Goal: Task Accomplishment & Management: Use online tool/utility

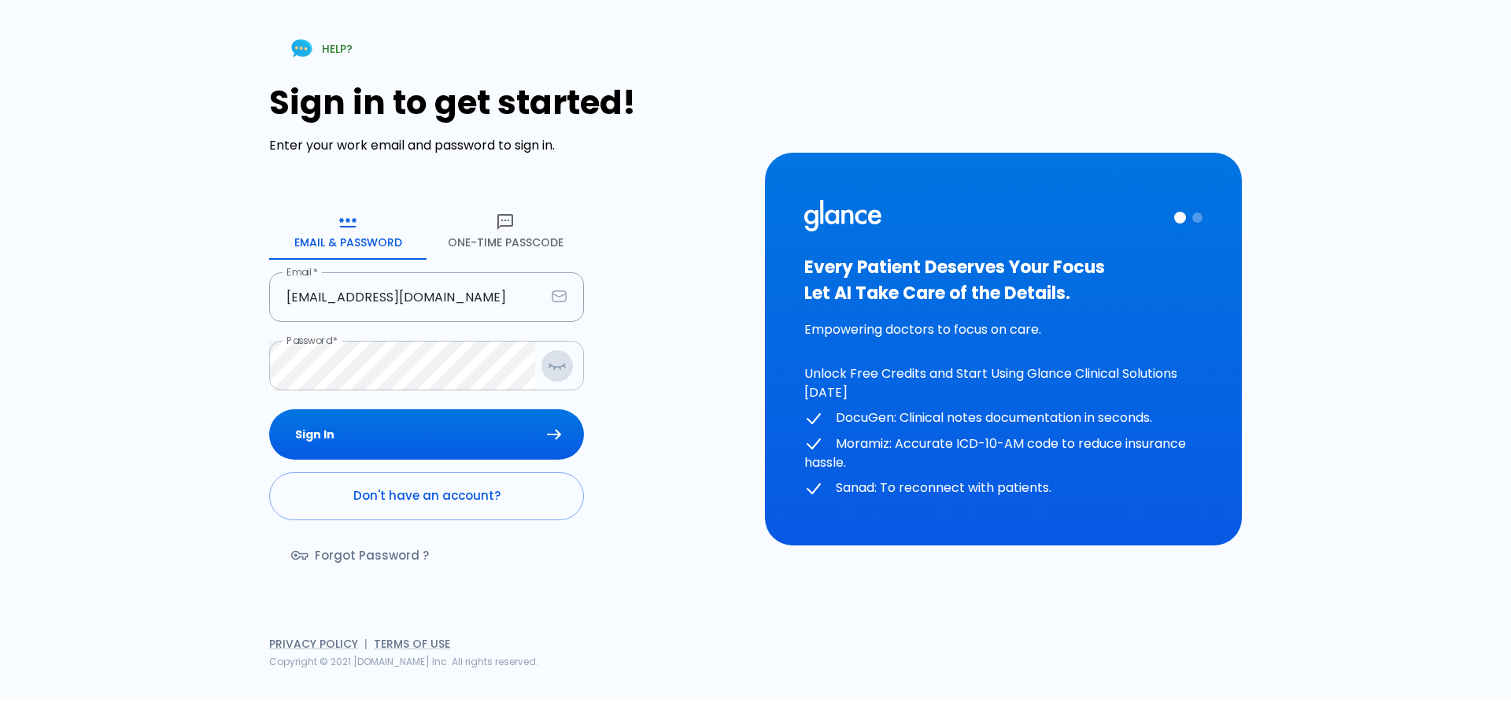
click at [555, 365] on icon "button" at bounding box center [557, 366] width 19 height 20
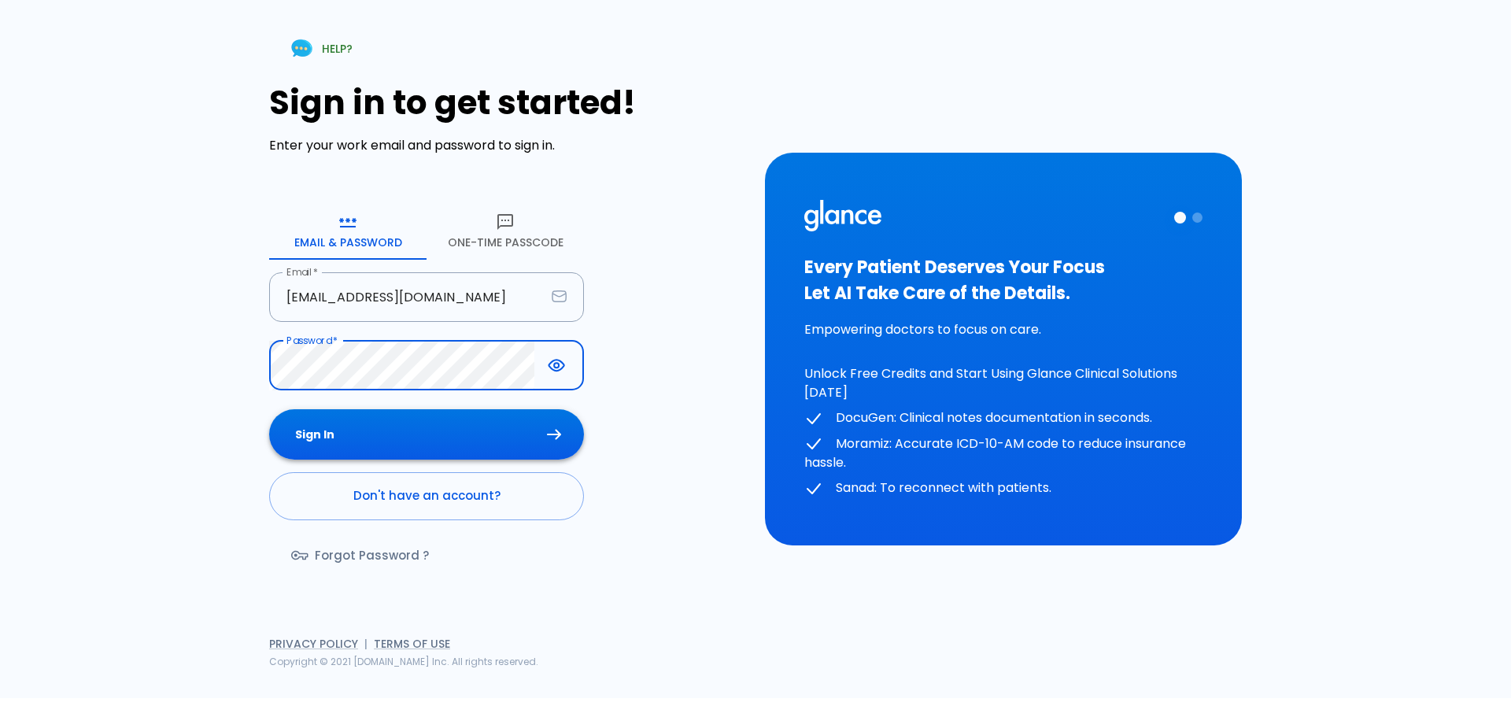
click at [269, 409] on button "Sign In" at bounding box center [426, 434] width 315 height 51
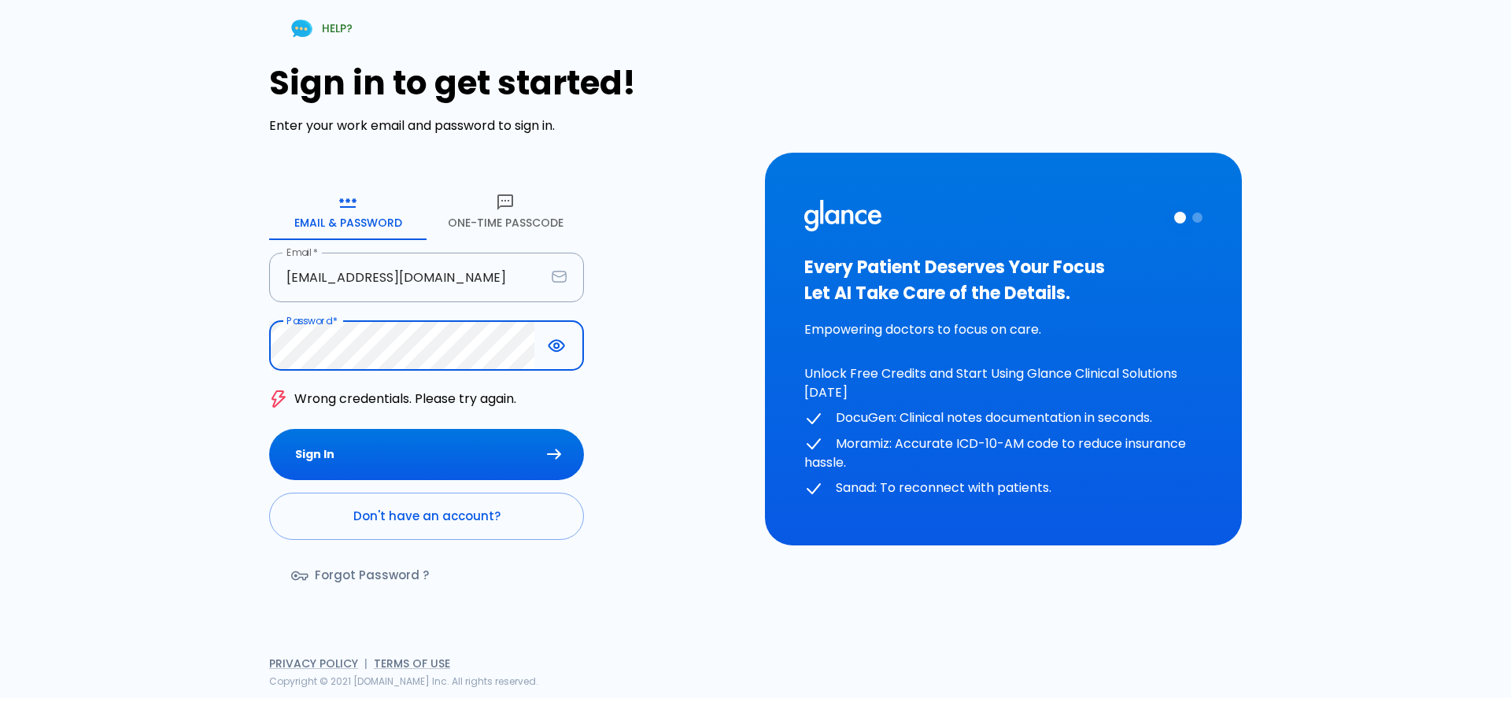
click at [456, 436] on button "Sign In" at bounding box center [426, 454] width 315 height 51
click at [269, 429] on button "Sign In" at bounding box center [426, 454] width 315 height 51
click at [302, 276] on input "[EMAIL_ADDRESS][DOMAIN_NAME]" at bounding box center [407, 278] width 276 height 50
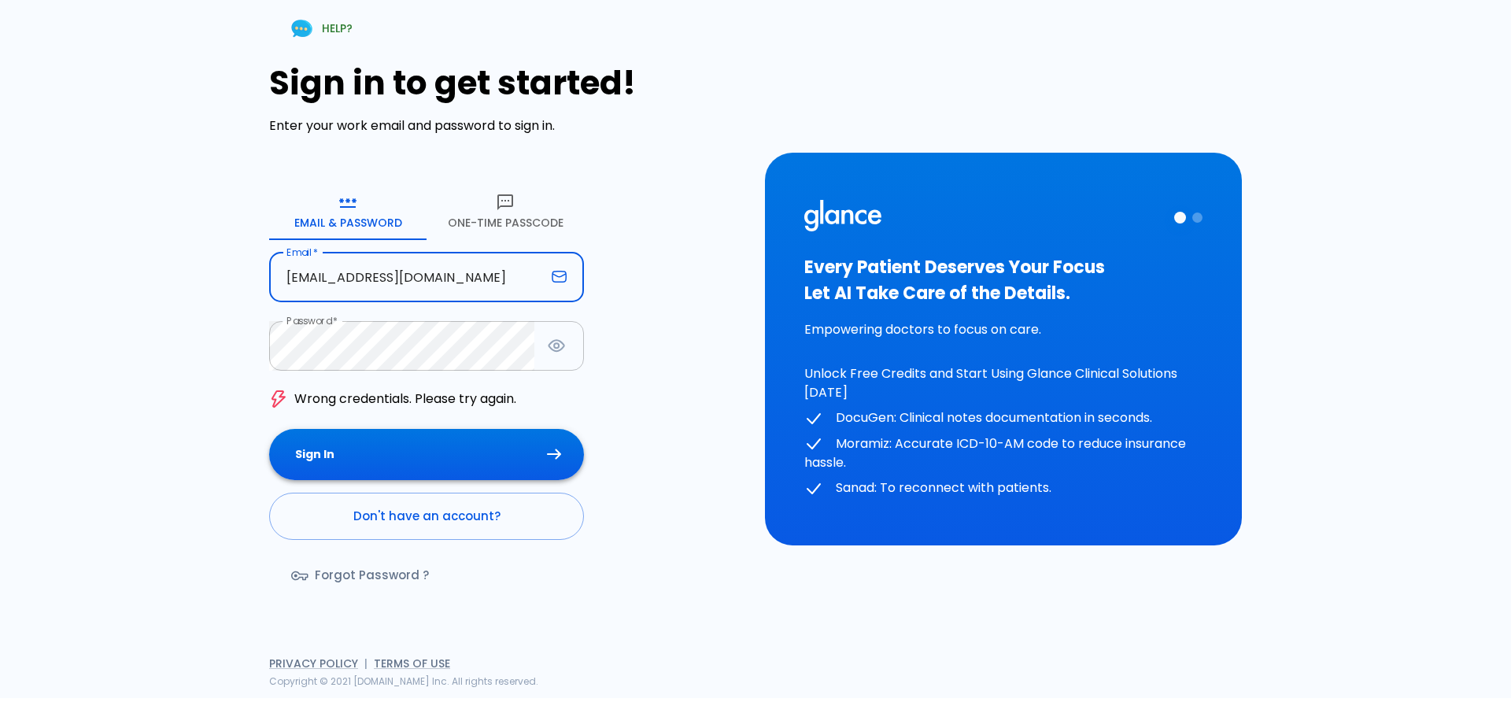
type input "[EMAIL_ADDRESS][DOMAIN_NAME]"
click at [418, 448] on button "Sign In" at bounding box center [426, 454] width 315 height 51
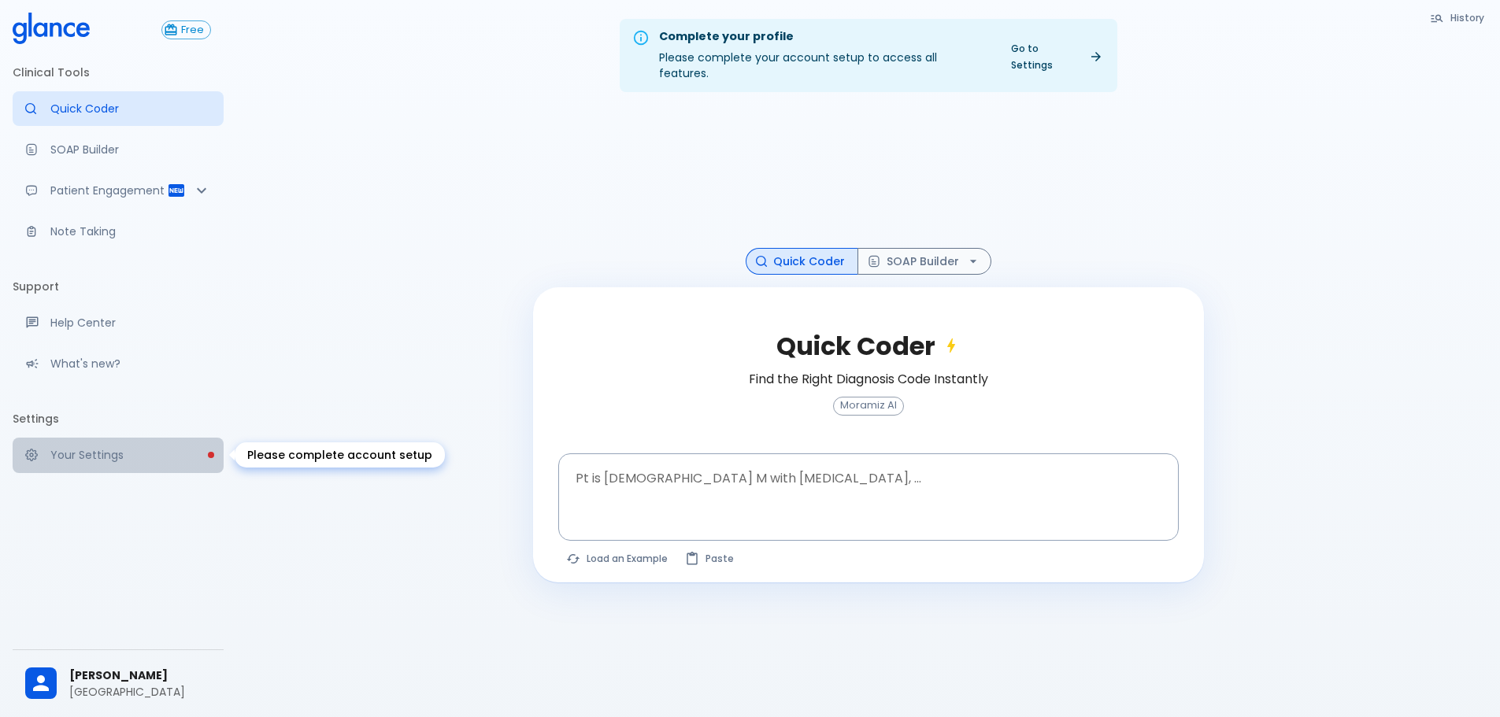
click at [128, 439] on link "Your Settings" at bounding box center [118, 455] width 211 height 35
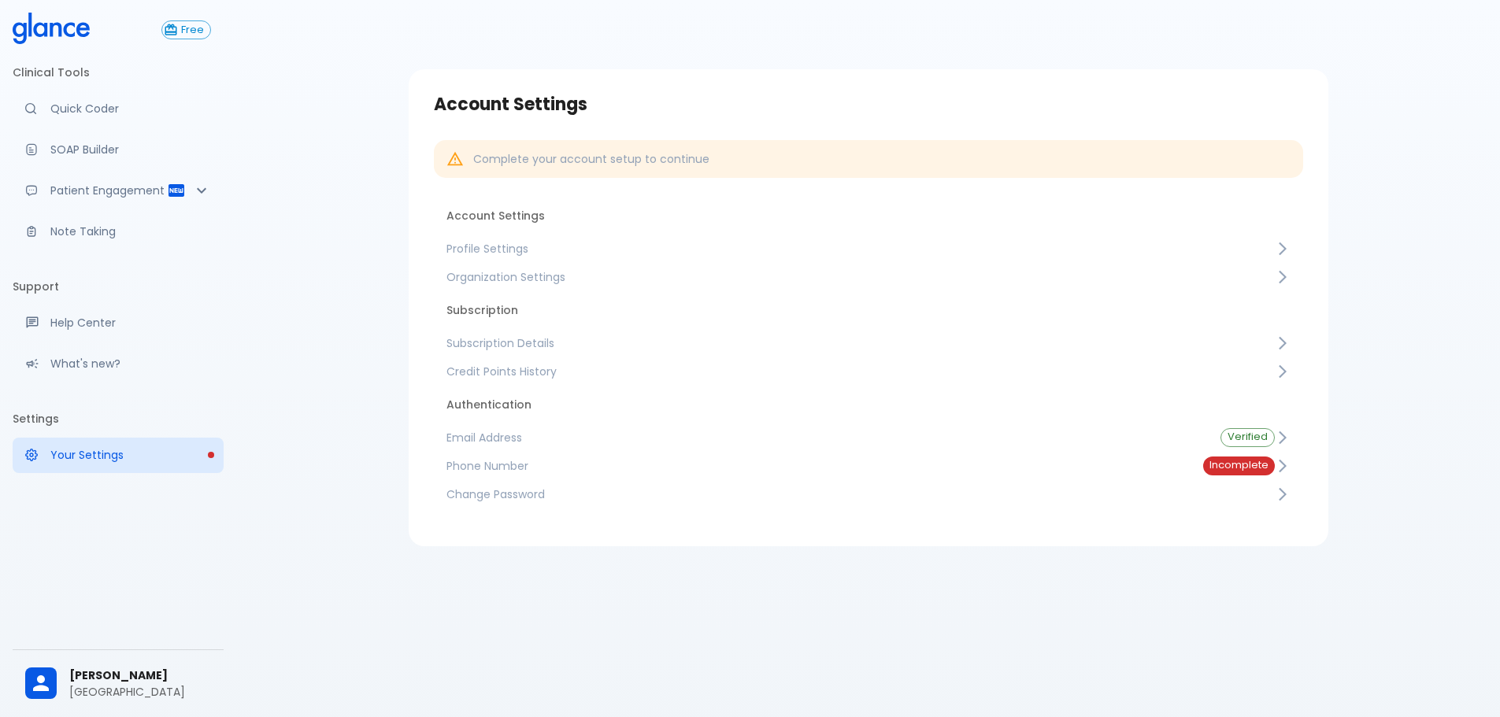
click at [1193, 457] on link "Phone Number Incomplete" at bounding box center [868, 466] width 869 height 28
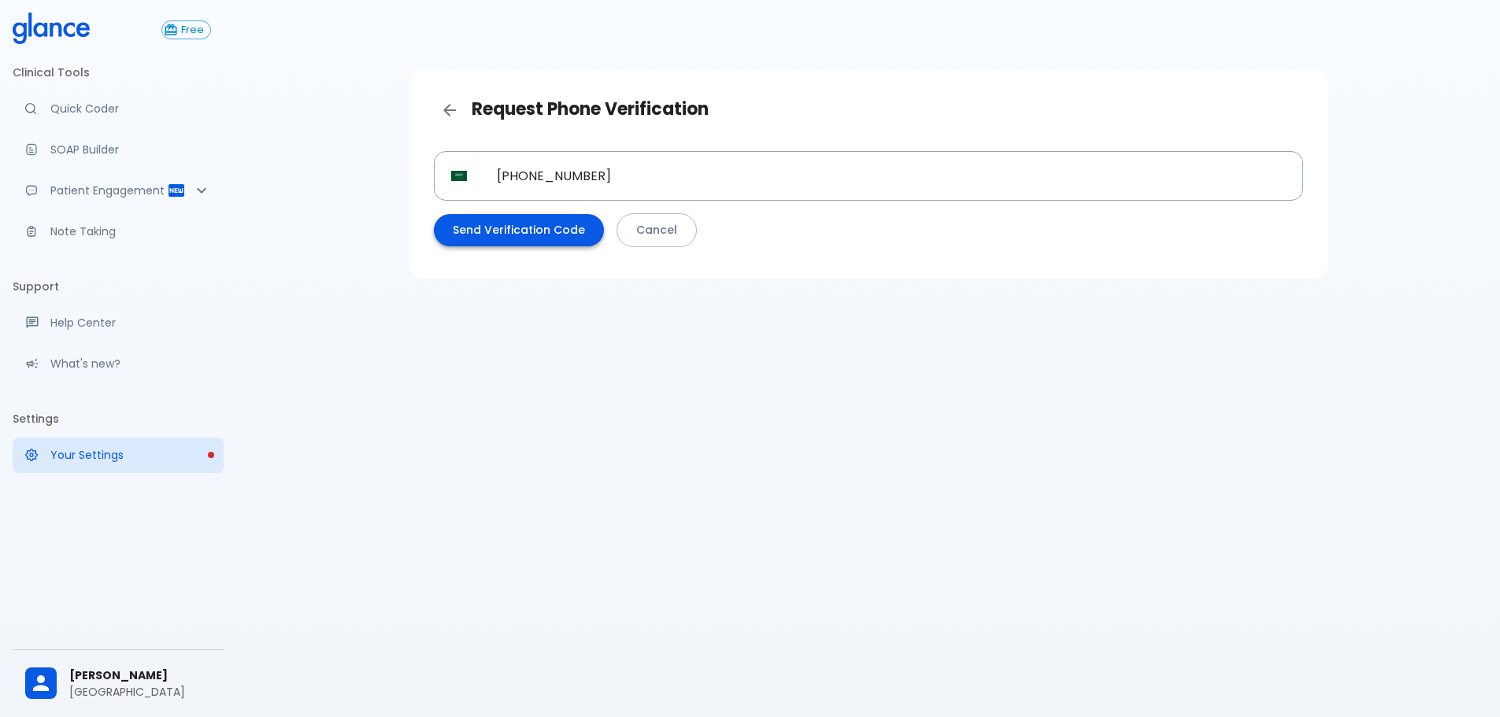
click at [567, 240] on button "Send Verification Code" at bounding box center [519, 230] width 170 height 32
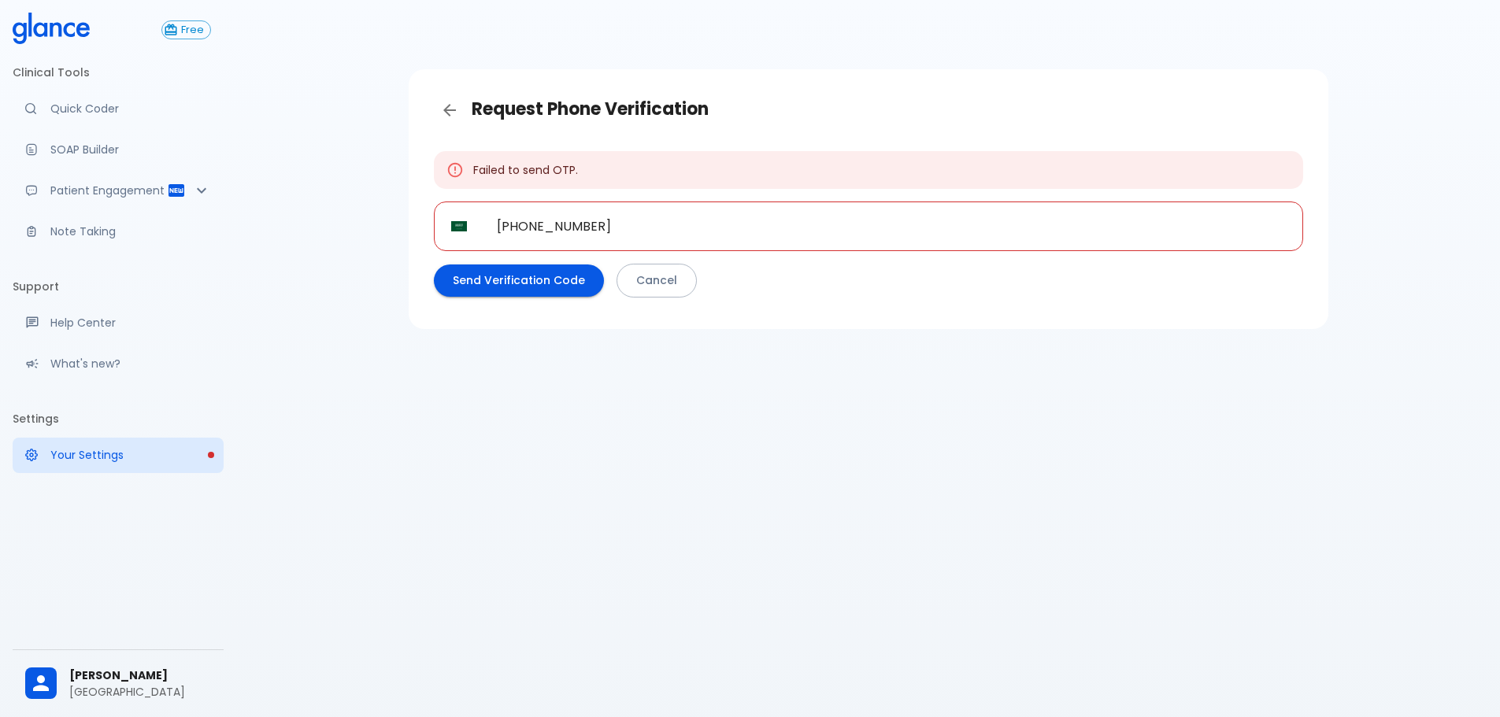
drag, startPoint x: 457, startPoint y: 170, endPoint x: 415, endPoint y: 172, distance: 42.5
click at [415, 172] on div "Request Phone Verification Failed to send OTP. ​ SA [PHONE_NUMBER] ​ Send Verif…" at bounding box center [868, 199] width 919 height 260
click at [406, 216] on div "Request Phone Verification Failed to send OTP. ​ SA [PHONE_NUMBER] ​ Send Verif…" at bounding box center [868, 199] width 945 height 260
click at [87, 124] on link "Quick Coder" at bounding box center [118, 108] width 211 height 35
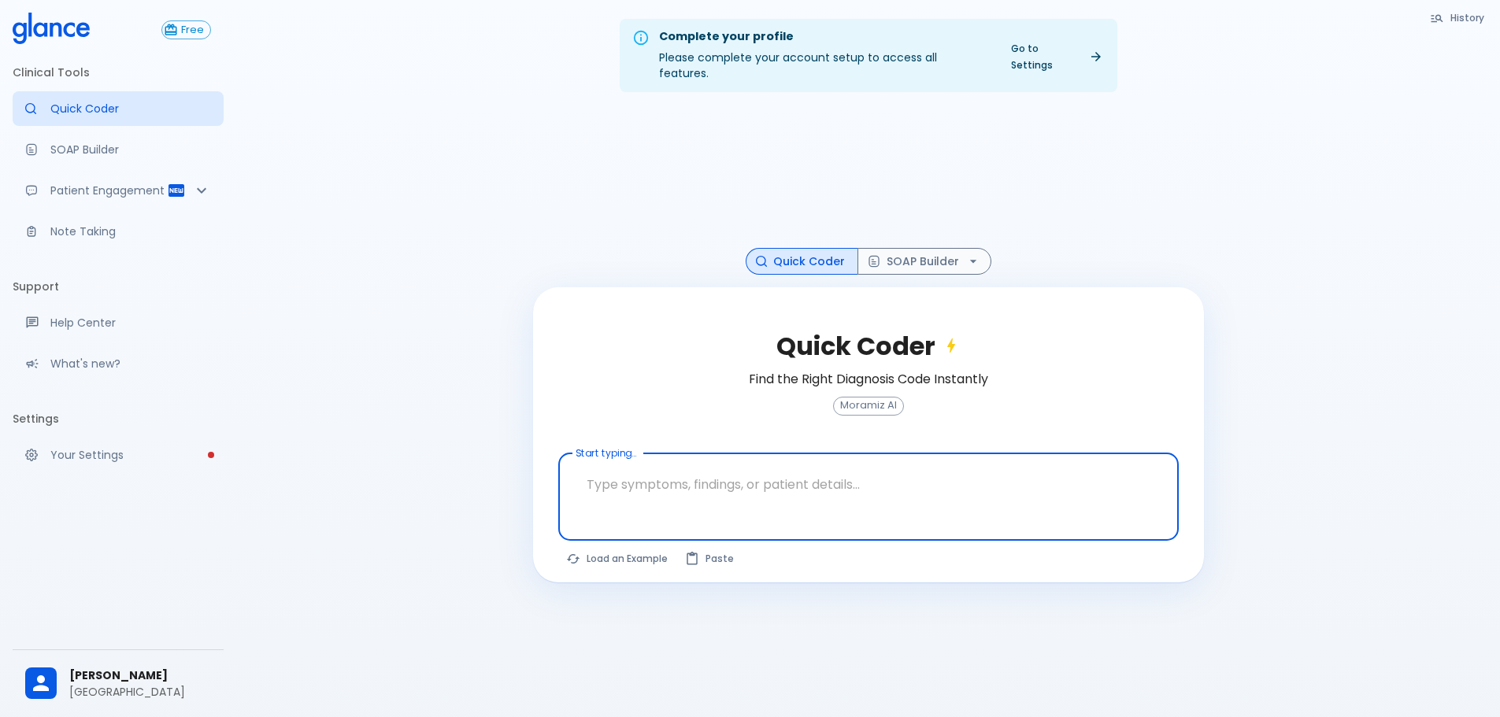
click at [921, 509] on div at bounding box center [870, 523] width 614 height 28
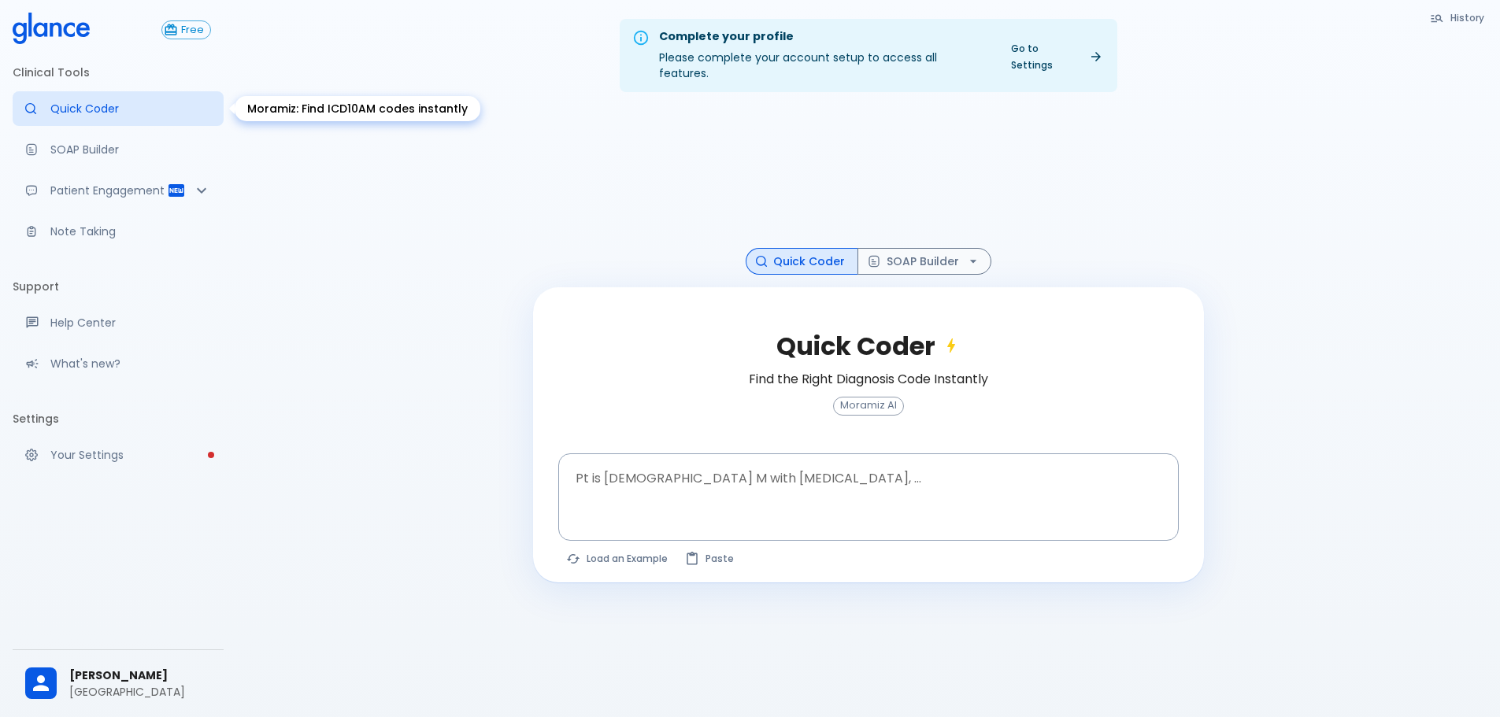
click at [88, 111] on p "Quick Coder" at bounding box center [130, 109] width 161 height 16
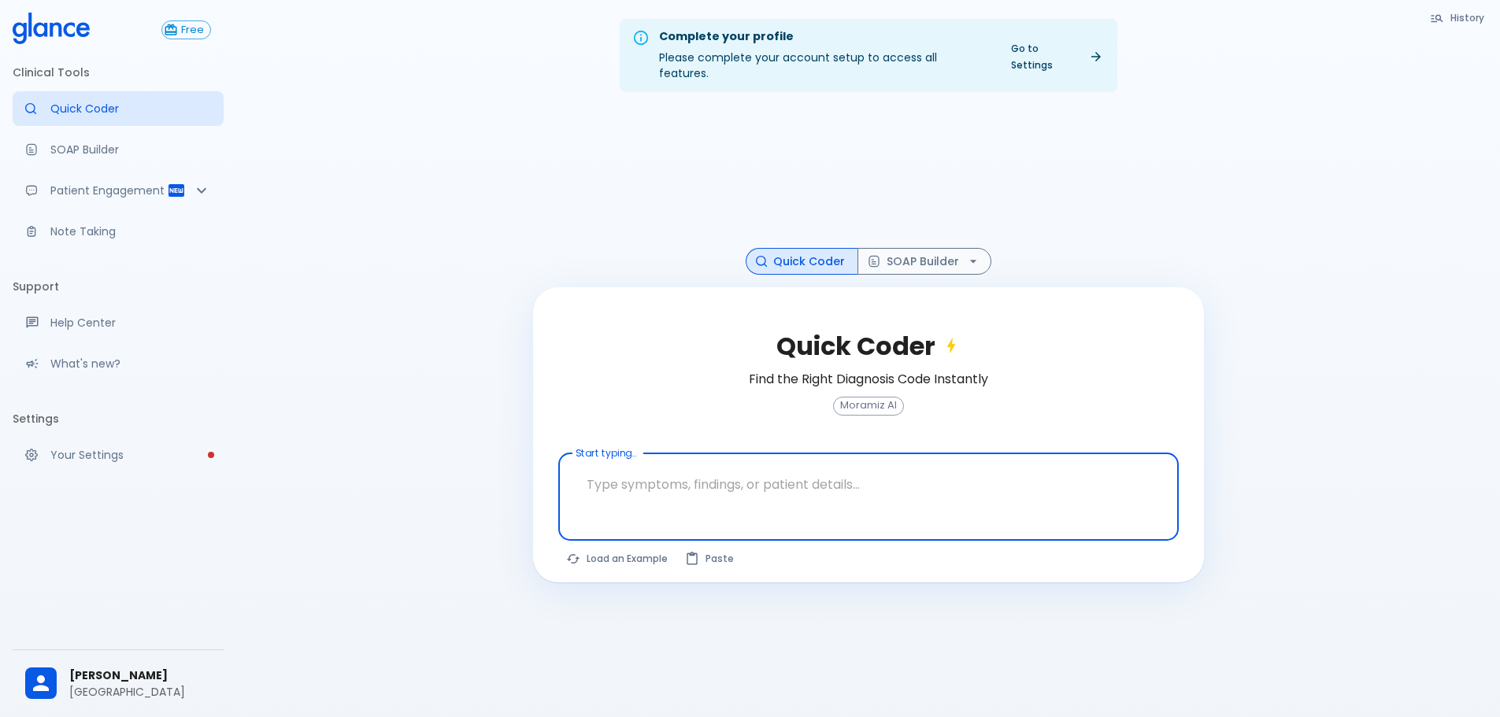
click at [775, 460] on textarea at bounding box center [868, 485] width 598 height 50
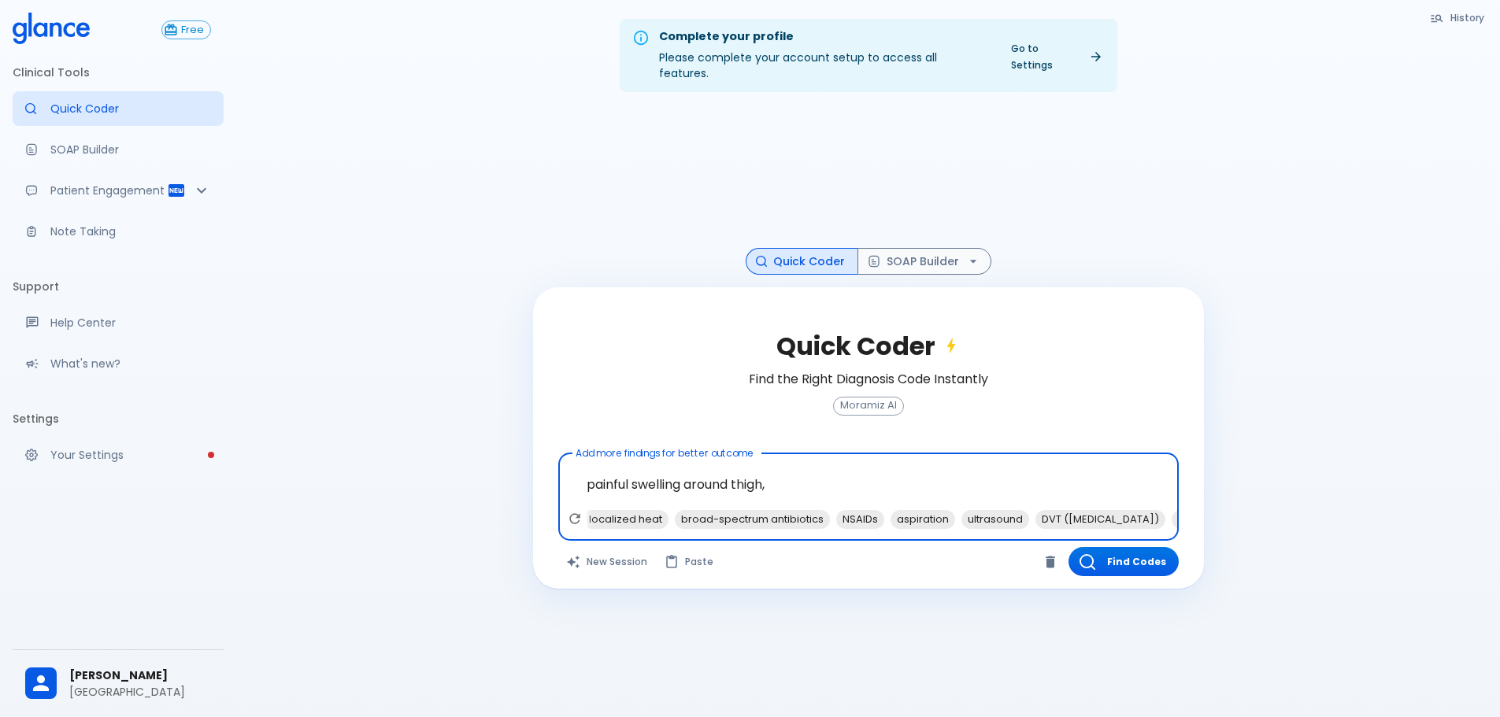
scroll to position [0, 422]
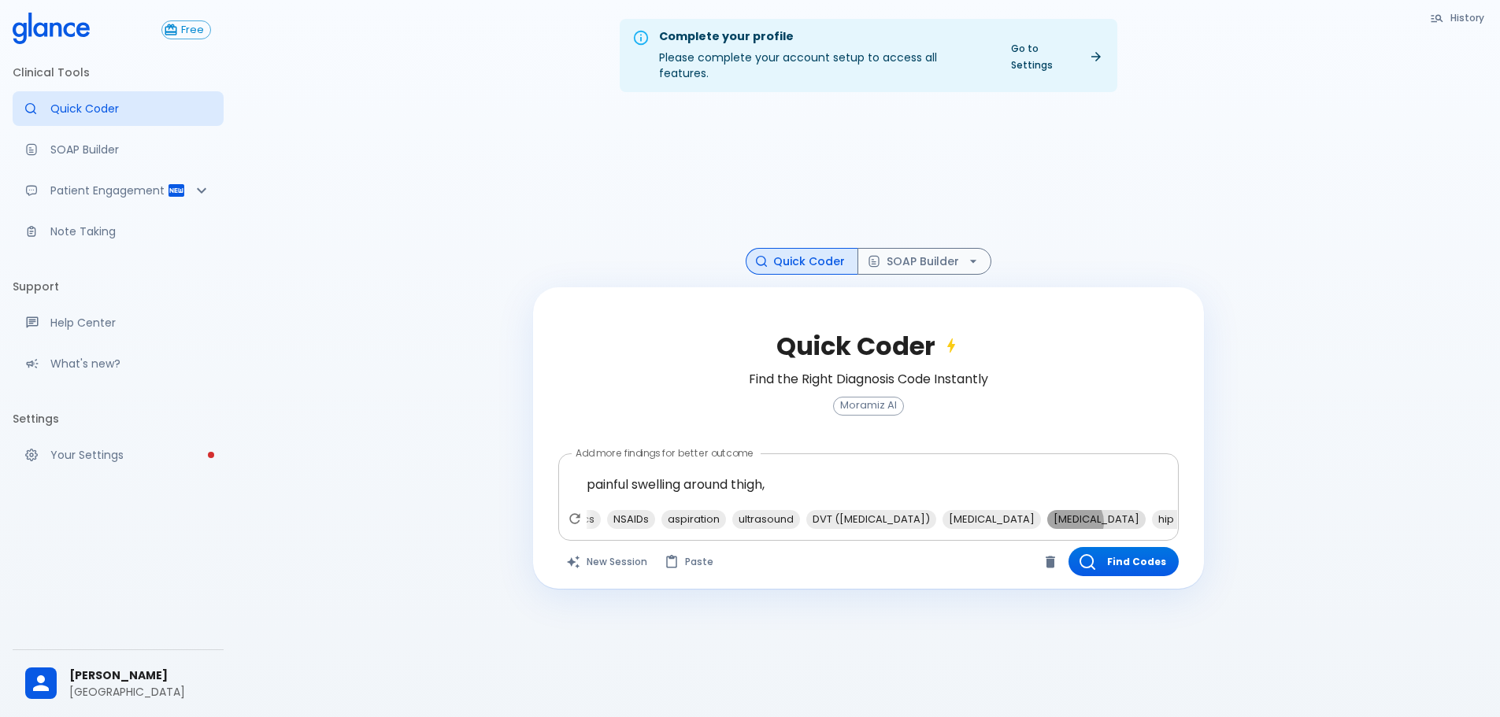
click at [1047, 510] on span "[MEDICAL_DATA]" at bounding box center [1096, 519] width 98 height 18
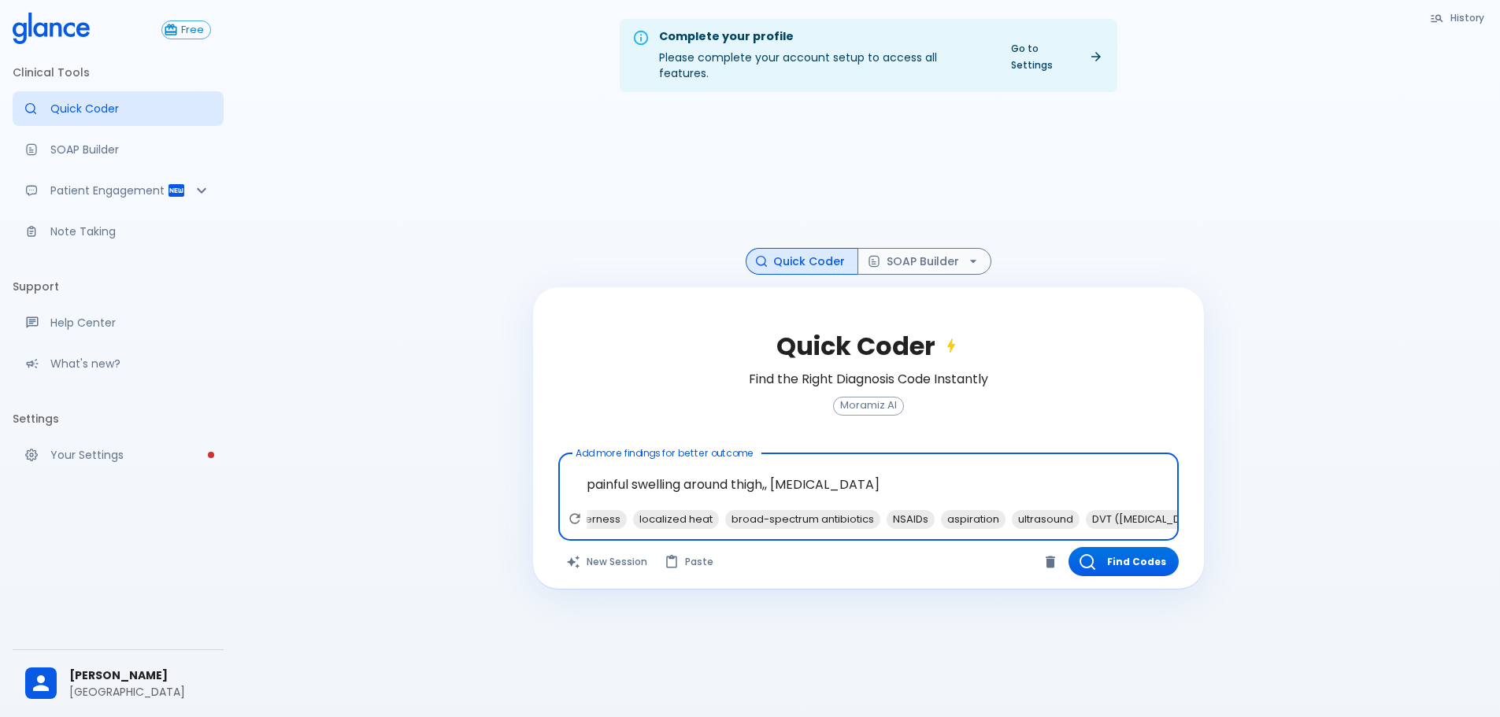
scroll to position [0, 55]
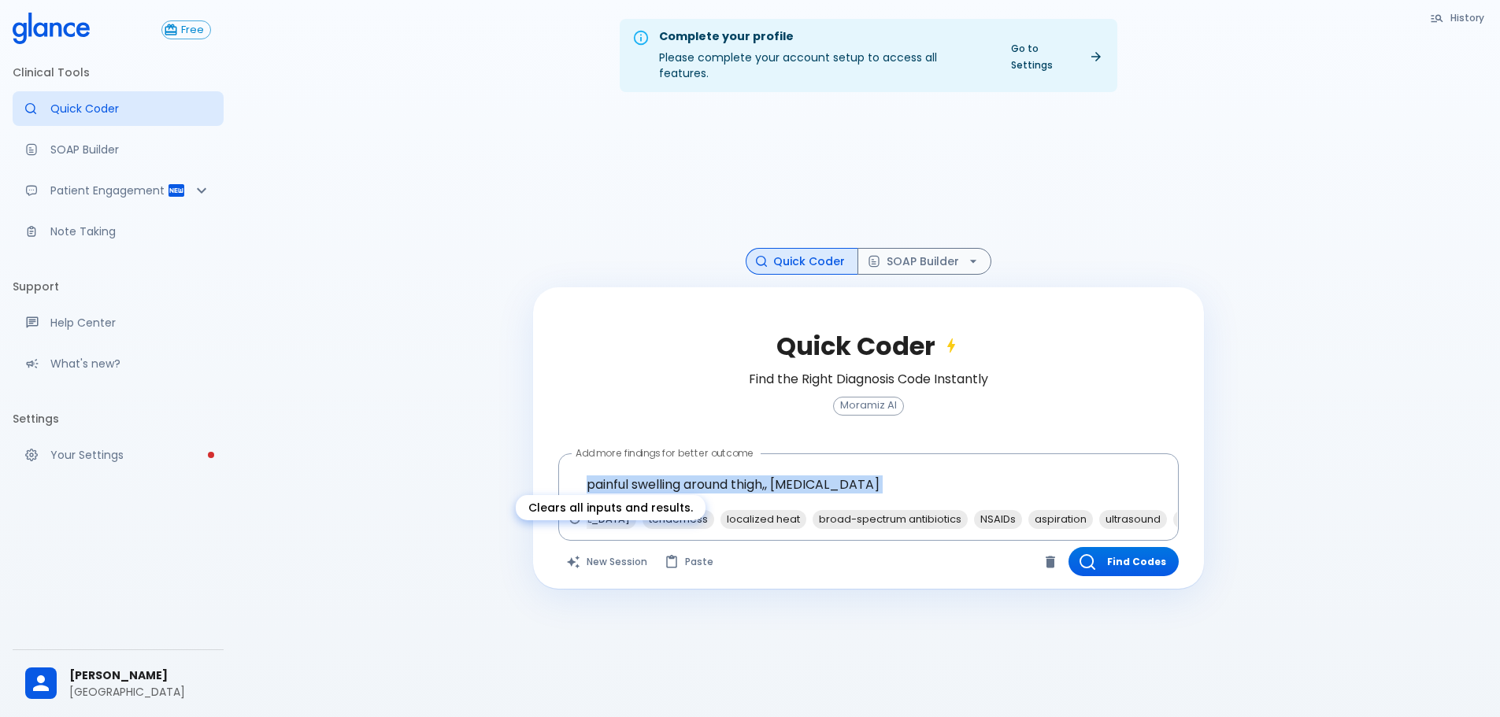
drag, startPoint x: 658, startPoint y: 532, endPoint x: 605, endPoint y: 531, distance: 52.8
click at [605, 531] on body "↧ pull to refresh ↧ Free Clinical Tools Quick Coder SOAP Builder Patient Engage…" at bounding box center [750, 377] width 1500 height 755
drag, startPoint x: 922, startPoint y: 540, endPoint x: 864, endPoint y: 521, distance: 60.5
click at [914, 547] on div "Find Codes" at bounding box center [1023, 561] width 310 height 29
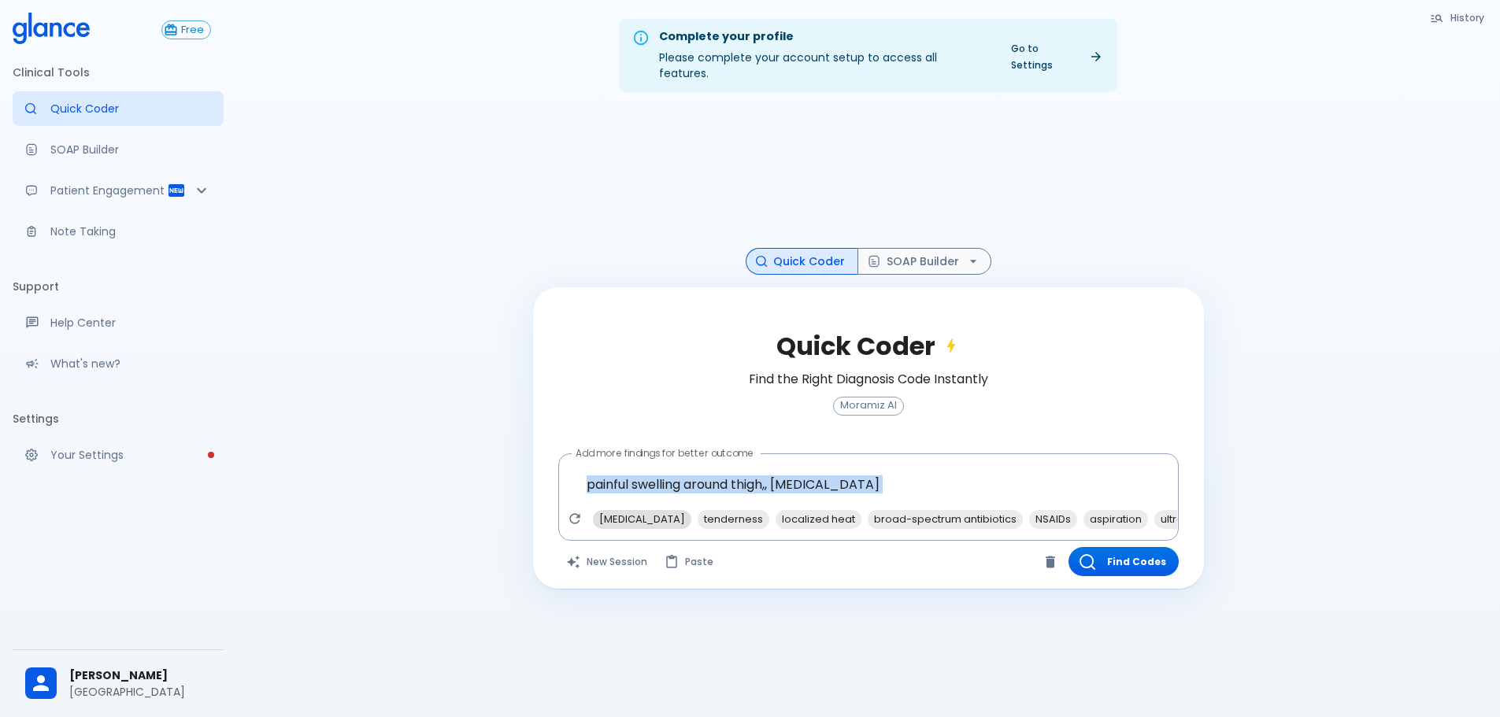
click at [649, 510] on span "[MEDICAL_DATA]" at bounding box center [642, 519] width 98 height 18
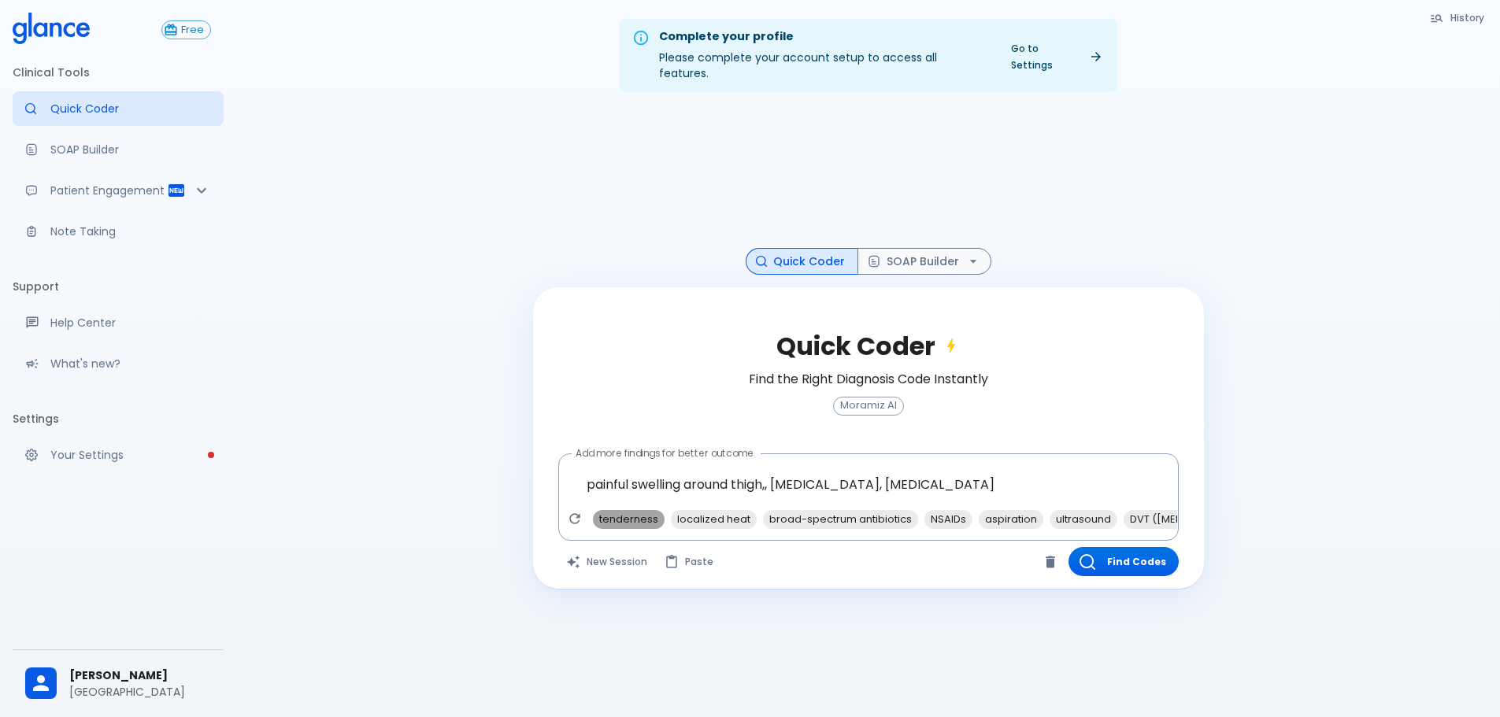
click at [644, 510] on span "tenderness" at bounding box center [629, 519] width 72 height 18
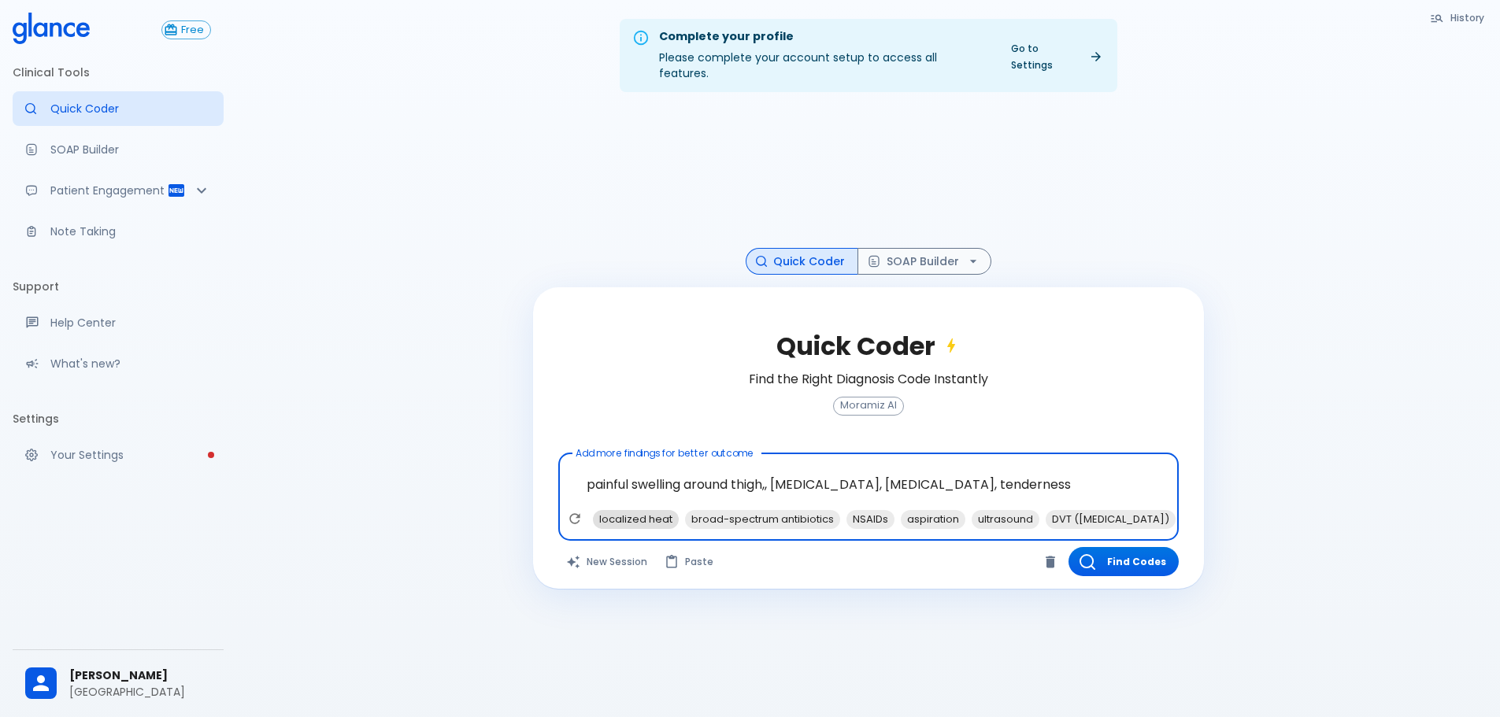
click at [651, 510] on span "localized heat" at bounding box center [636, 519] width 86 height 18
type textarea "painful swelling around thigh,, [MEDICAL_DATA], [MEDICAL_DATA], tenderness, loc…"
click at [1116, 553] on button "Find Codes" at bounding box center [1123, 561] width 110 height 29
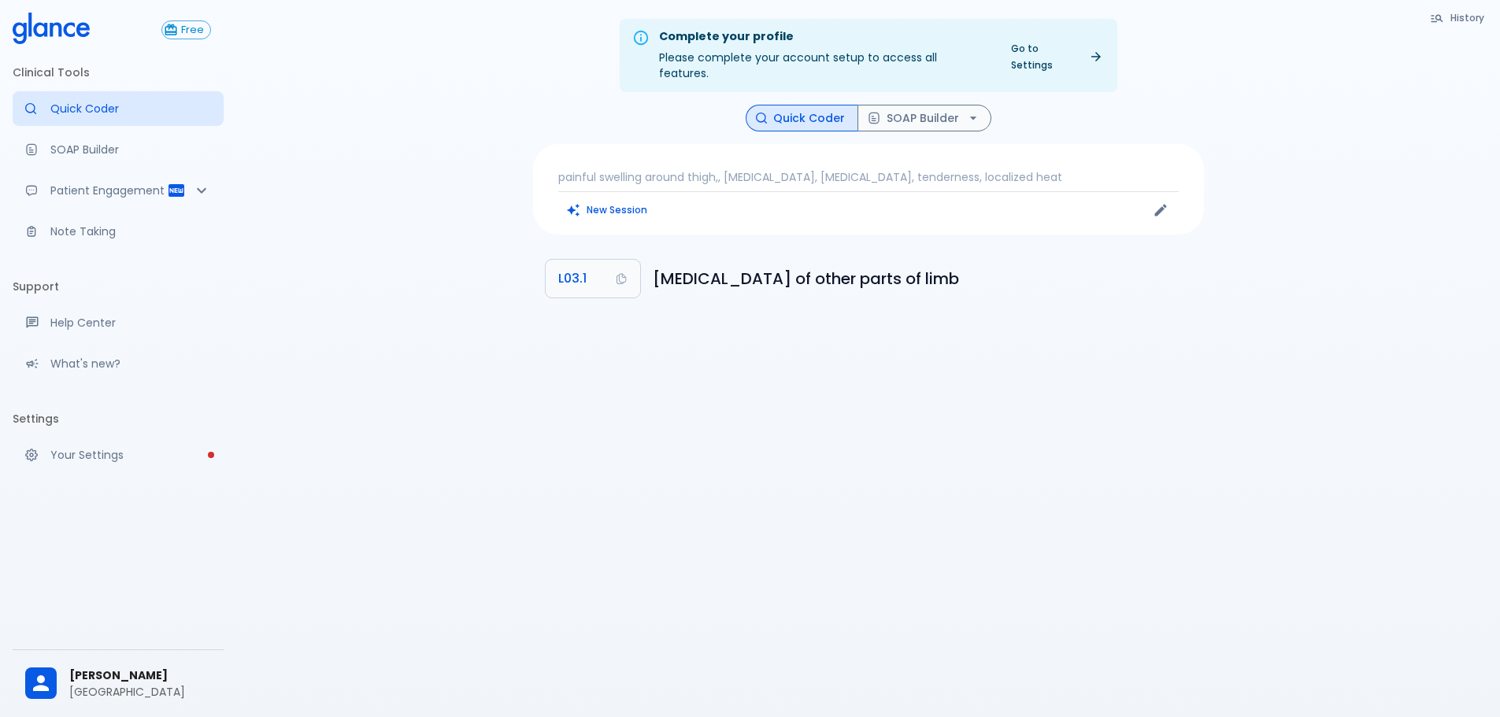
click at [1123, 441] on div "Complete your profile Please complete your account setup to access all features…" at bounding box center [867, 377] width 1263 height 755
click at [1072, 169] on p "painful swelling around thigh,, [MEDICAL_DATA], [MEDICAL_DATA], tenderness, loc…" at bounding box center [868, 177] width 620 height 16
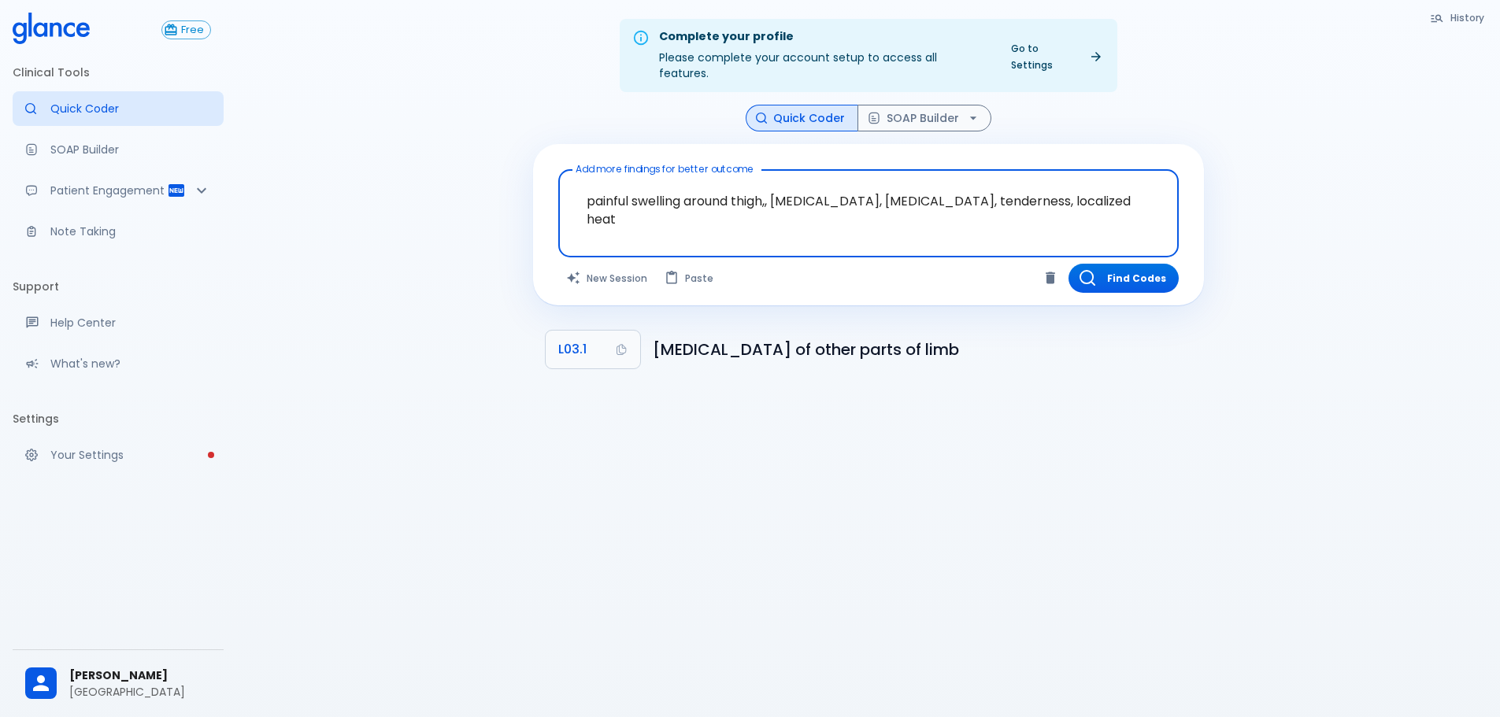
drag, startPoint x: 1090, startPoint y: 200, endPoint x: 241, endPoint y: 165, distance: 849.3
click at [241, 165] on div "Complete your profile Please complete your account setup to access all features…" at bounding box center [867, 377] width 1263 height 755
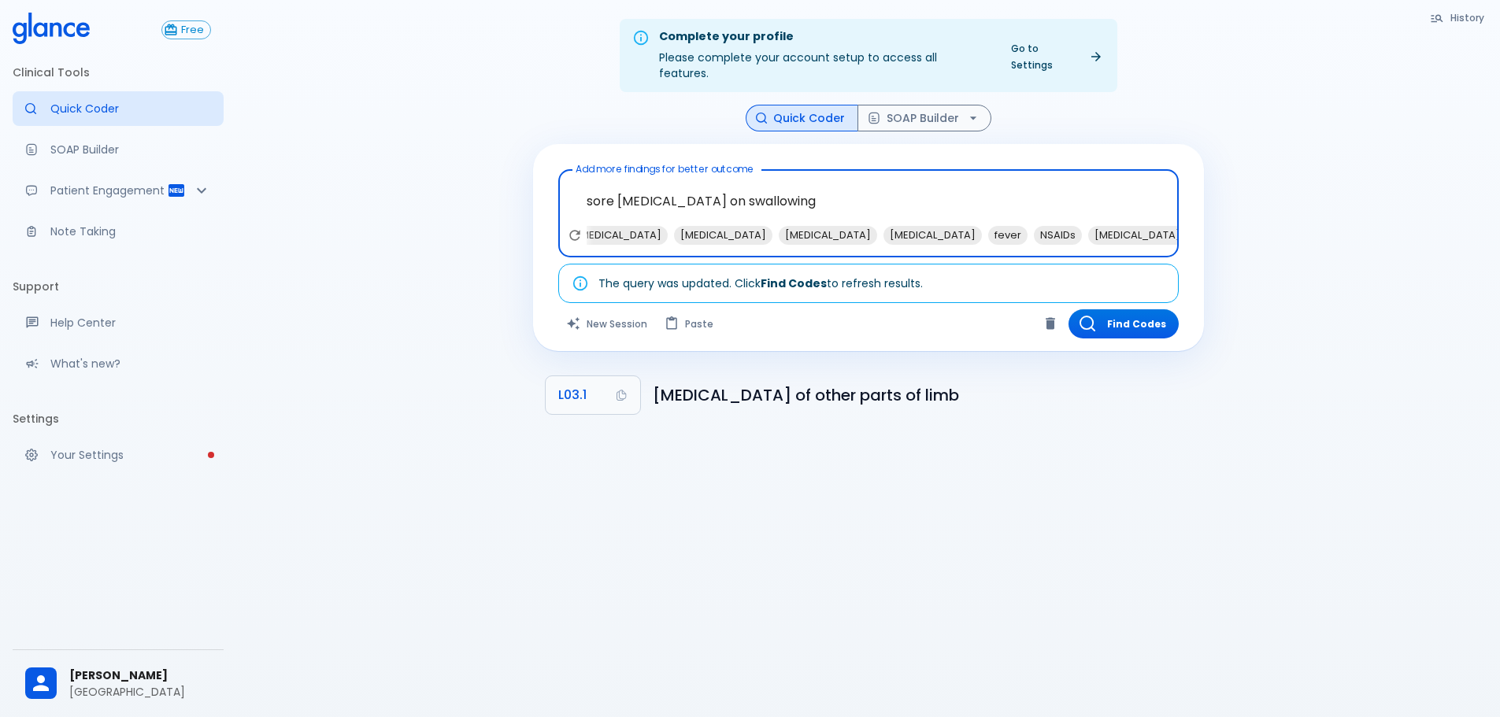
scroll to position [0, 46]
click at [860, 226] on span "[MEDICAL_DATA]" at bounding box center [909, 235] width 98 height 18
type textarea "sore [MEDICAL_DATA] on swallowing, [MEDICAL_DATA]"
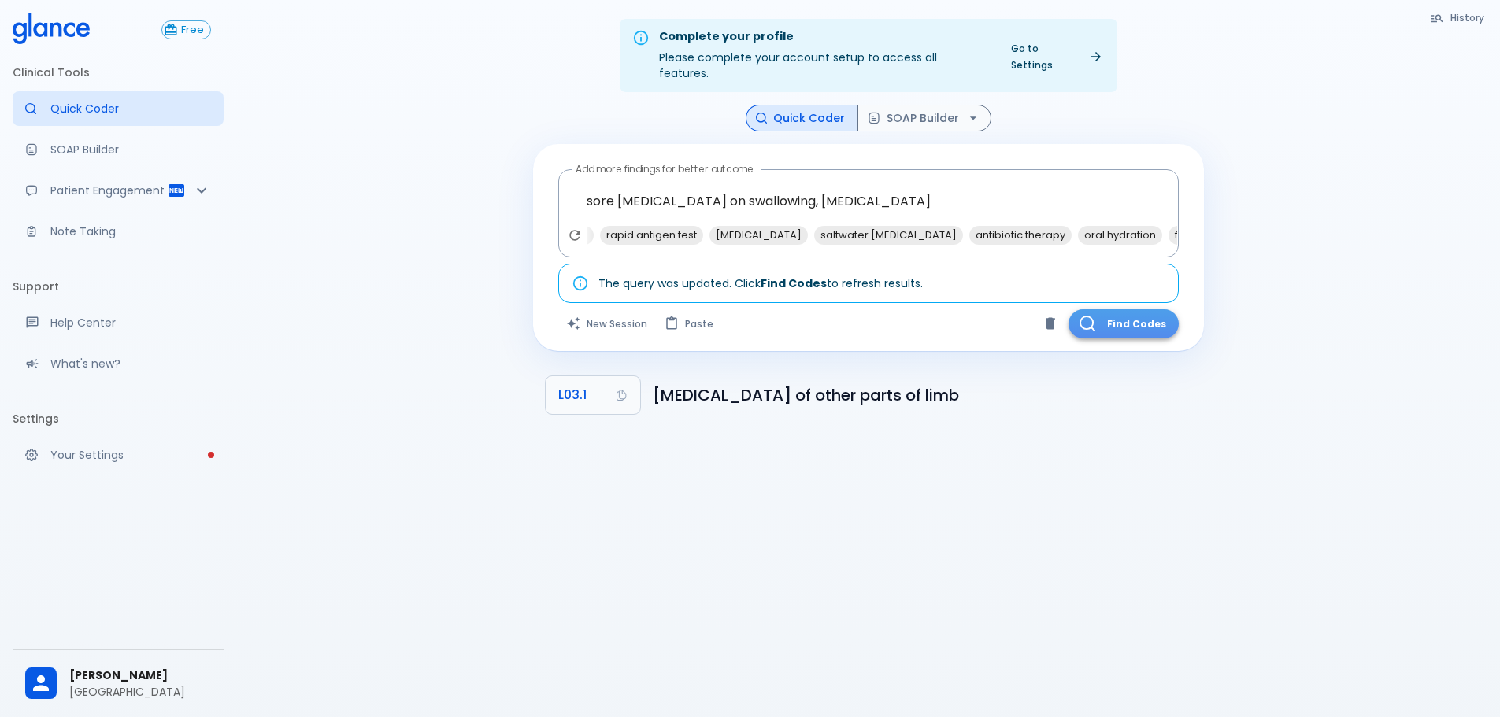
click at [1125, 309] on button "Find Codes" at bounding box center [1123, 323] width 110 height 29
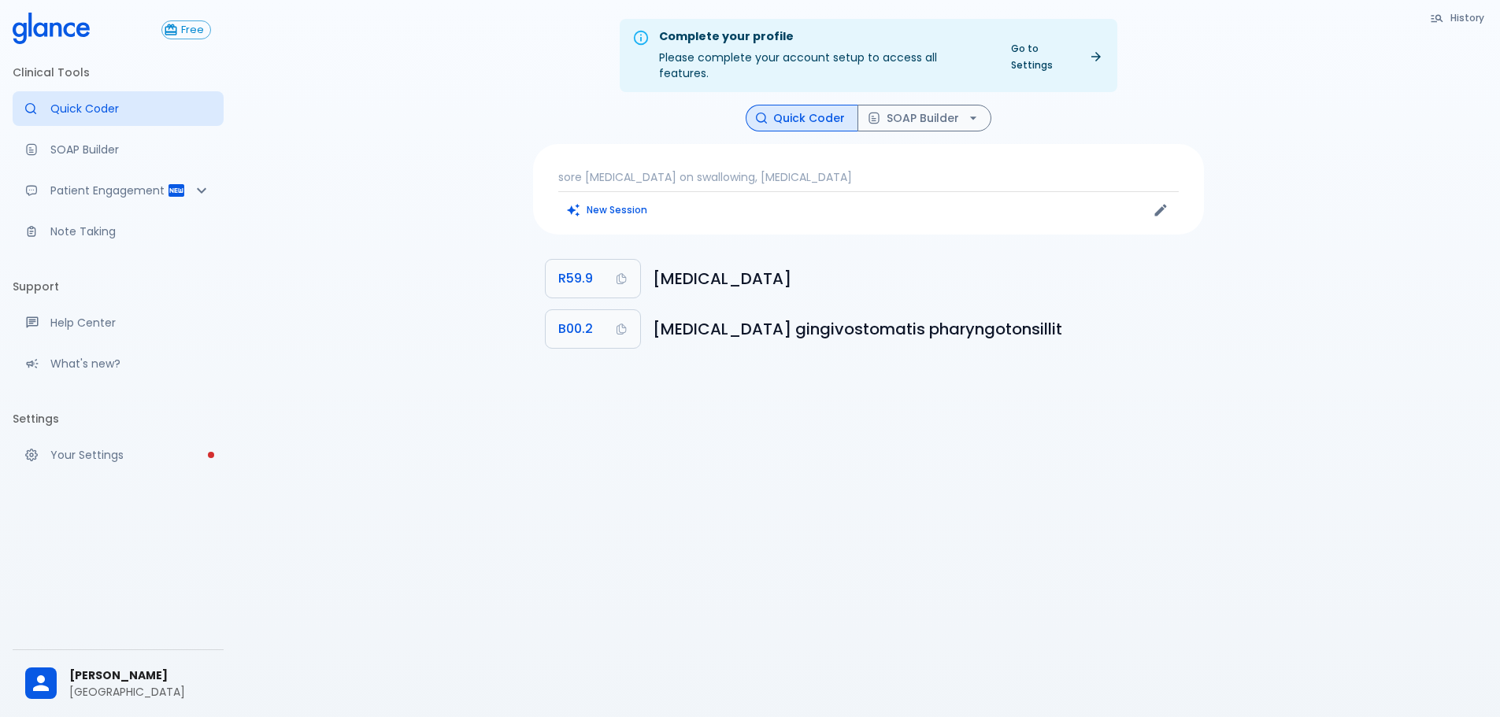
click at [898, 153] on div "sore [MEDICAL_DATA] on swallowing, [MEDICAL_DATA] New Session" at bounding box center [868, 189] width 671 height 91
click at [892, 169] on p "sore [MEDICAL_DATA] on swallowing, [MEDICAL_DATA]" at bounding box center [868, 177] width 620 height 16
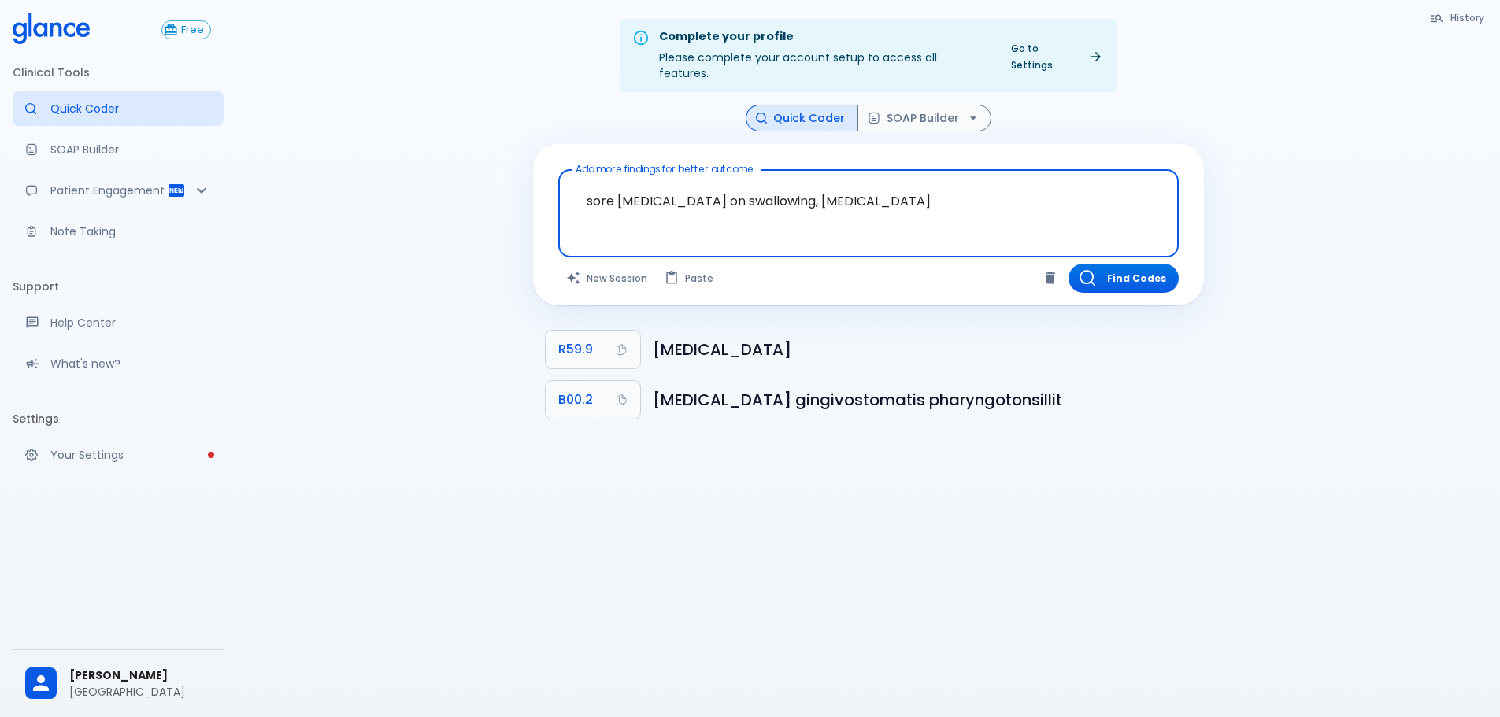
click at [962, 189] on textarea "sore [MEDICAL_DATA] on swallowing, [MEDICAL_DATA]" at bounding box center [868, 201] width 598 height 50
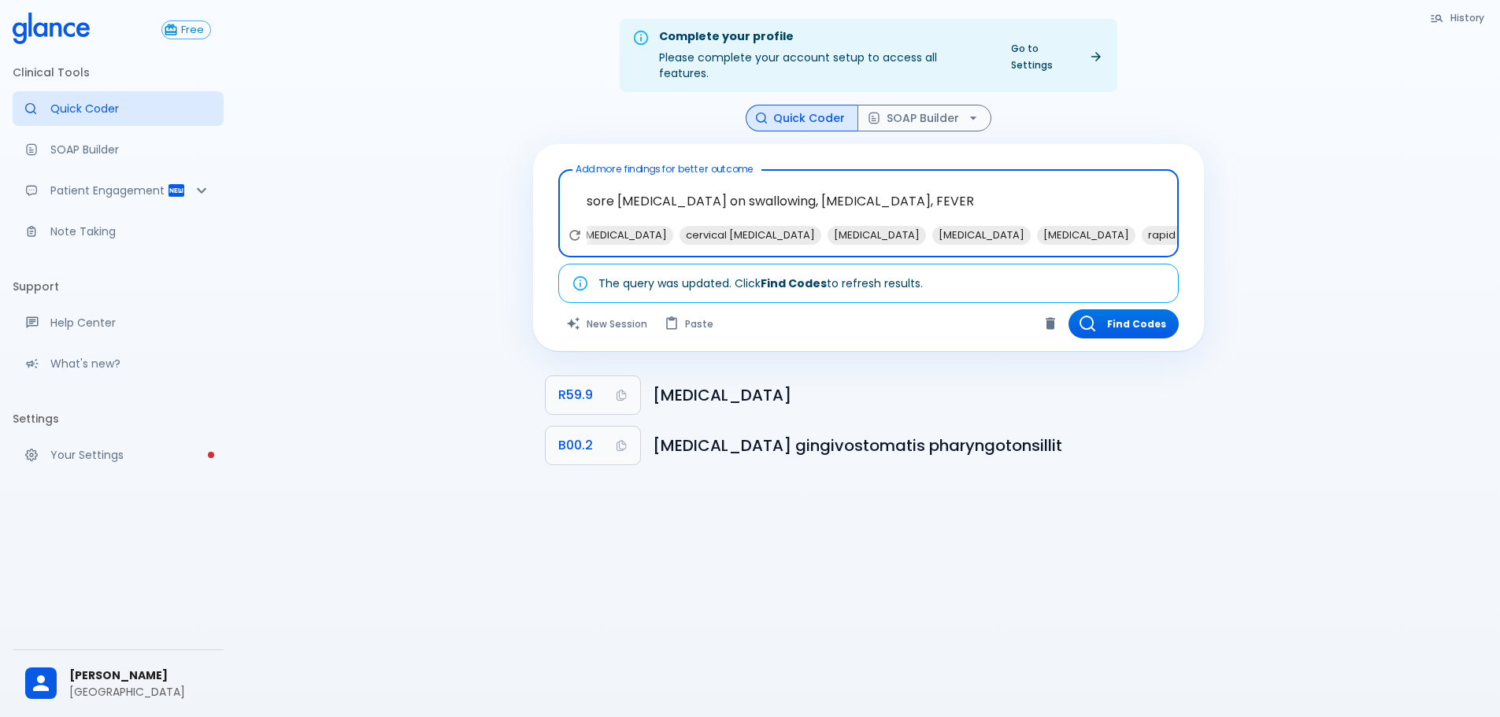
scroll to position [0, 0]
click at [616, 226] on span "[MEDICAL_DATA]" at bounding box center [642, 235] width 98 height 18
type textarea "sore [MEDICAL_DATA] on swallowing, [MEDICAL_DATA], FEVER, [MEDICAL_DATA]"
click at [1141, 309] on button "Find Codes" at bounding box center [1123, 323] width 110 height 29
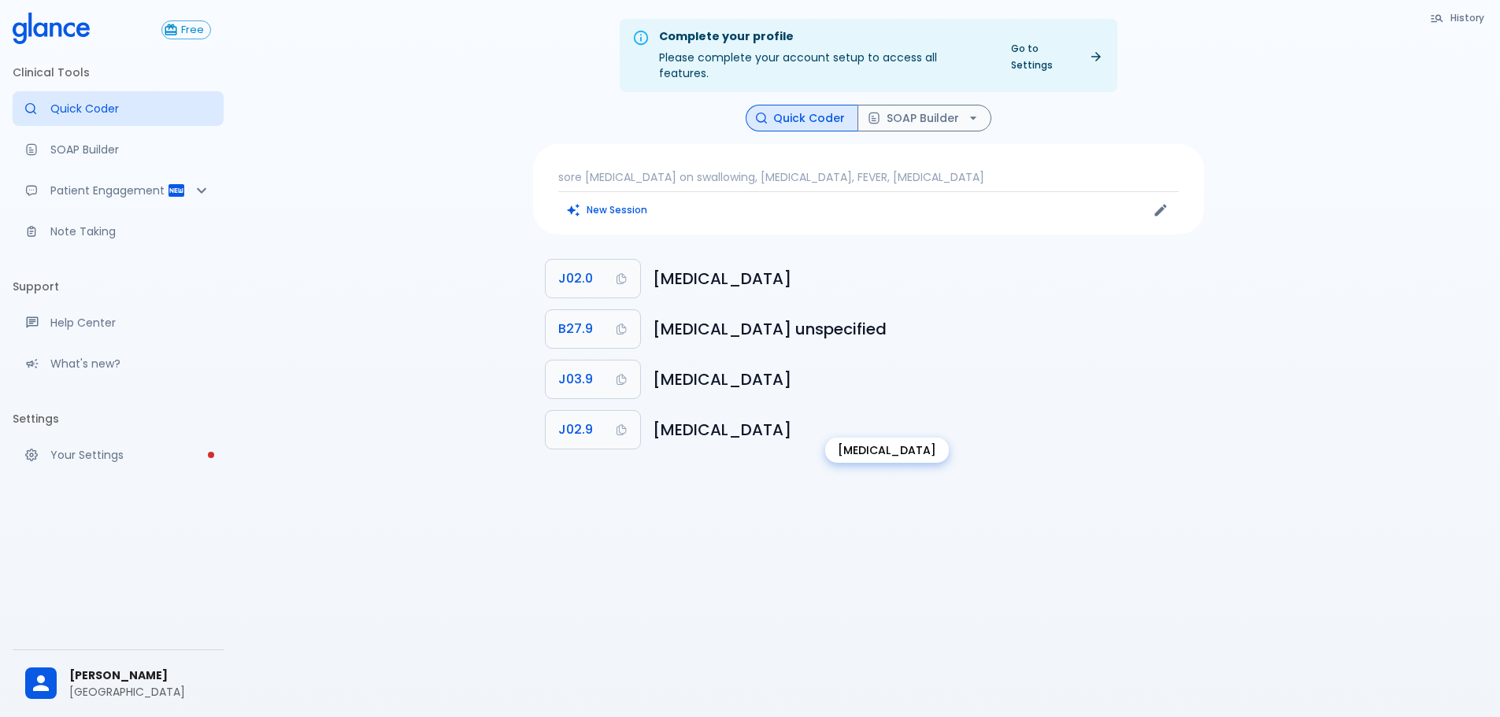
click at [739, 417] on h6 "[MEDICAL_DATA]" at bounding box center [922, 429] width 538 height 25
drag, startPoint x: 734, startPoint y: 416, endPoint x: 660, endPoint y: 420, distance: 73.3
click at [733, 419] on h6 "[MEDICAL_DATA]" at bounding box center [922, 429] width 538 height 25
click at [86, 194] on p "Patient Engagement" at bounding box center [108, 191] width 117 height 16
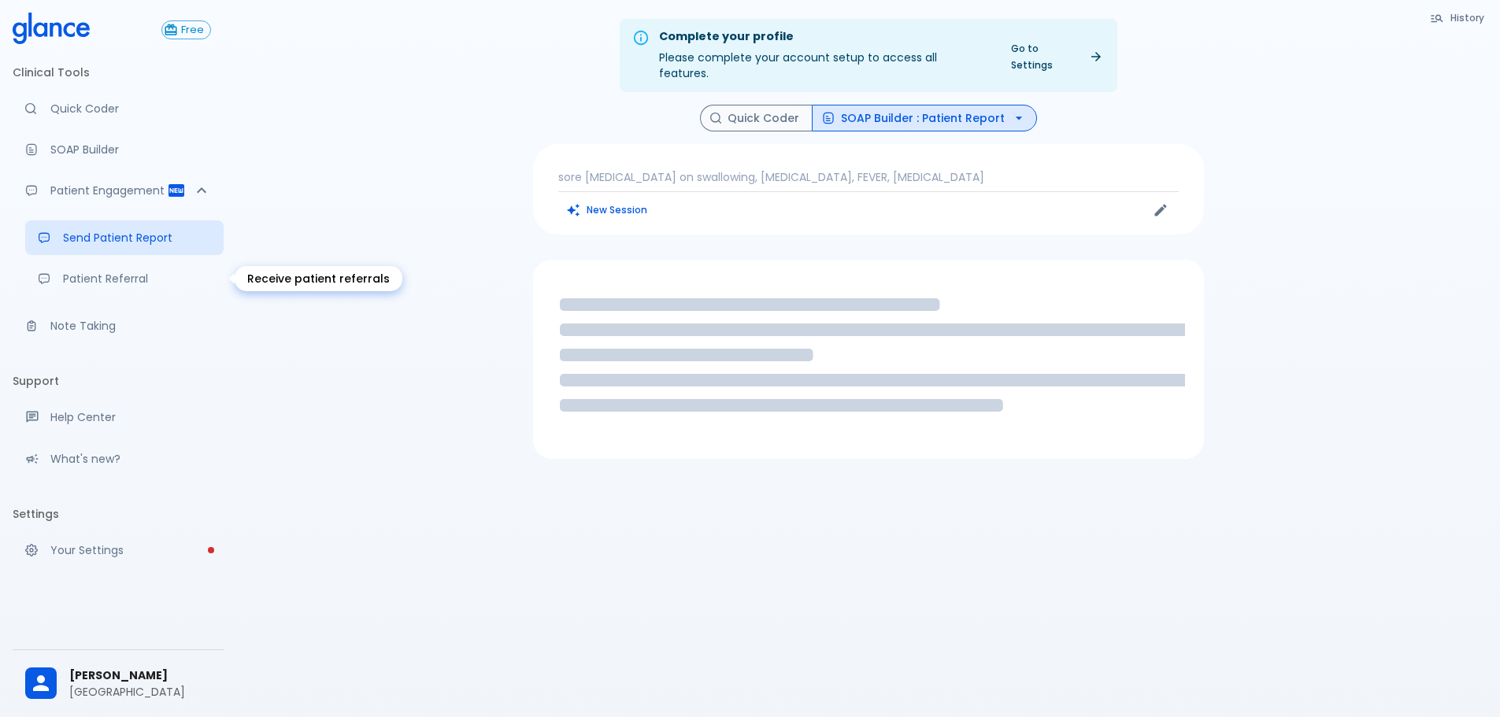
click at [98, 283] on p "Patient Referral" at bounding box center [137, 279] width 148 height 16
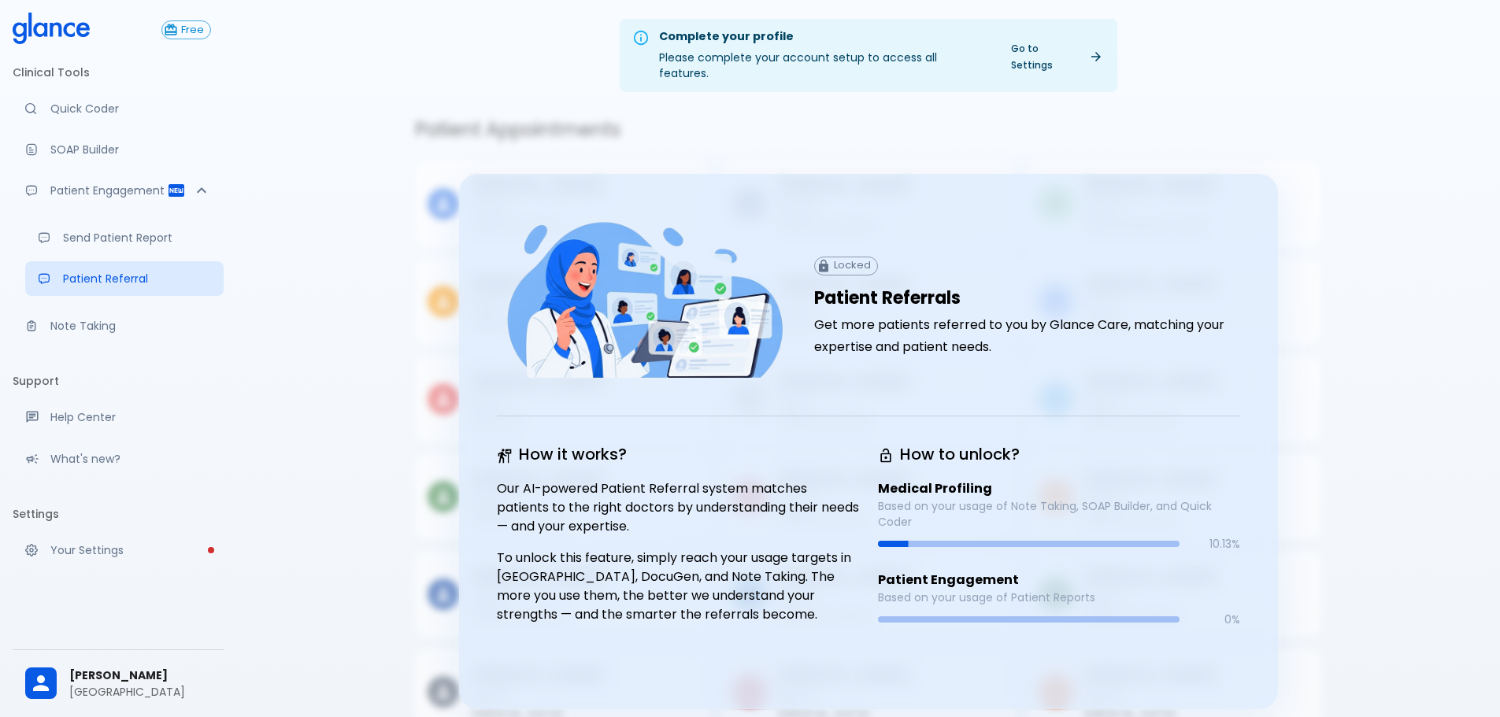
scroll to position [38, 0]
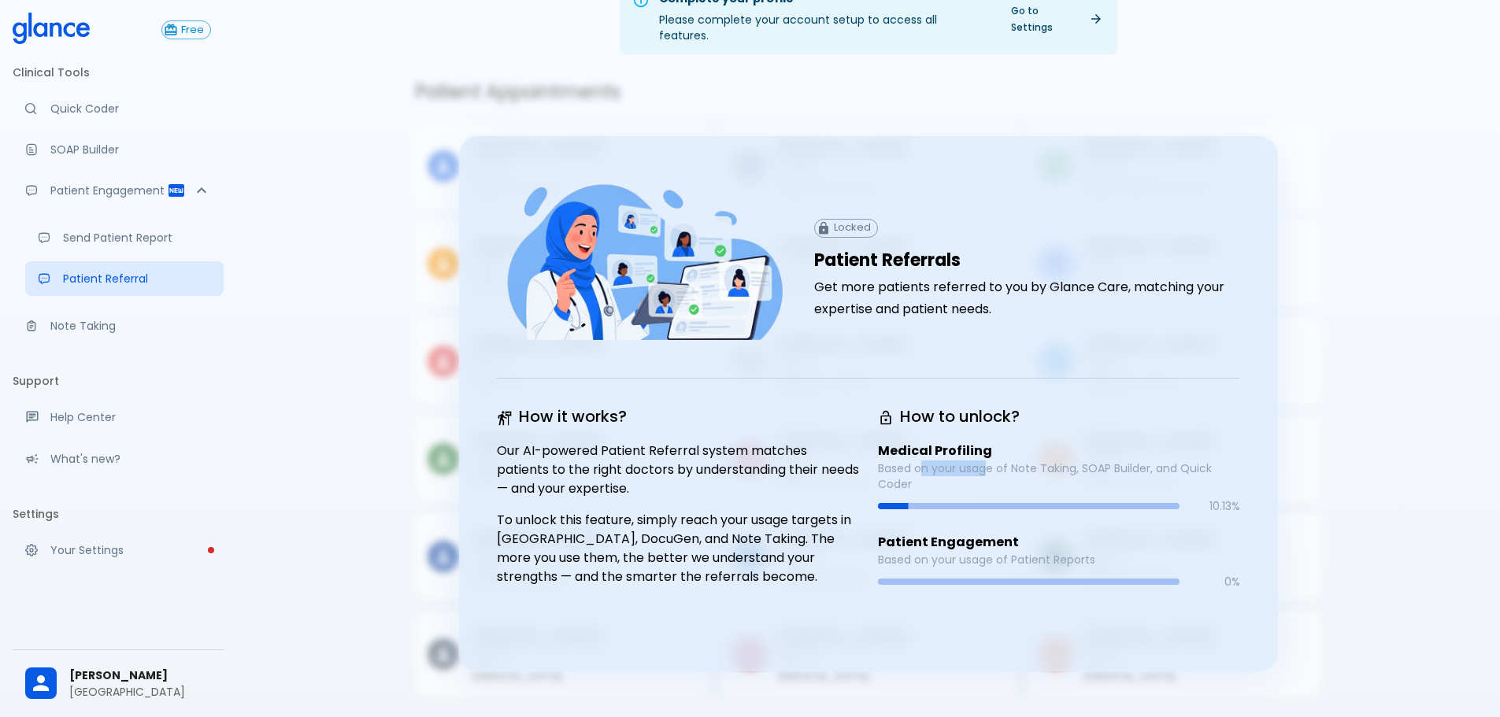
drag, startPoint x: 919, startPoint y: 456, endPoint x: 986, endPoint y: 452, distance: 67.8
click at [986, 461] on p "Based on your usage of Note Taking, SOAP Builder, and Quick Coder" at bounding box center [1059, 476] width 362 height 31
click at [995, 471] on p "Based on your usage of Note Taking, SOAP Builder, and Quick Coder" at bounding box center [1059, 476] width 362 height 31
click at [1395, 165] on div "Complete your profile Please complete your account setup to access all features…" at bounding box center [867, 339] width 1263 height 755
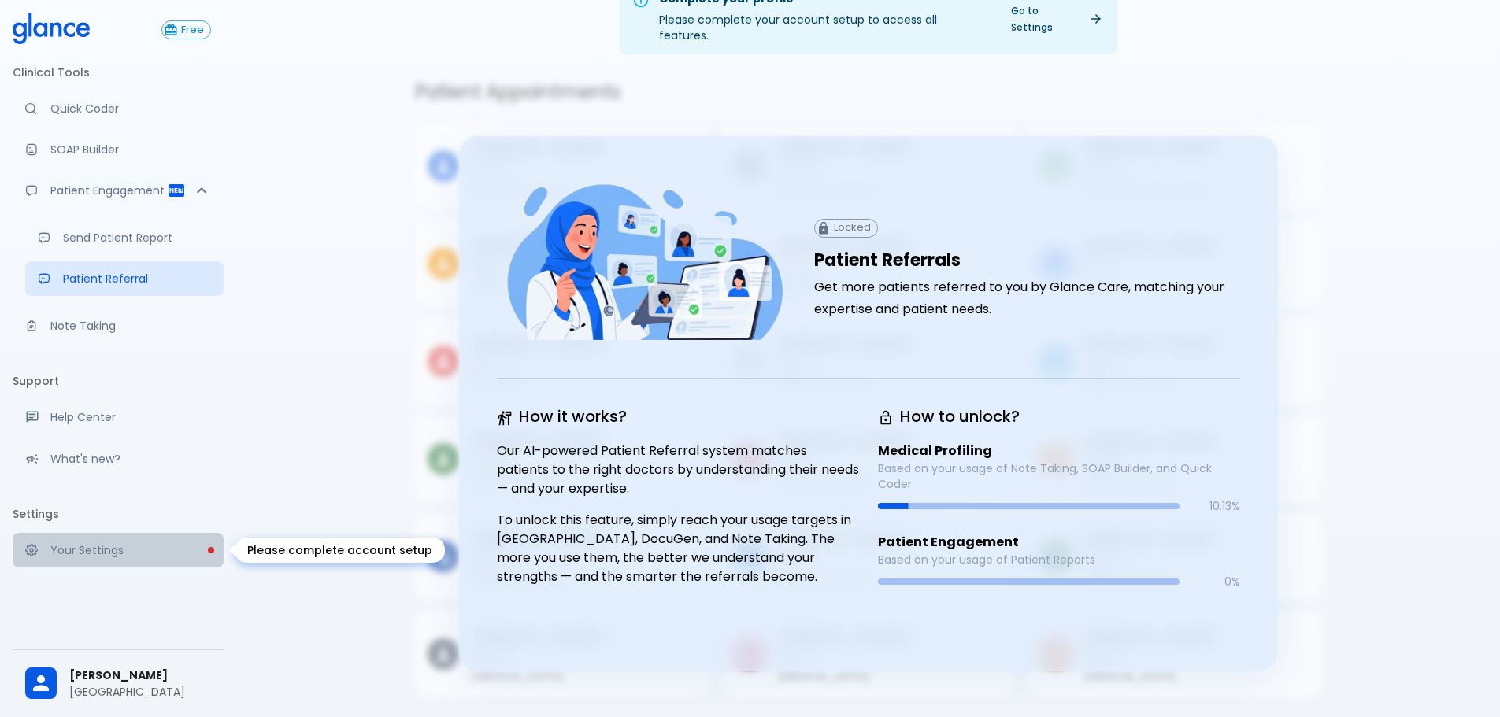
click at [160, 549] on p "Your Settings" at bounding box center [130, 550] width 161 height 16
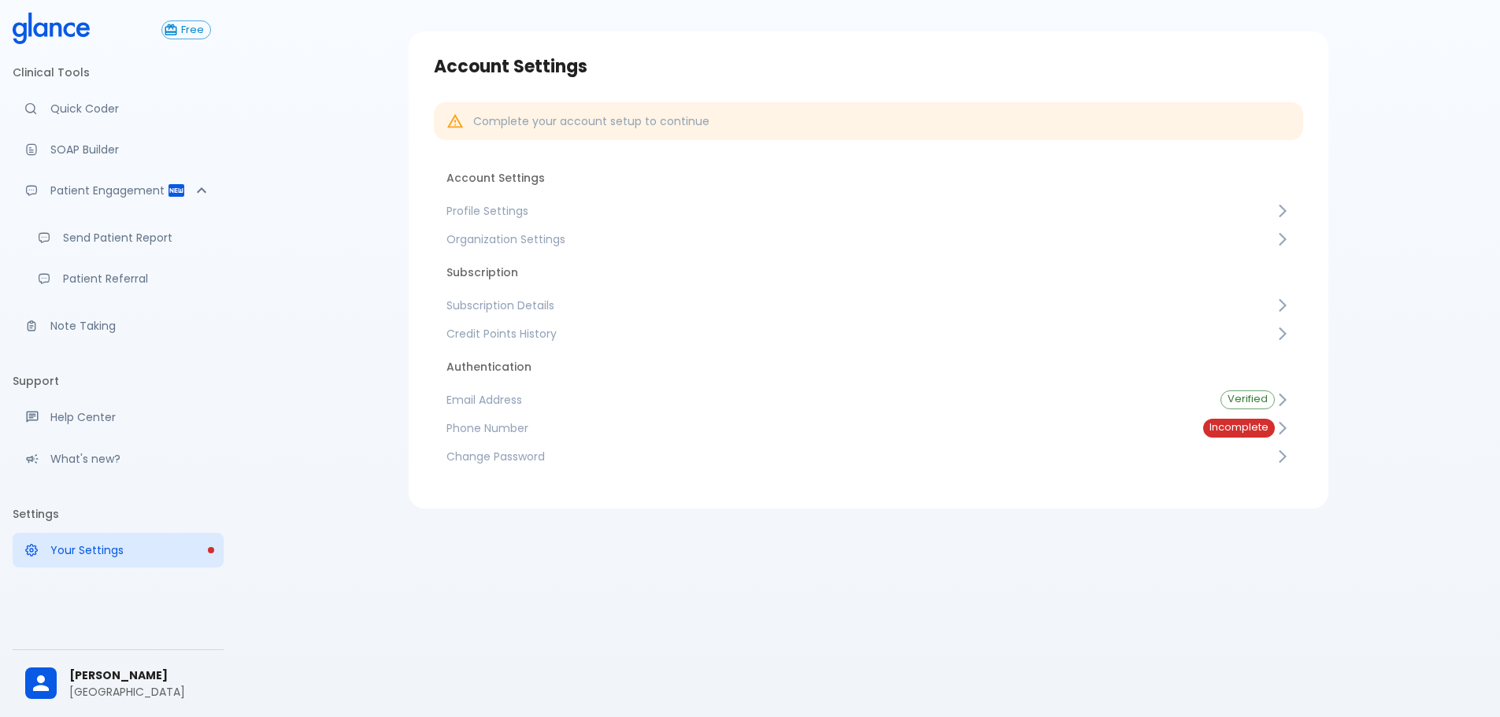
click at [738, 426] on span "Phone Number" at bounding box center [811, 428] width 731 height 16
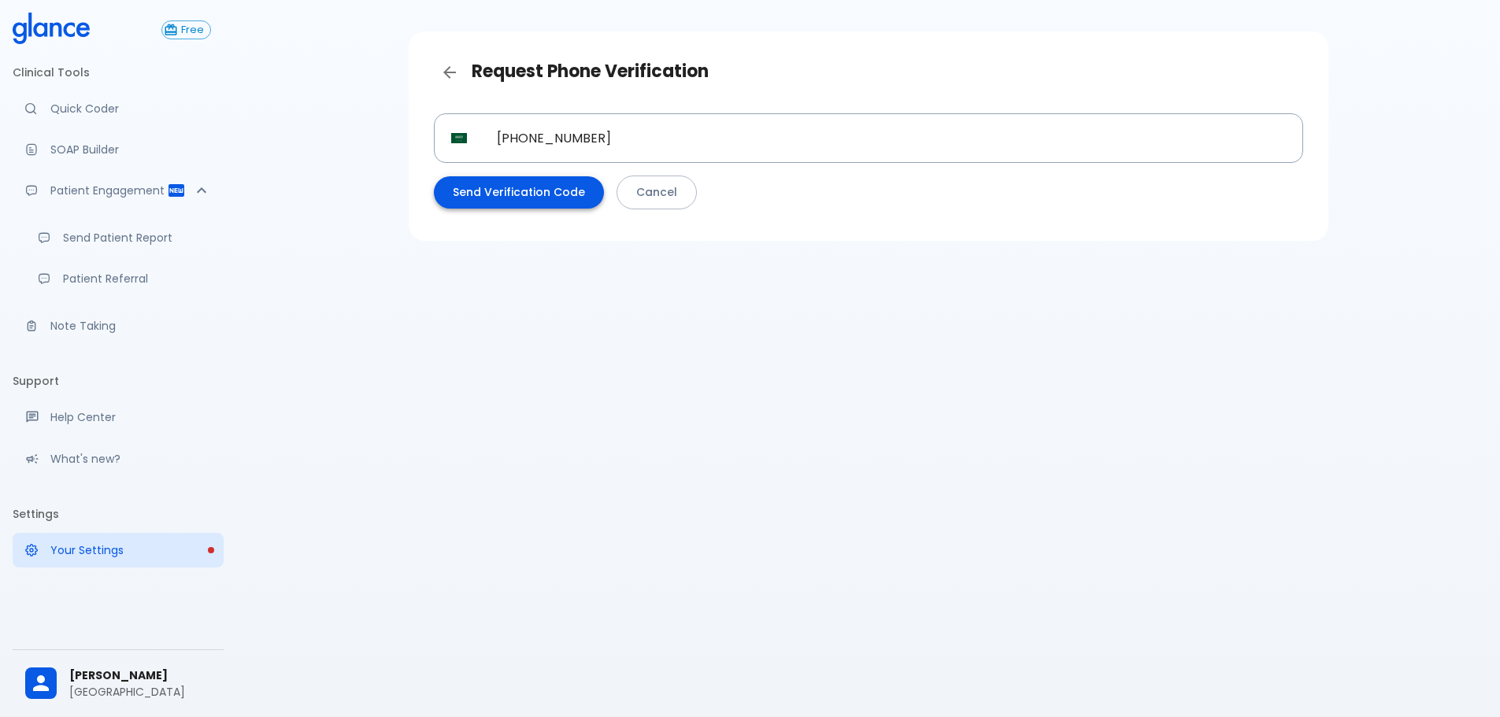
click at [527, 197] on button "Send Verification Code" at bounding box center [519, 192] width 170 height 32
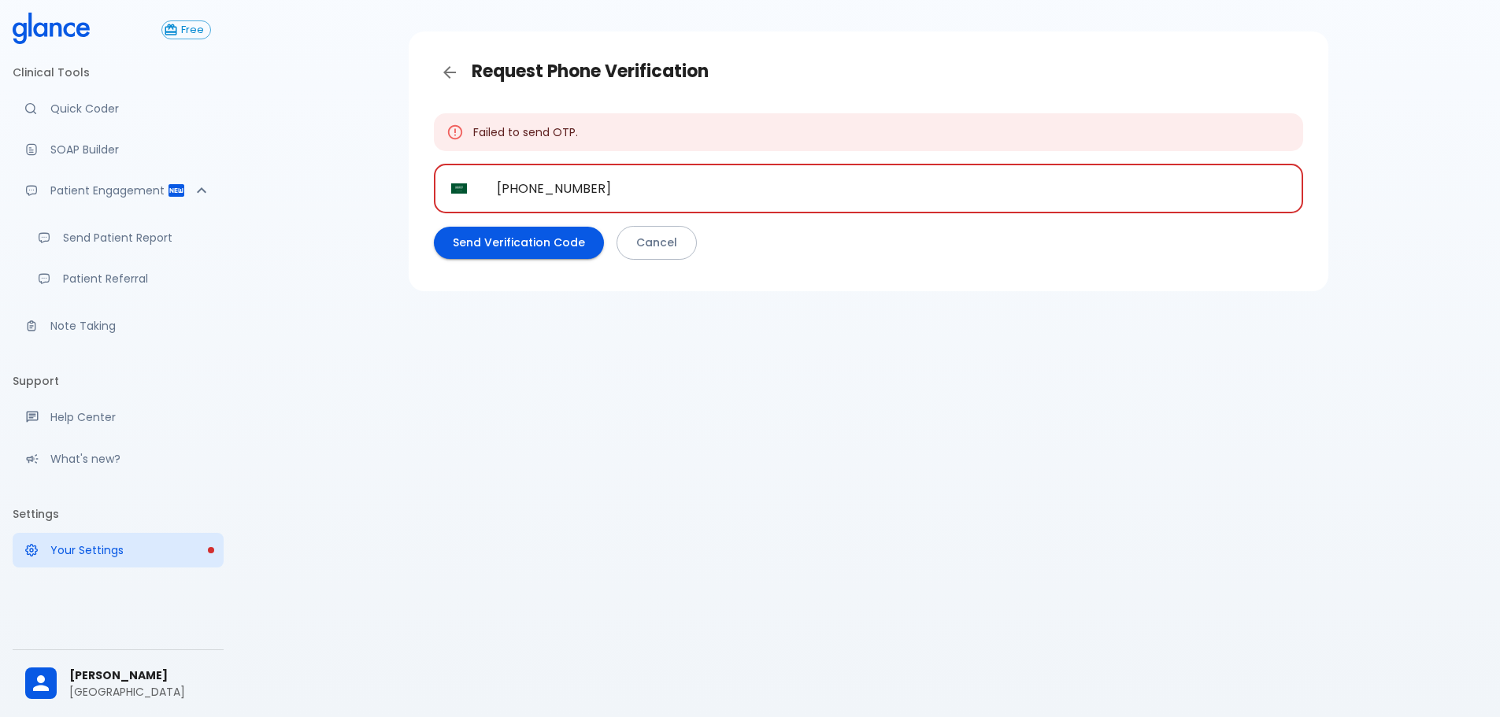
drag, startPoint x: 679, startPoint y: 199, endPoint x: 283, endPoint y: 241, distance: 397.4
click at [283, 241] on div "Request Phone Verification Failed to send OTP. ​ SA [PHONE_NUMBER] ​ Send Verif…" at bounding box center [867, 339] width 1263 height 755
type input "[PHONE_NUMBER]"
click at [542, 246] on button "Send Verification Code" at bounding box center [519, 243] width 170 height 32
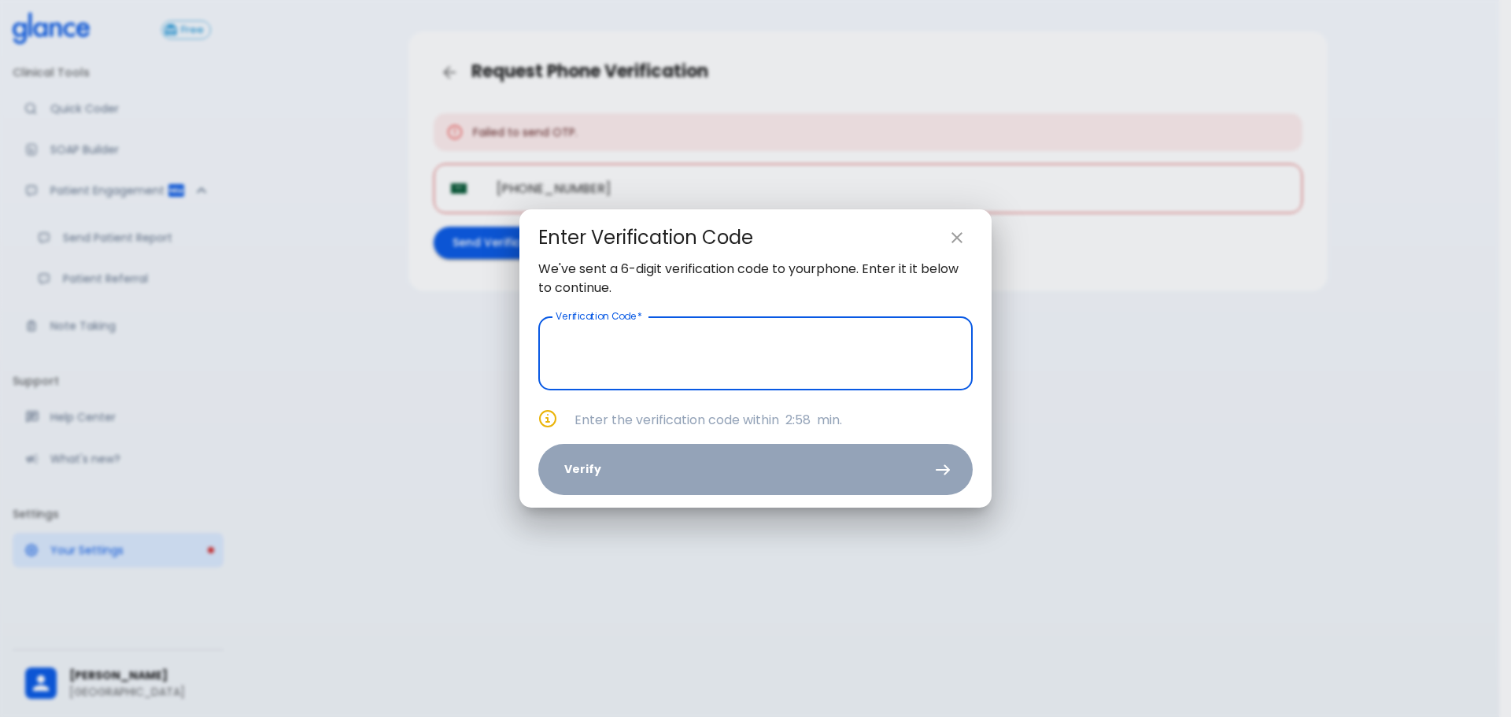
click at [697, 359] on input "text" at bounding box center [755, 353] width 435 height 74
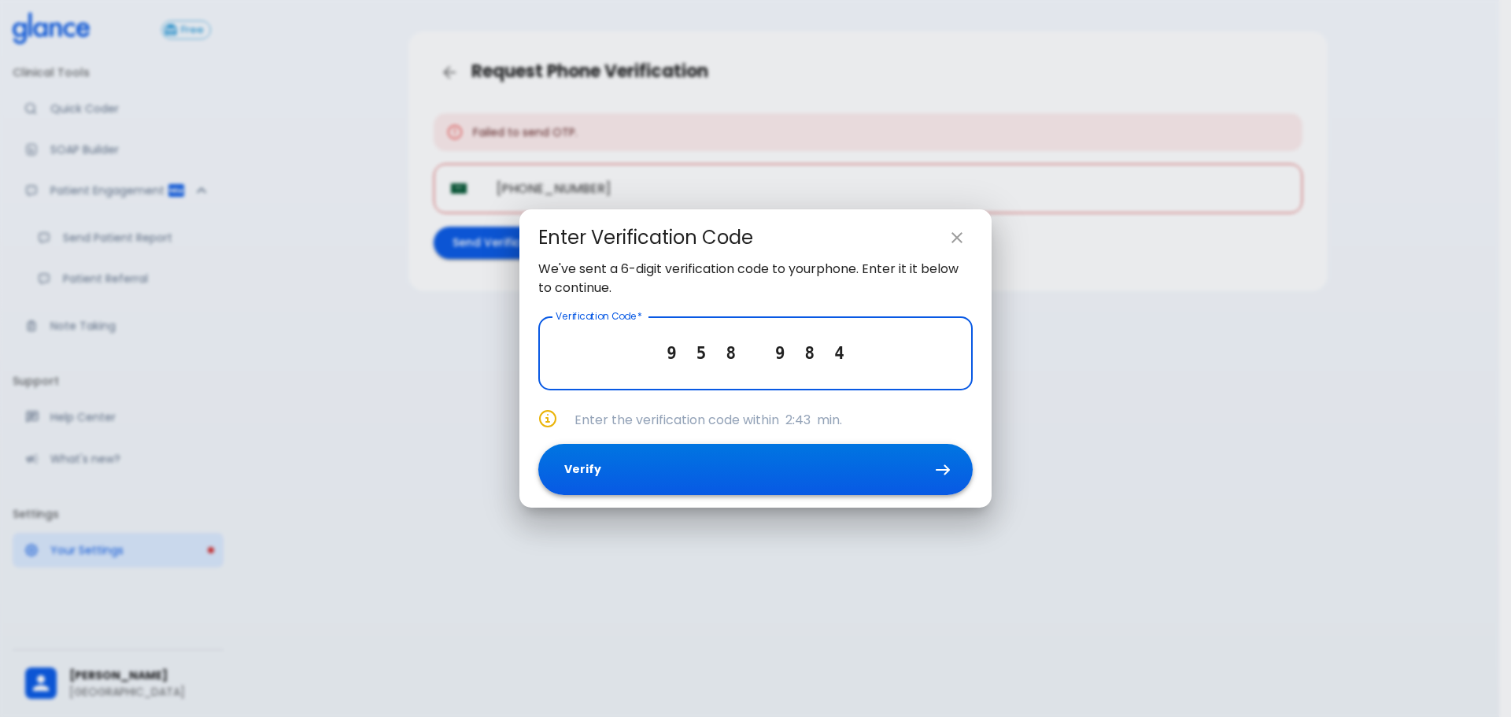
type input "9 5 8 9 8 4"
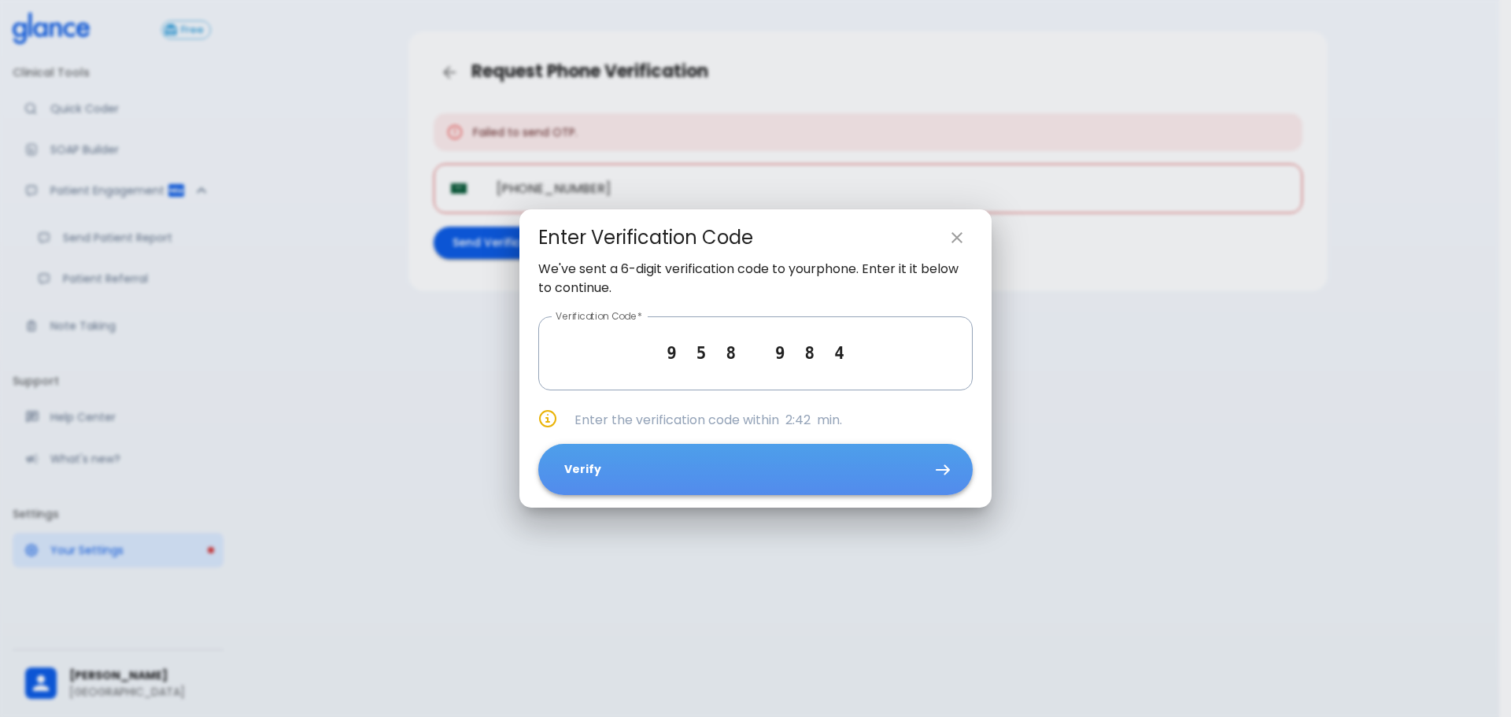
click at [876, 459] on button "Verify" at bounding box center [755, 469] width 435 height 51
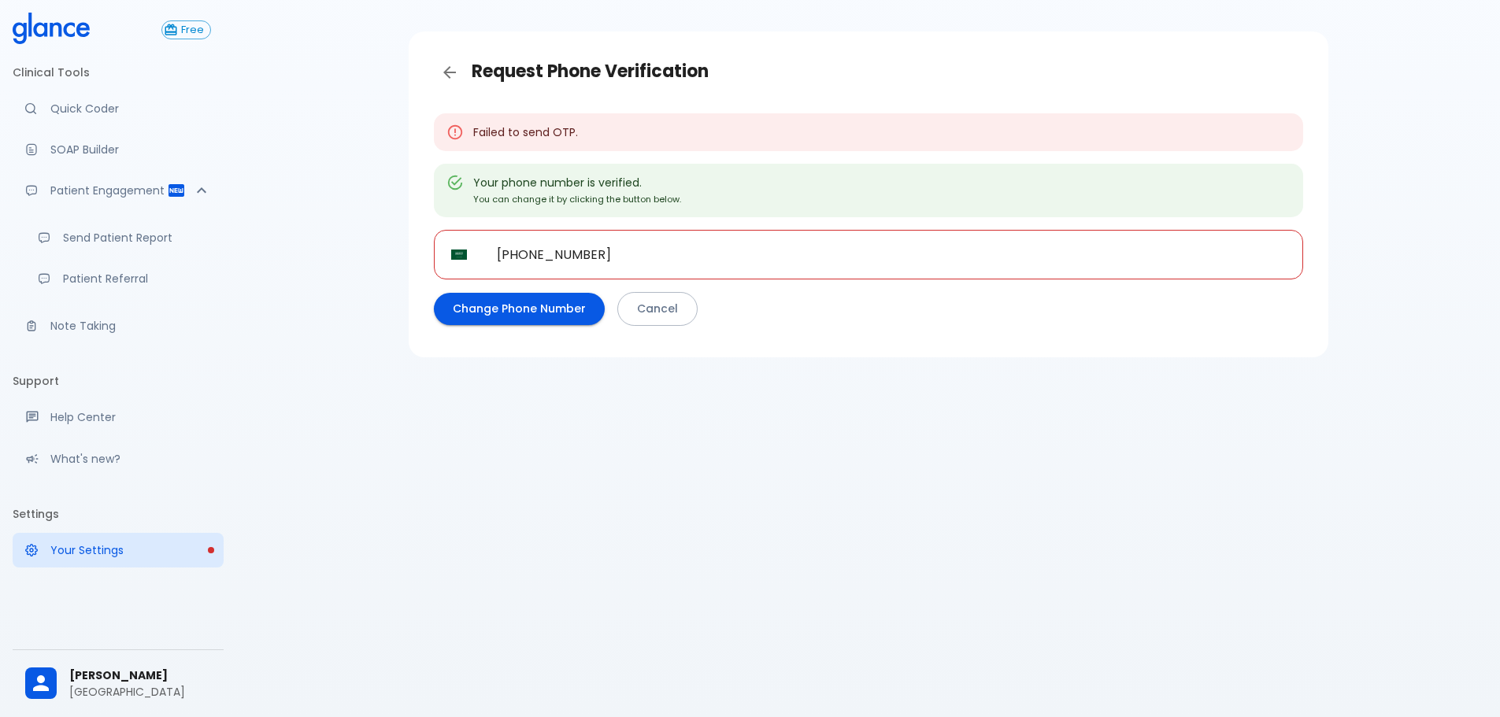
click at [447, 65] on icon "Back" at bounding box center [449, 72] width 19 height 19
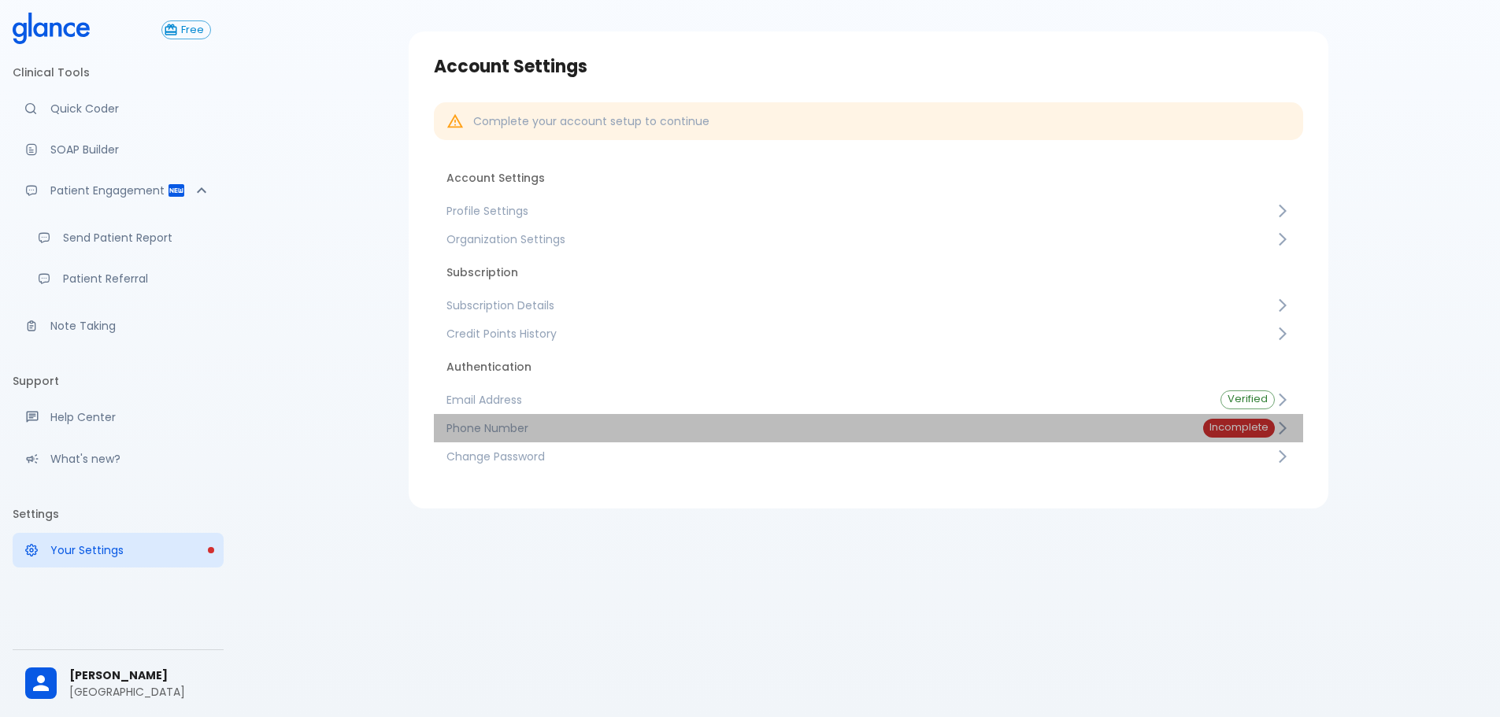
click at [508, 425] on span "Phone Number" at bounding box center [811, 428] width 731 height 16
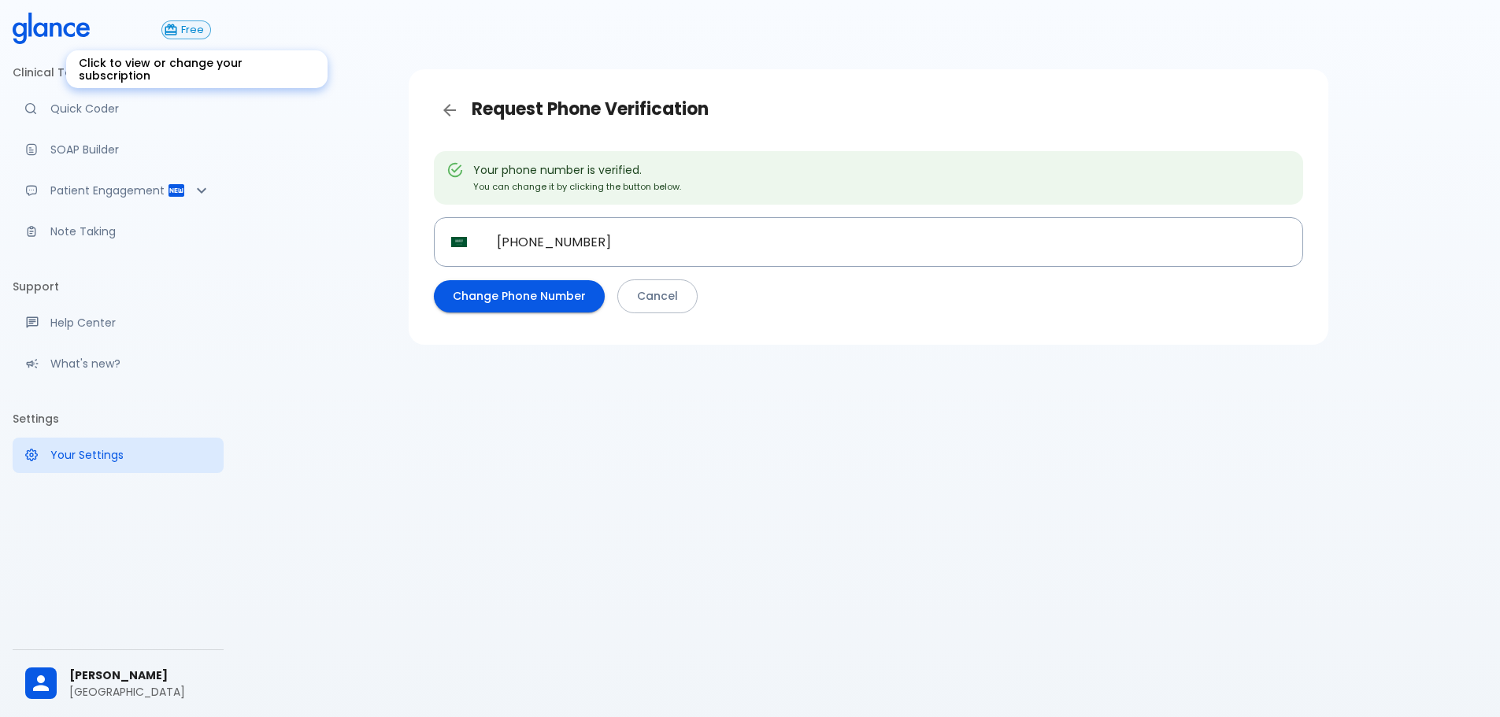
click at [183, 32] on span "Free" at bounding box center [192, 30] width 35 height 12
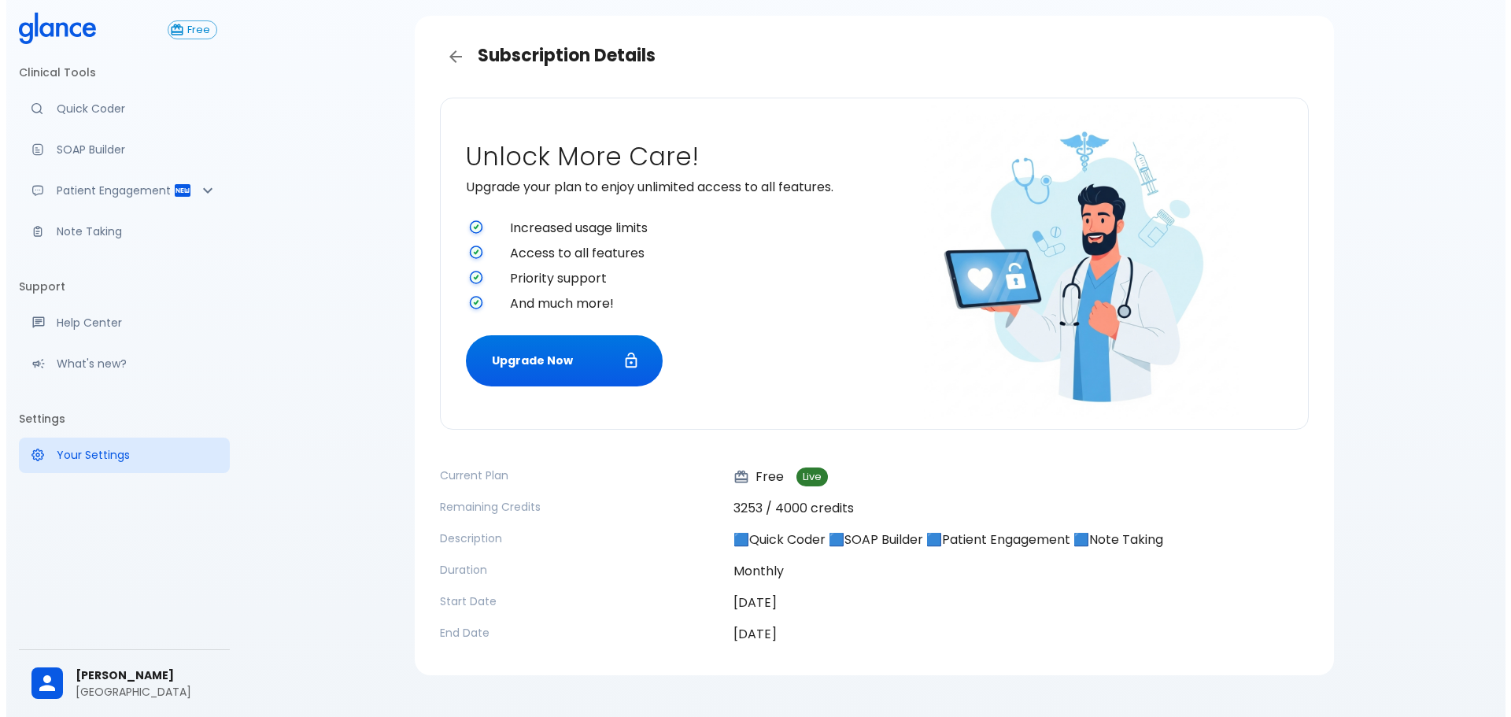
scroll to position [81, 0]
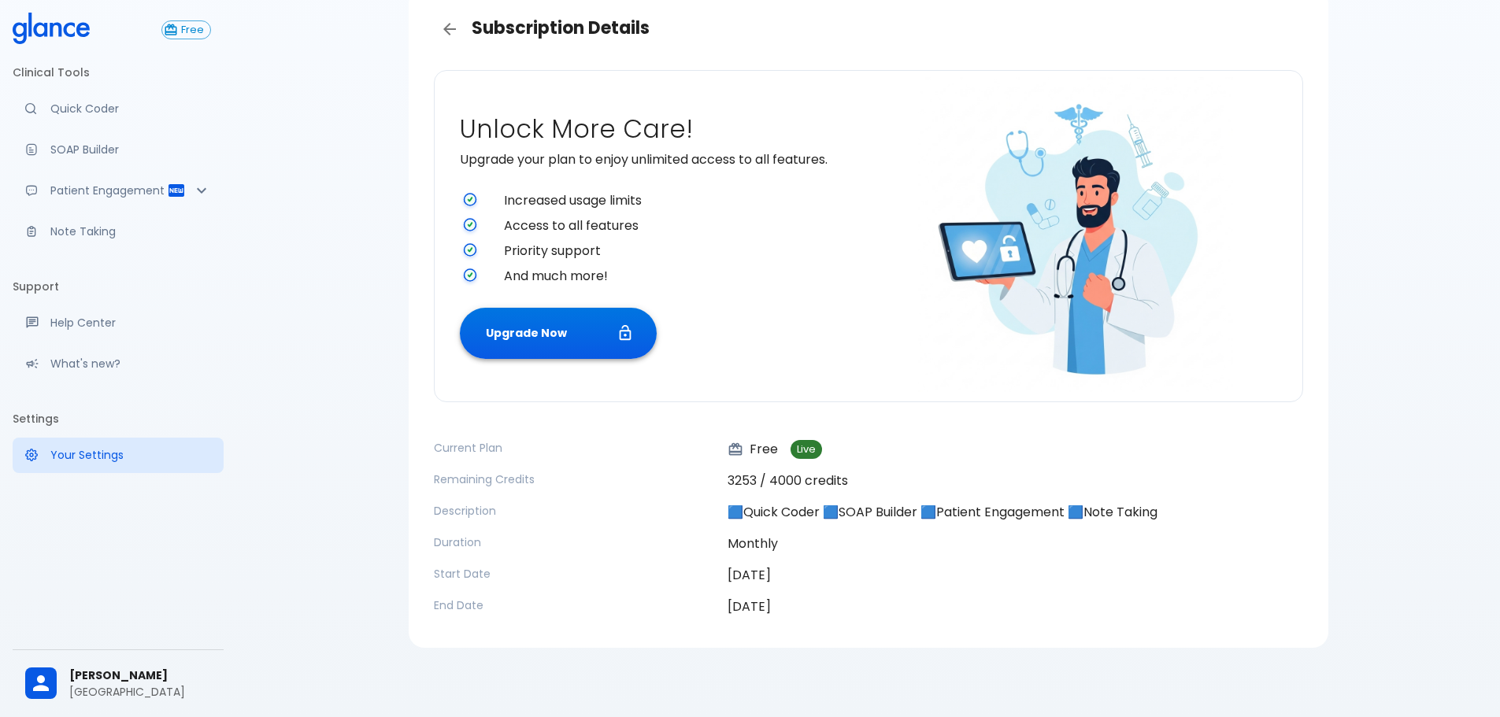
click at [510, 339] on button "Upgrade Now" at bounding box center [558, 333] width 197 height 51
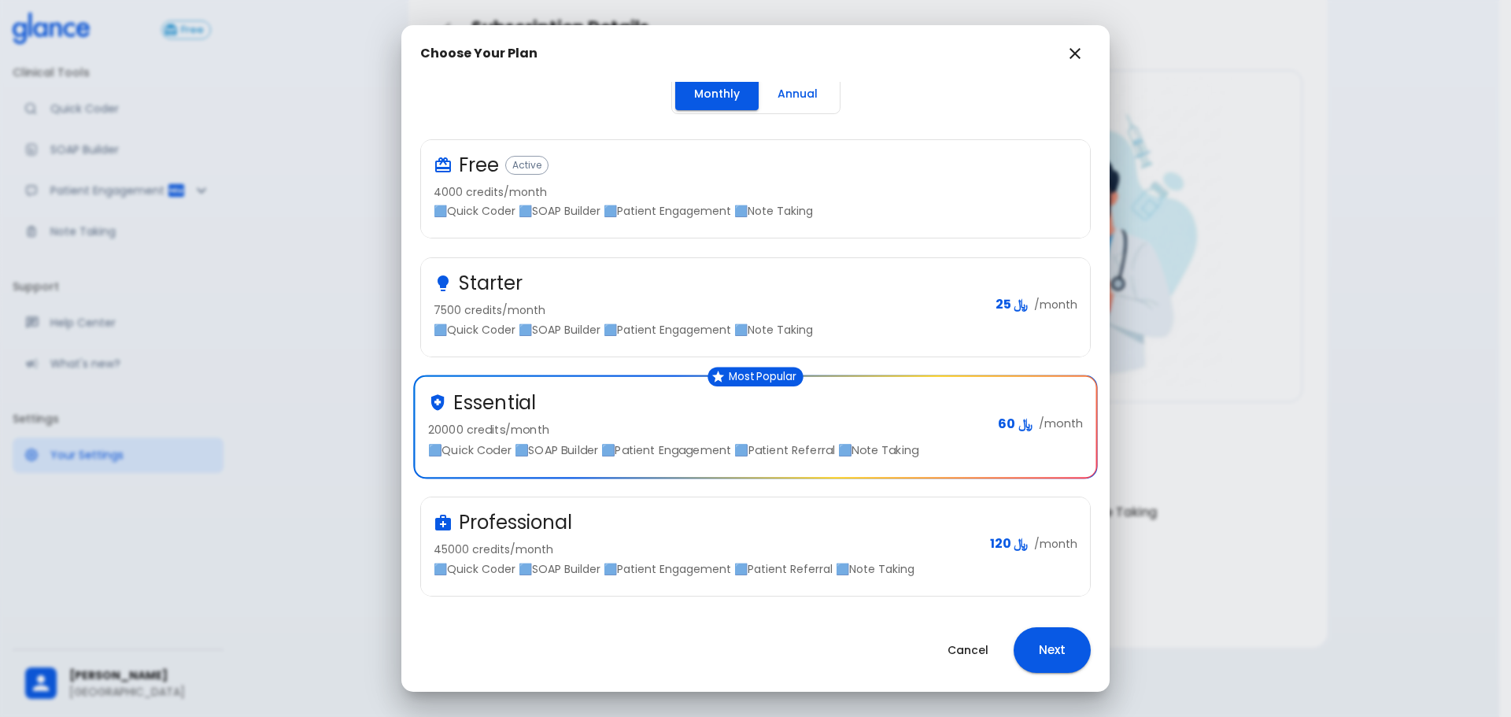
scroll to position [12, 0]
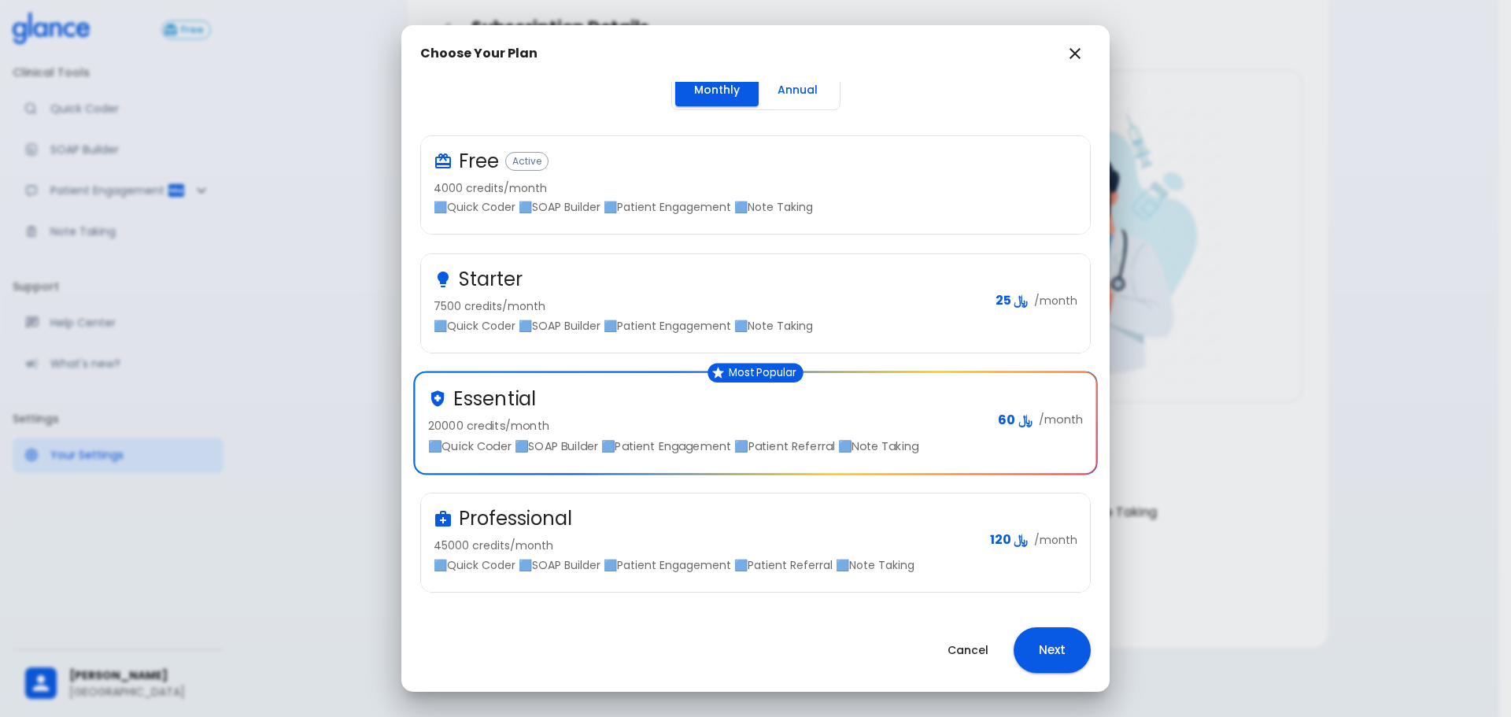
click at [773, 545] on p "45000 credits/month" at bounding box center [706, 546] width 544 height 16
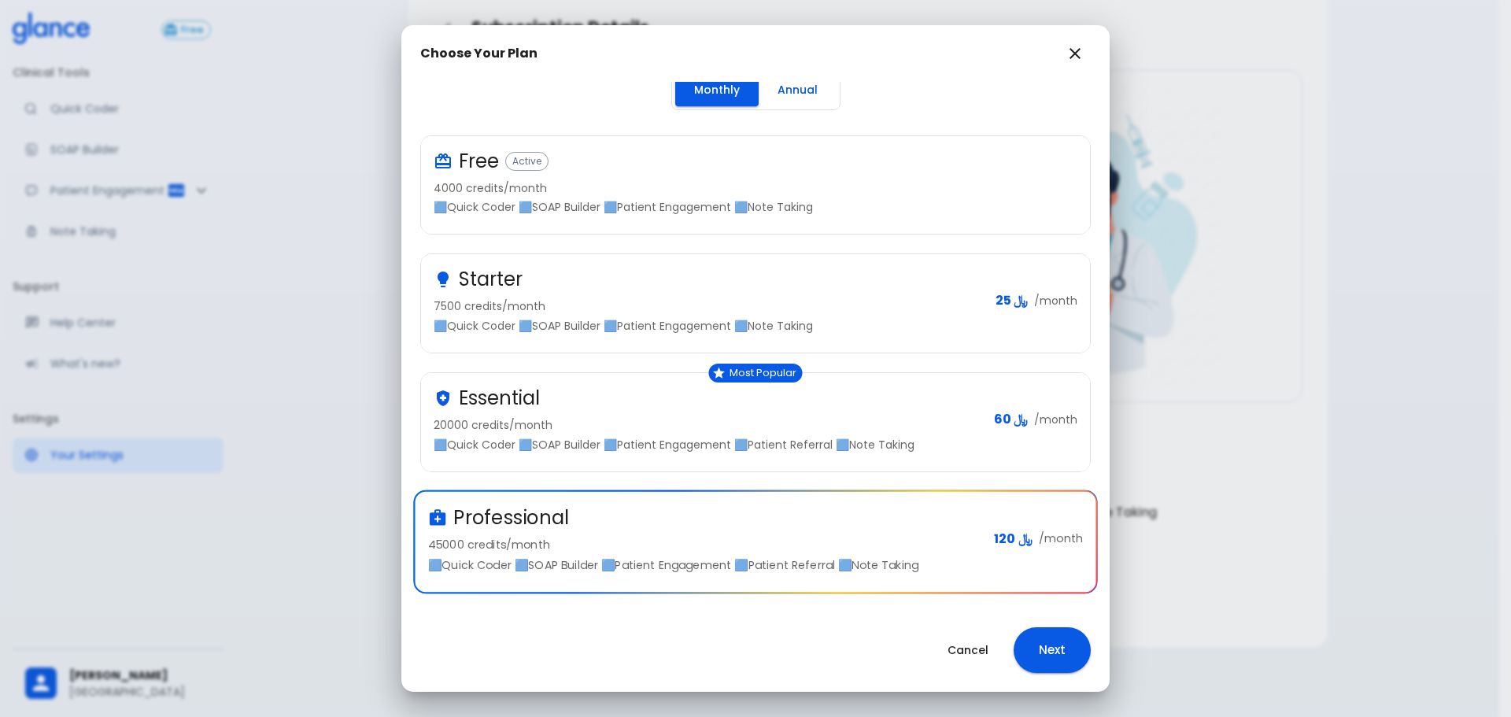
click at [979, 660] on button "Cancel" at bounding box center [968, 651] width 79 height 32
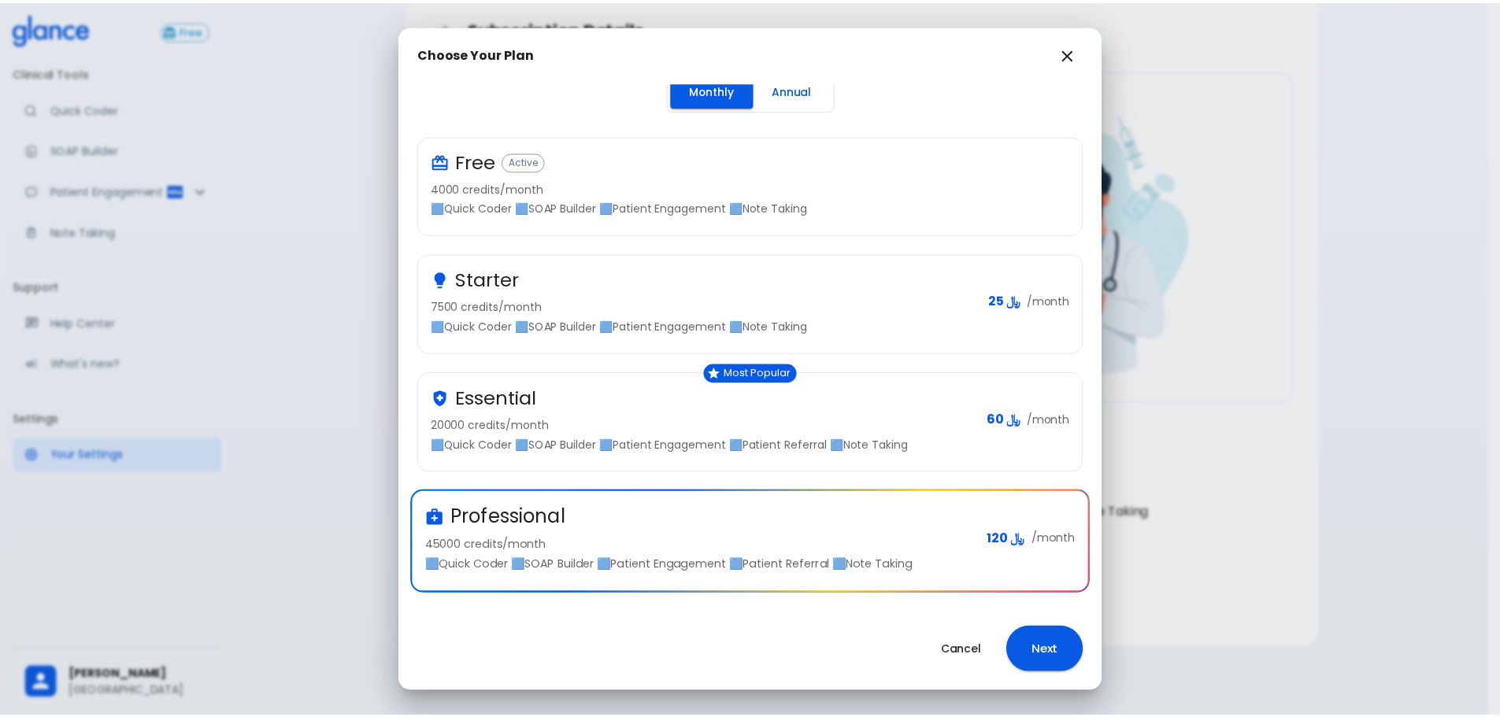
scroll to position [10, 0]
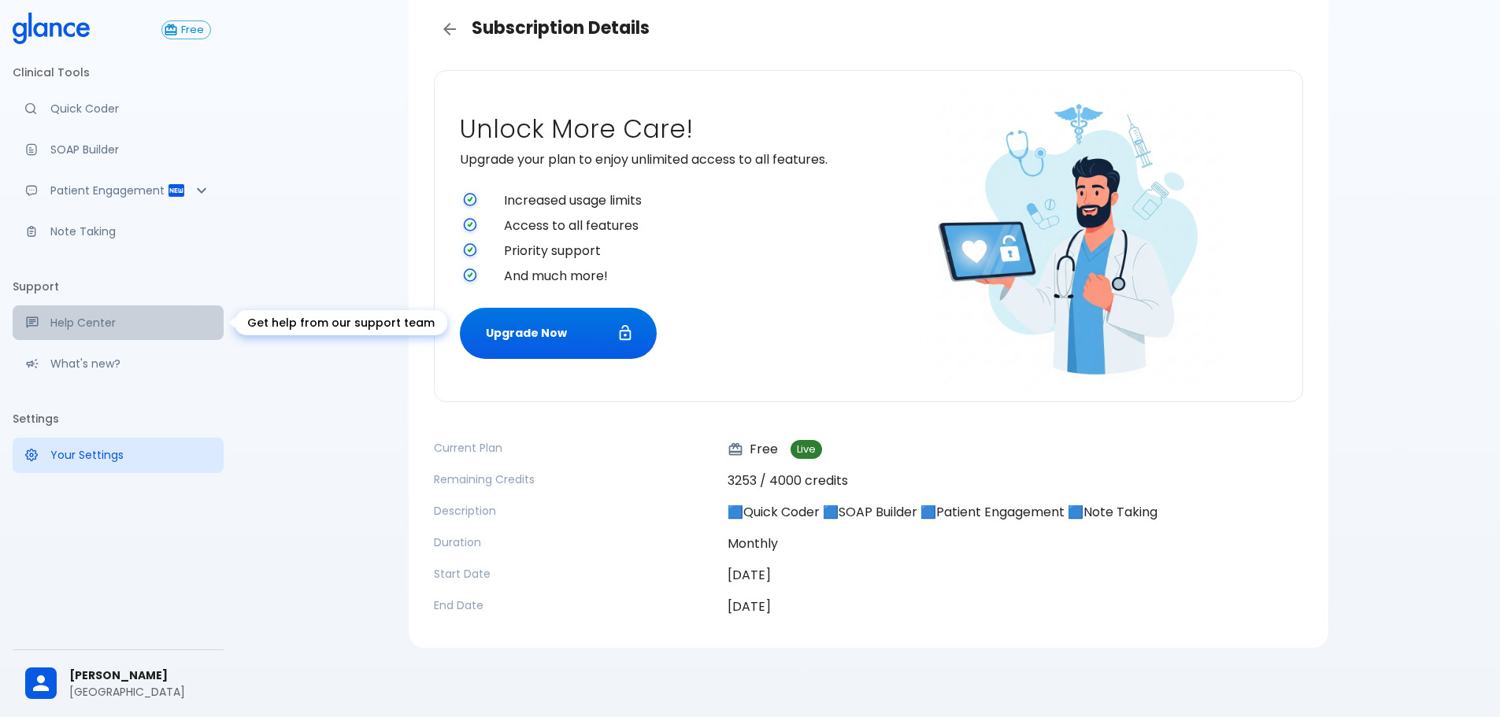
click at [85, 327] on p "Help Center" at bounding box center [130, 323] width 161 height 16
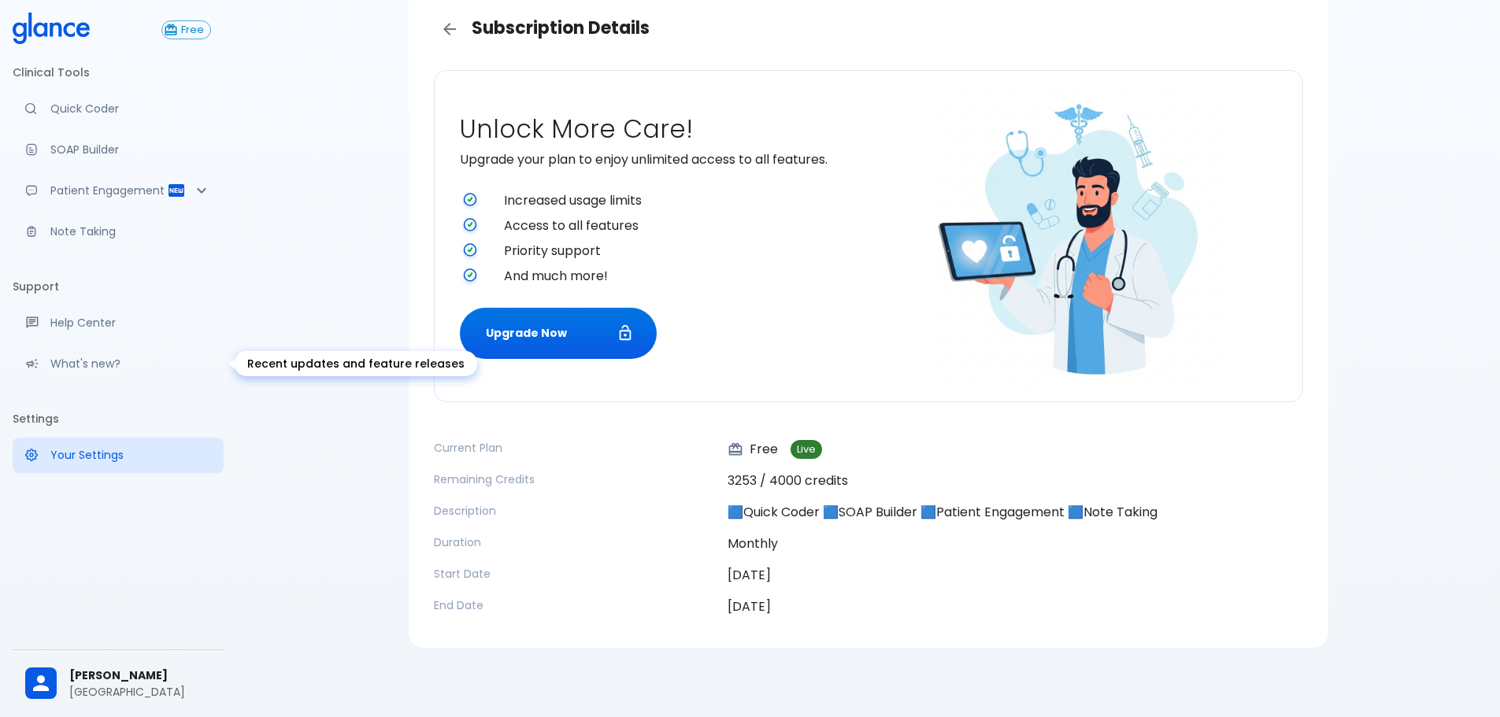
click at [171, 362] on p "What's new?" at bounding box center [130, 364] width 161 height 16
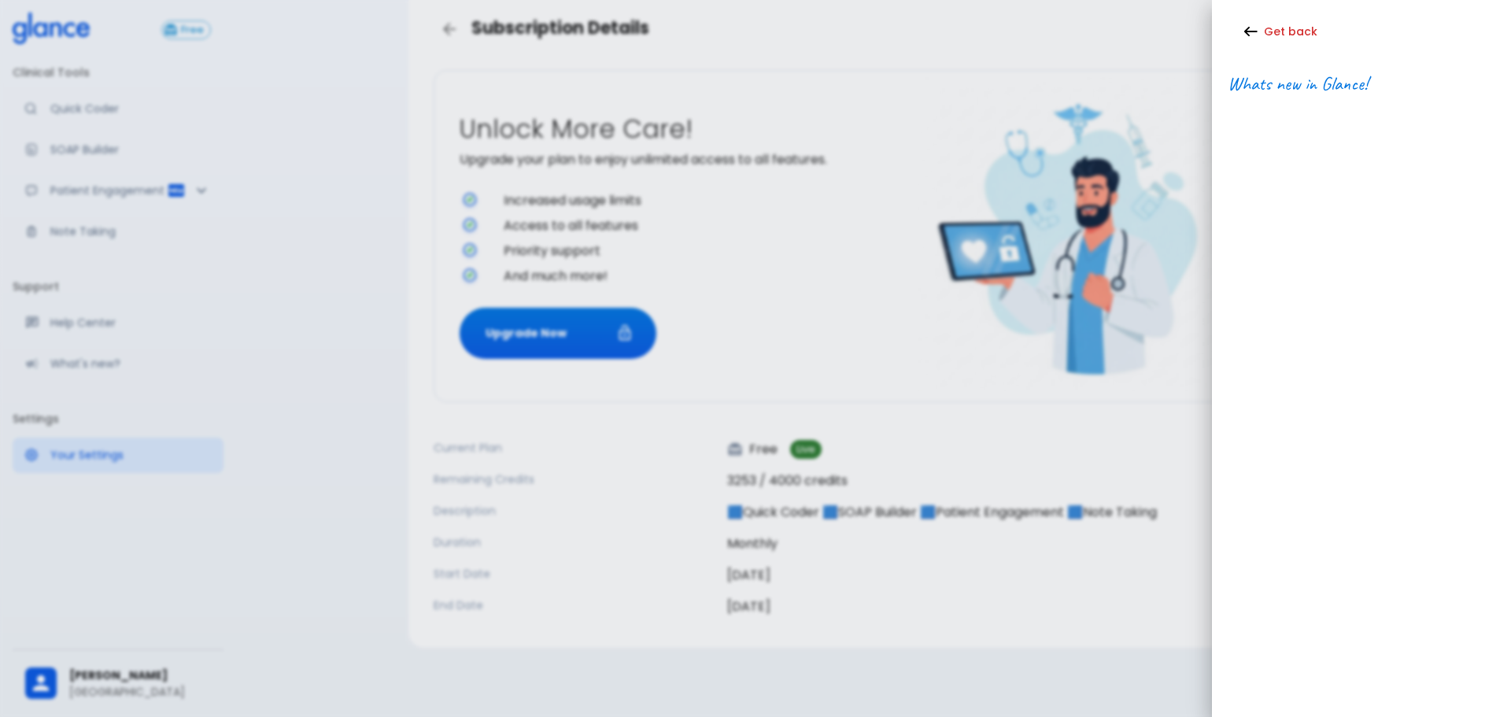
click at [332, 261] on div at bounding box center [755, 358] width 1511 height 717
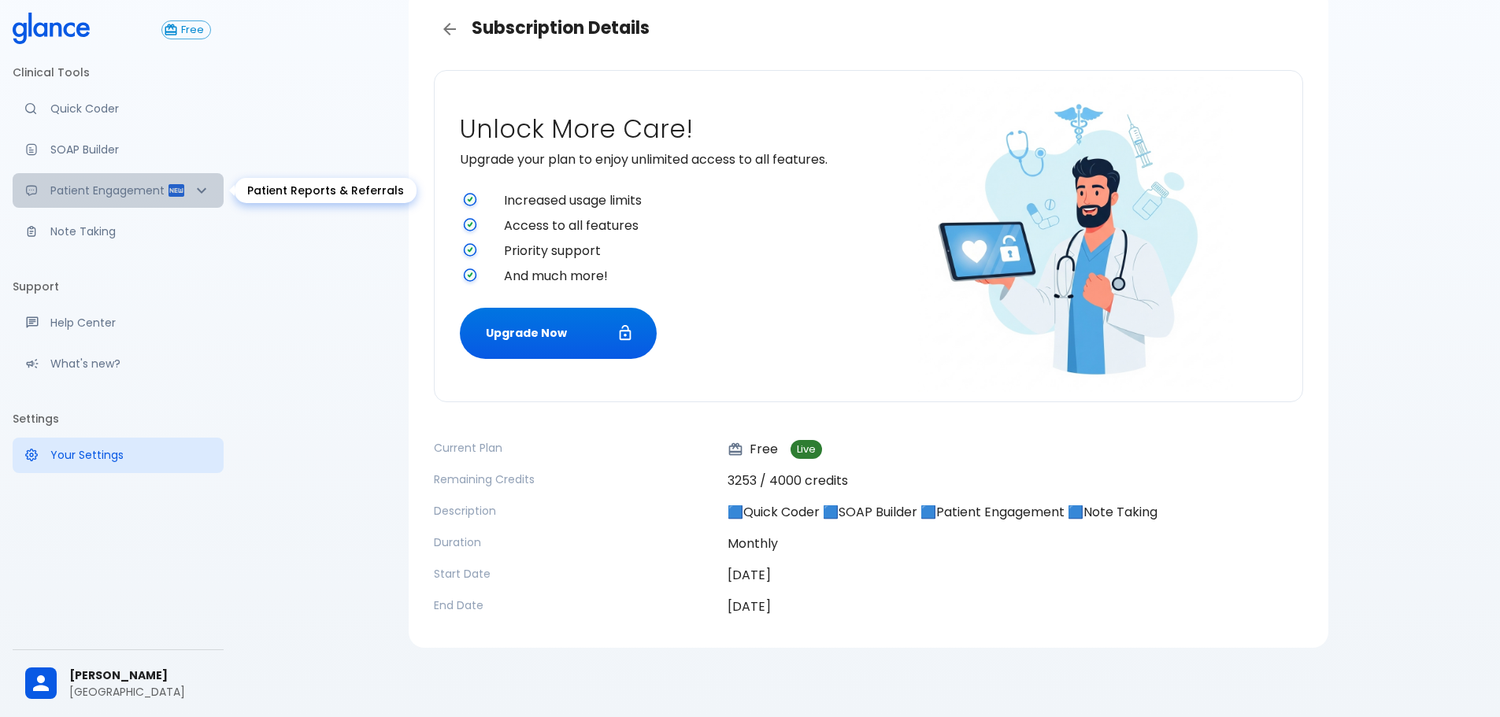
click at [178, 197] on icon "Patient Reports & Referrals" at bounding box center [176, 190] width 16 height 13
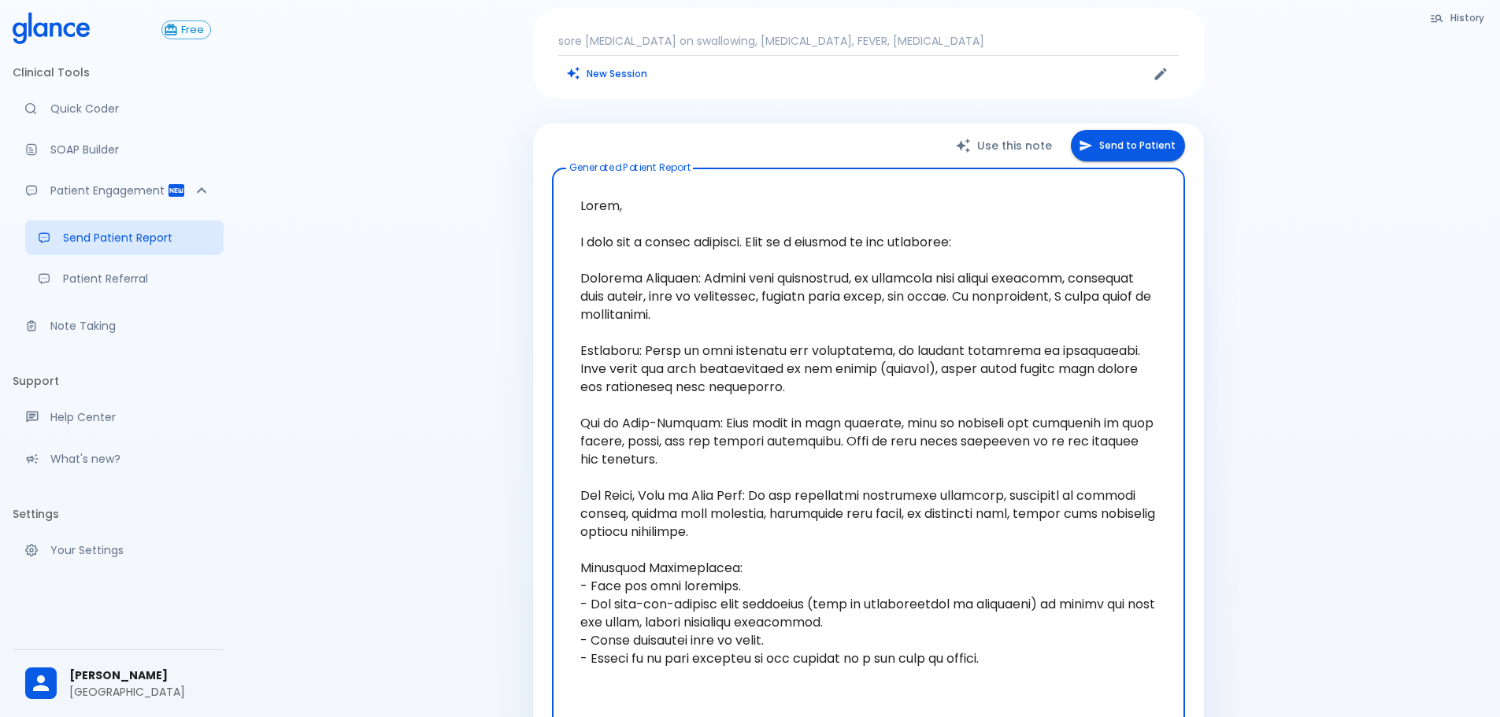
scroll to position [79, 0]
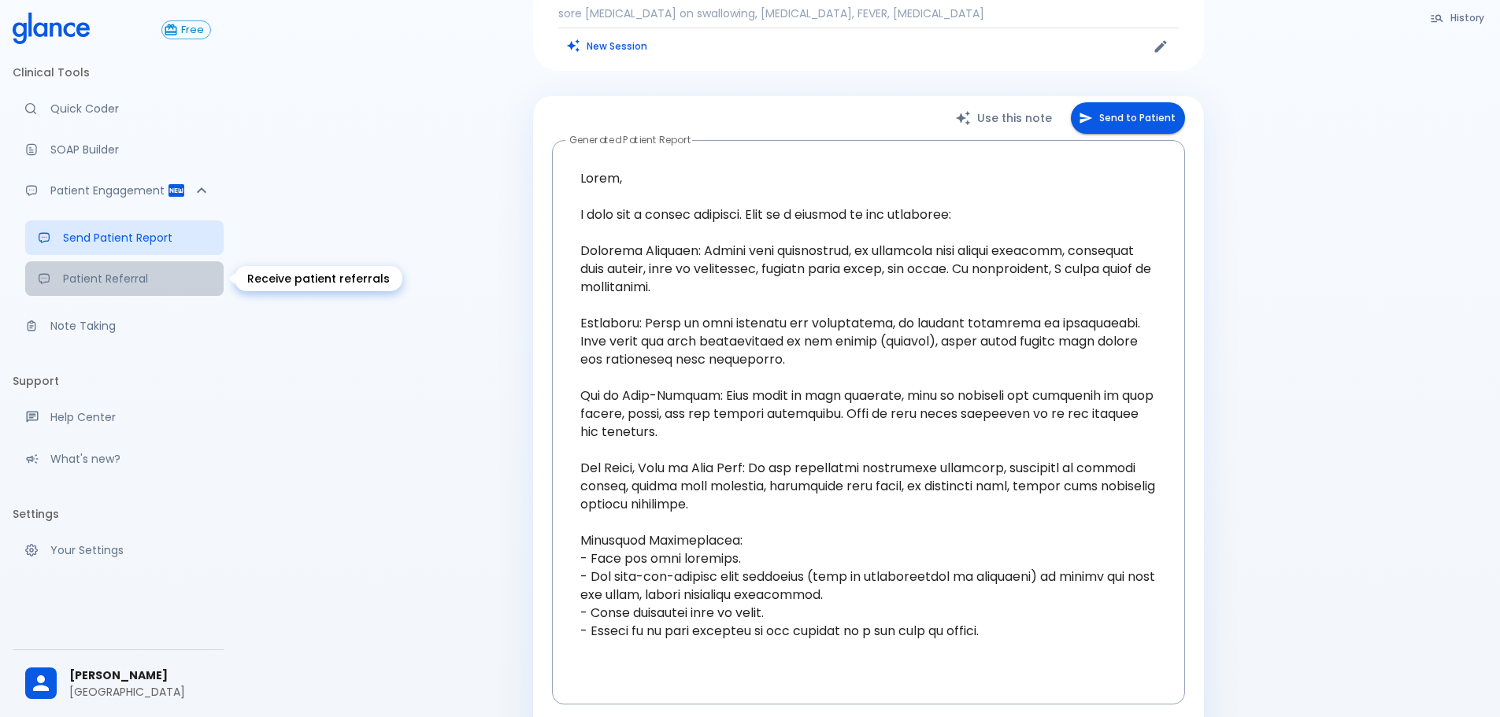
click at [123, 289] on link "Patient Referral" at bounding box center [124, 278] width 198 height 35
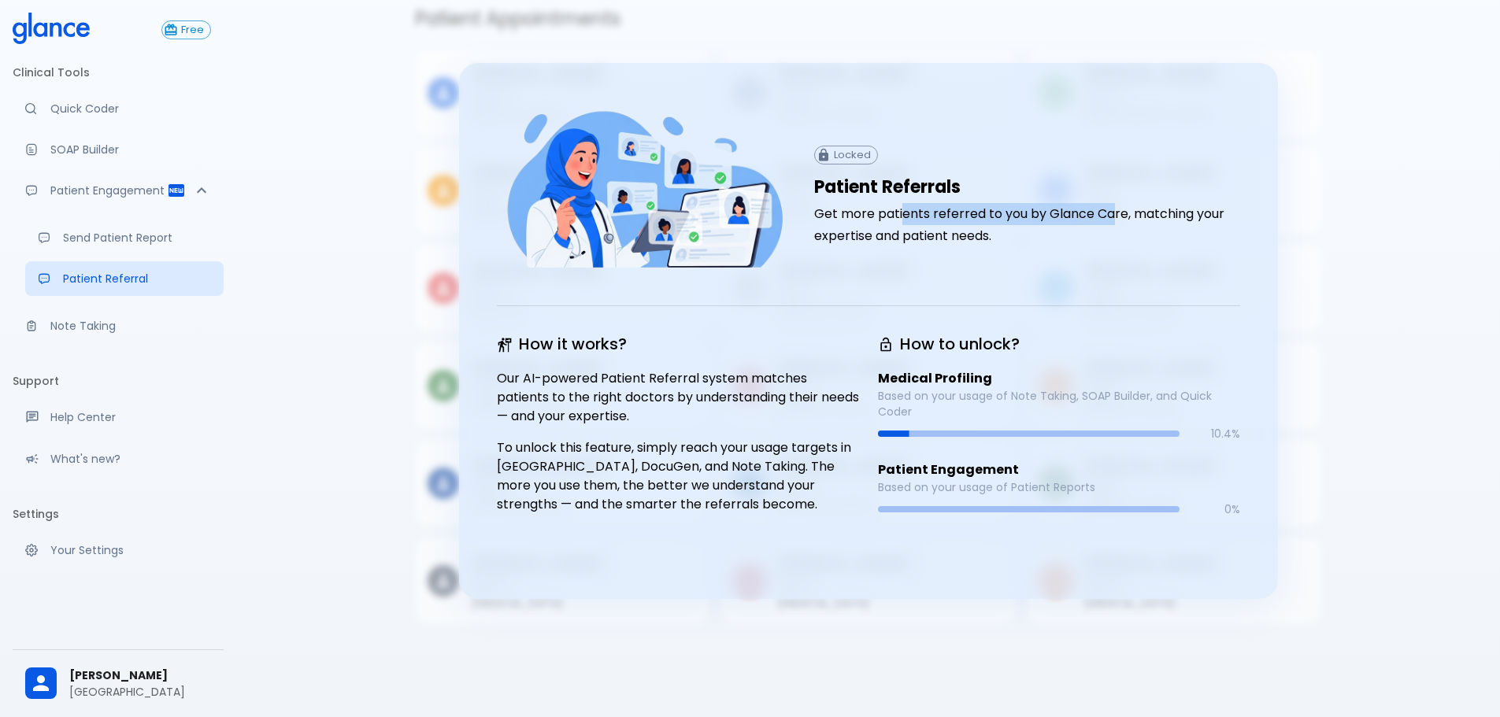
drag, startPoint x: 901, startPoint y: 212, endPoint x: 1119, endPoint y: 244, distance: 220.4
click at [1113, 220] on h6 "Get more patients referred to you by Glance Care, matching your expertise and p…" at bounding box center [1027, 225] width 426 height 44
click at [1118, 255] on div "Locked Patient Referrals Get more patients referred to you by Glance Care, matc…" at bounding box center [859, 187] width 762 height 211
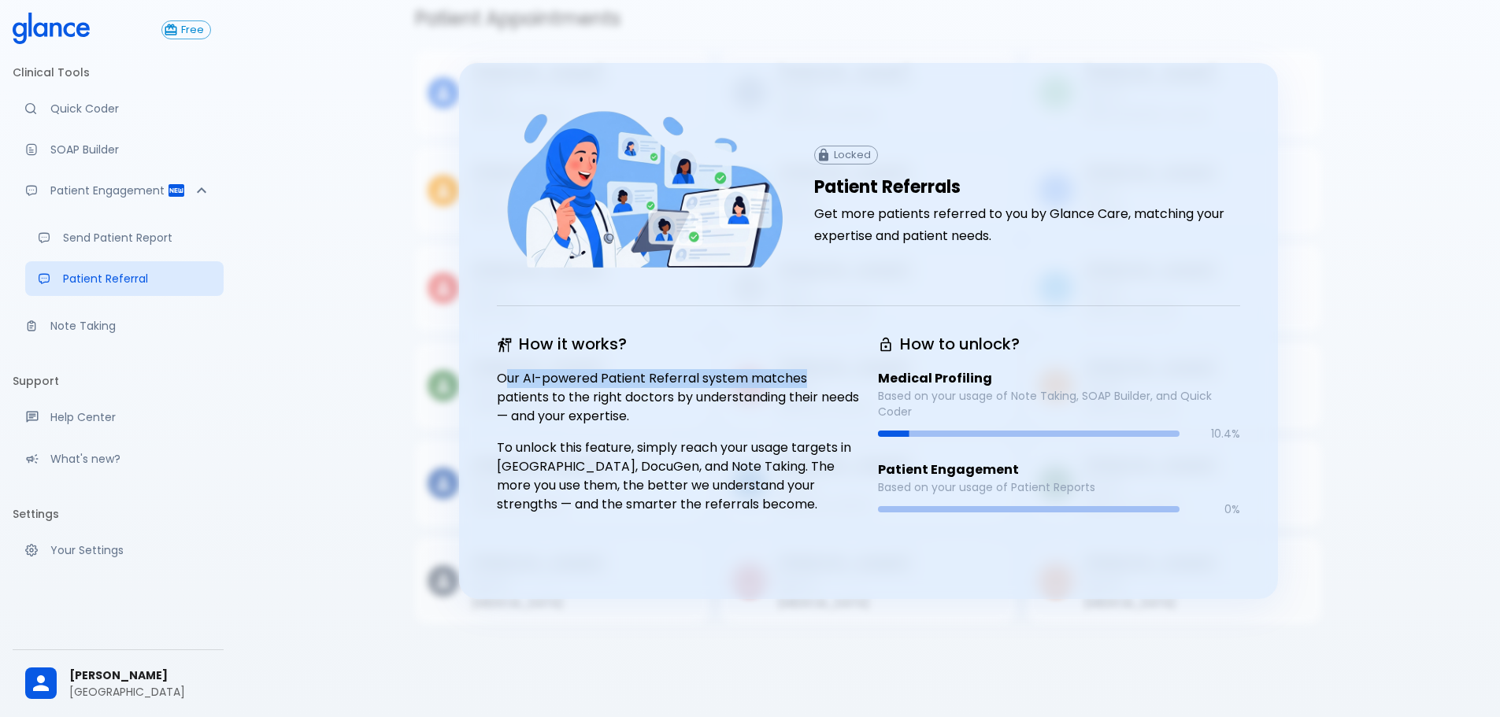
drag, startPoint x: 505, startPoint y: 370, endPoint x: 809, endPoint y: 366, distance: 303.9
click at [809, 366] on div "How it works? Our AI-powered Patient Referral system matches patients to the ri…" at bounding box center [668, 425] width 381 height 224
click at [819, 399] on p "Our AI-powered Patient Referral system matches patients to the right doctors by…" at bounding box center [678, 397] width 362 height 57
drag, startPoint x: 490, startPoint y: 399, endPoint x: 696, endPoint y: 405, distance: 206.3
click at [696, 405] on div "How it works? Our AI-powered Patient Referral system matches patients to the ri…" at bounding box center [668, 425] width 381 height 224
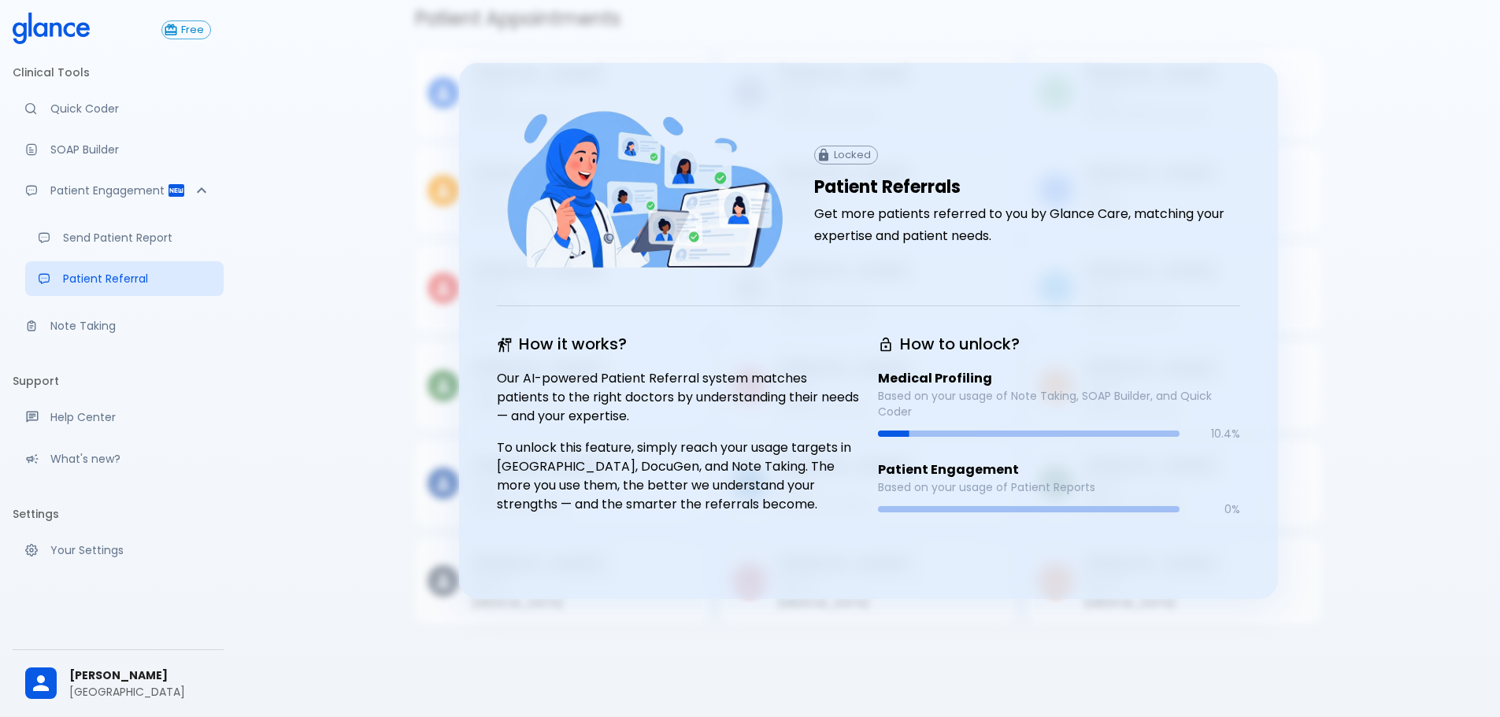
click at [704, 410] on p "Our AI-powered Patient Referral system matches patients to the right doctors by…" at bounding box center [678, 397] width 362 height 57
click at [101, 146] on p "SOAP Builder" at bounding box center [130, 150] width 161 height 16
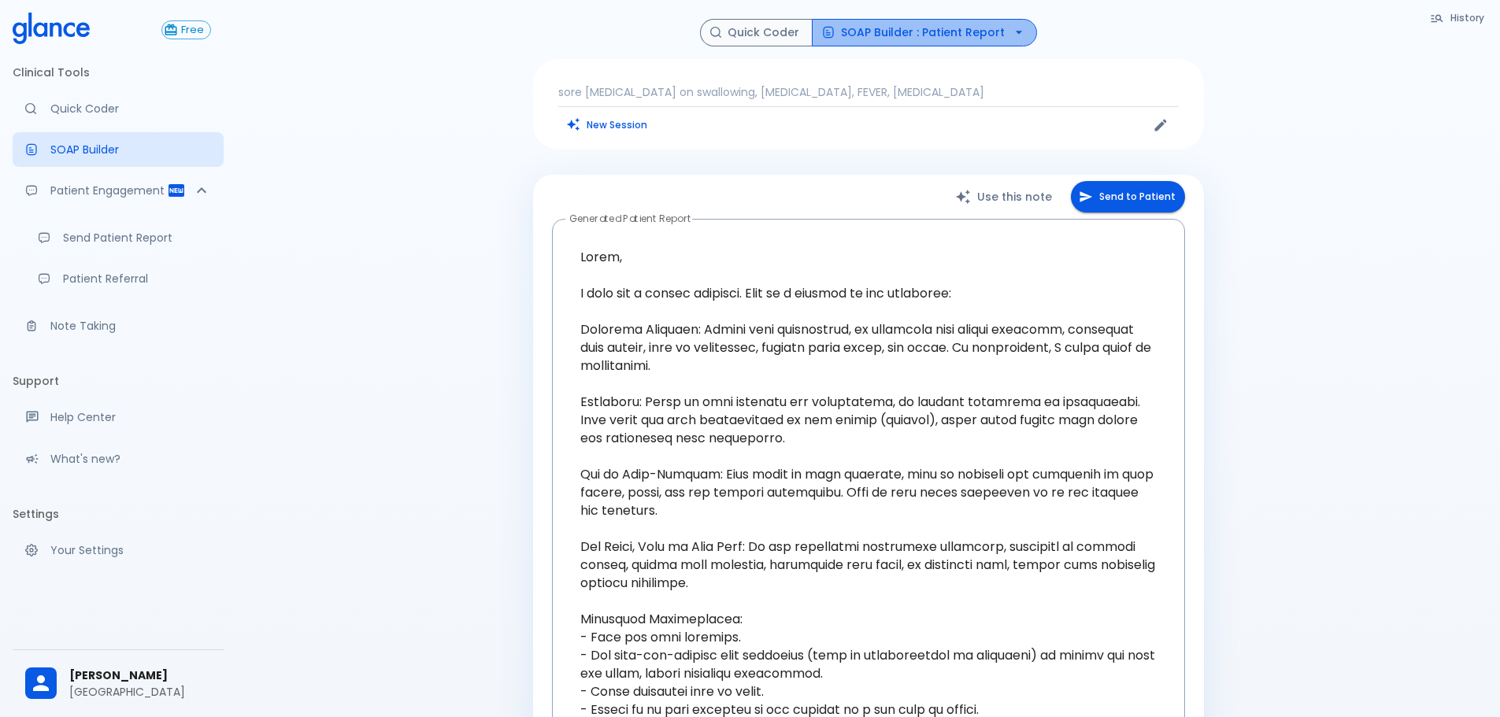
click at [1019, 33] on icon "button" at bounding box center [1019, 32] width 16 height 16
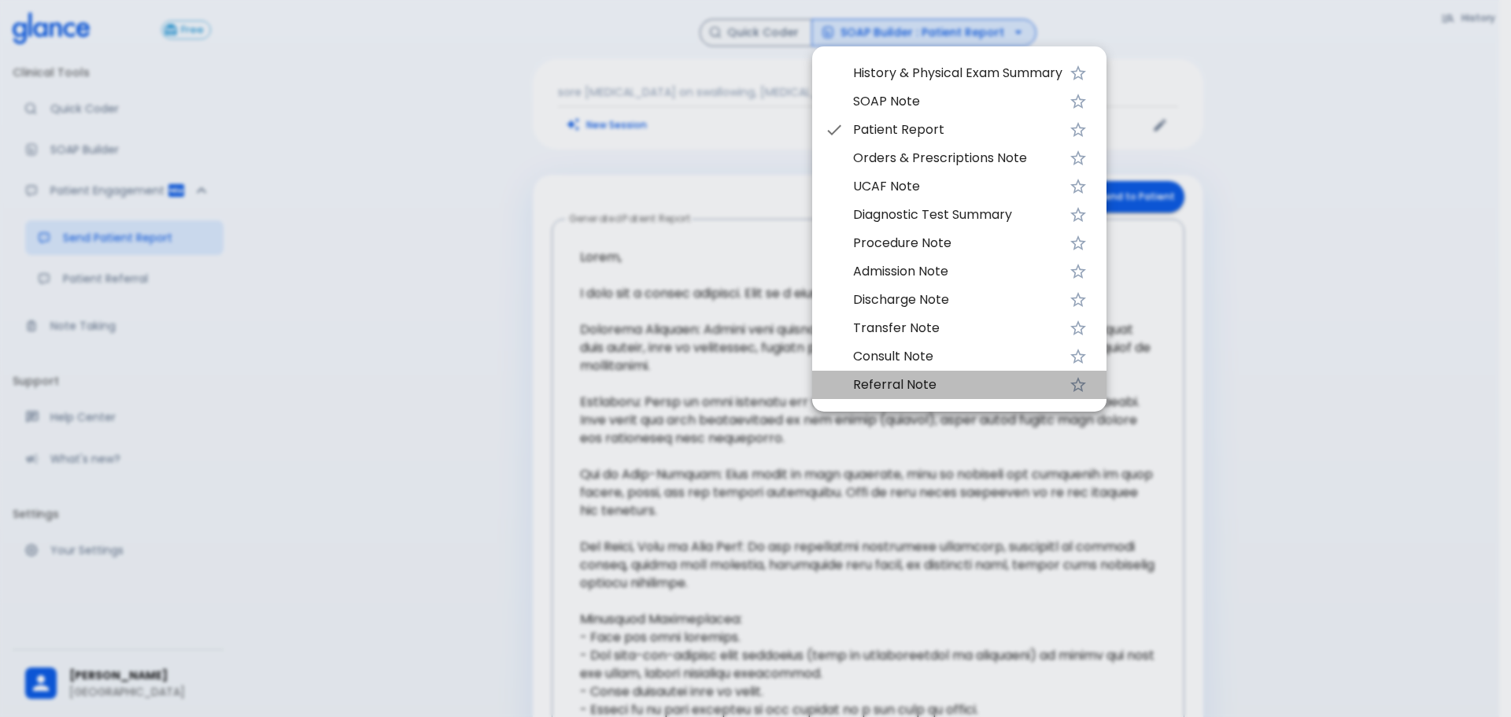
click at [919, 381] on span "Referral Note" at bounding box center [957, 385] width 209 height 19
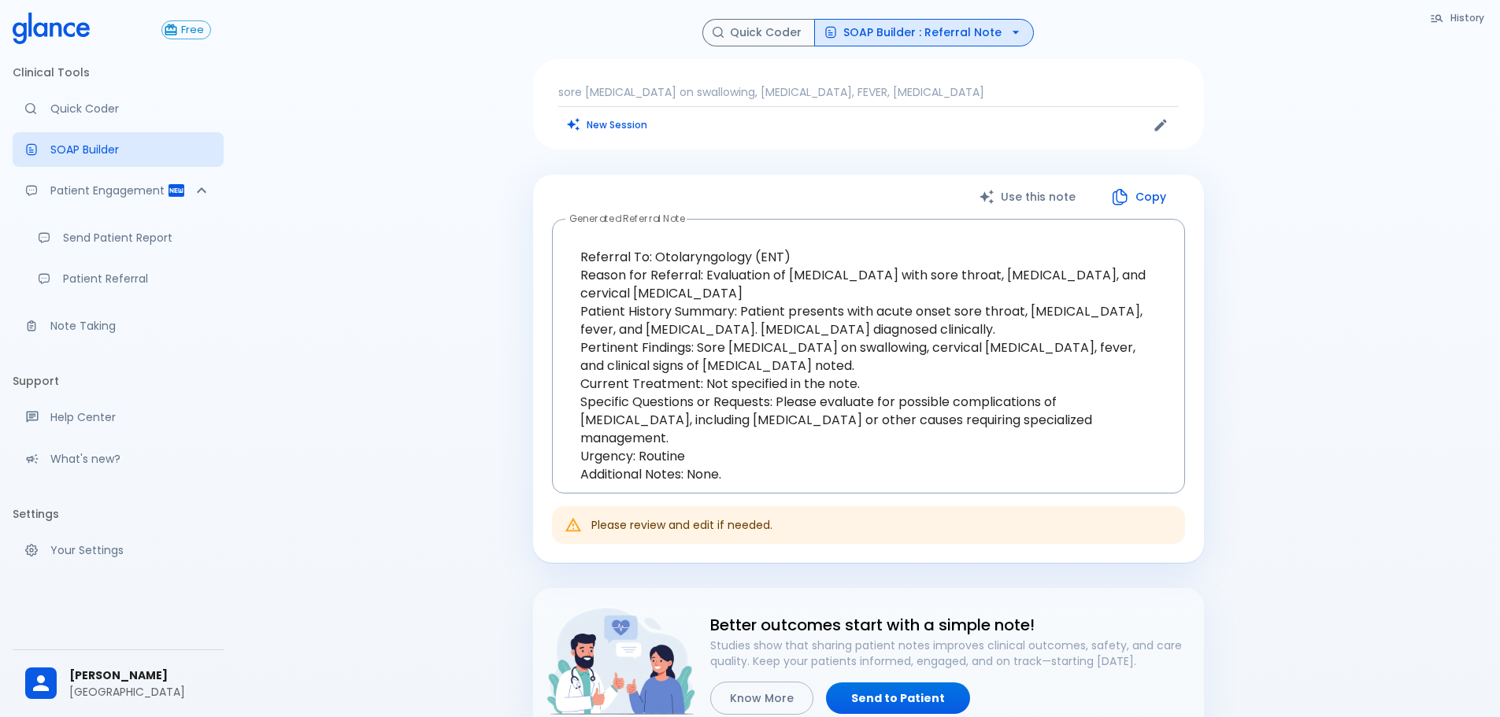
click at [978, 74] on div "sore throat , pain on swallowing, swollen lymph nodes, FEVER, pharyngitis New S…" at bounding box center [868, 104] width 671 height 91
click at [980, 96] on p "sore [MEDICAL_DATA] on swallowing, [MEDICAL_DATA], FEVER, [MEDICAL_DATA]" at bounding box center [868, 92] width 620 height 16
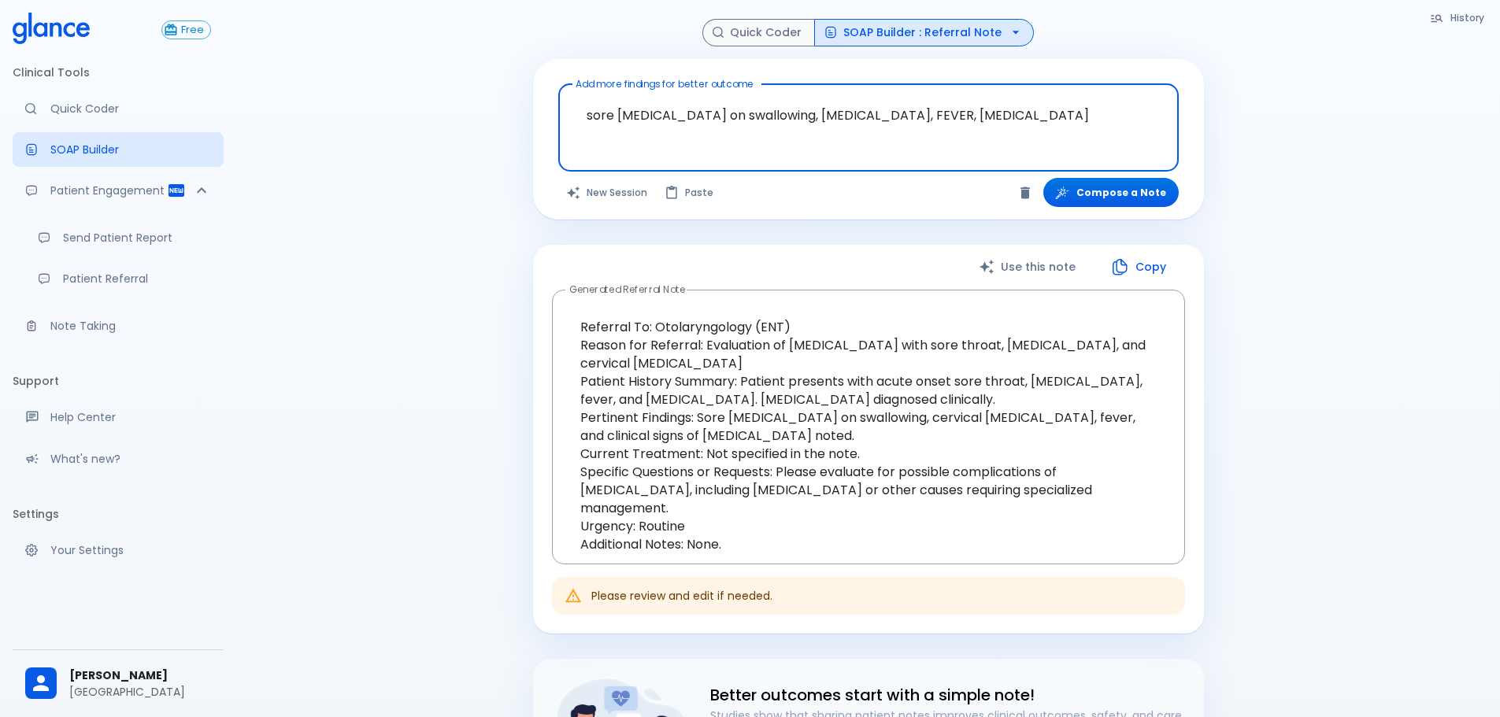
drag, startPoint x: 1023, startPoint y: 120, endPoint x: 360, endPoint y: 204, distance: 669.0
click at [360, 204] on div "History Quick Coder SOAP Builder : Referral Note Add more findings for better o…" at bounding box center [867, 477] width 1263 height 954
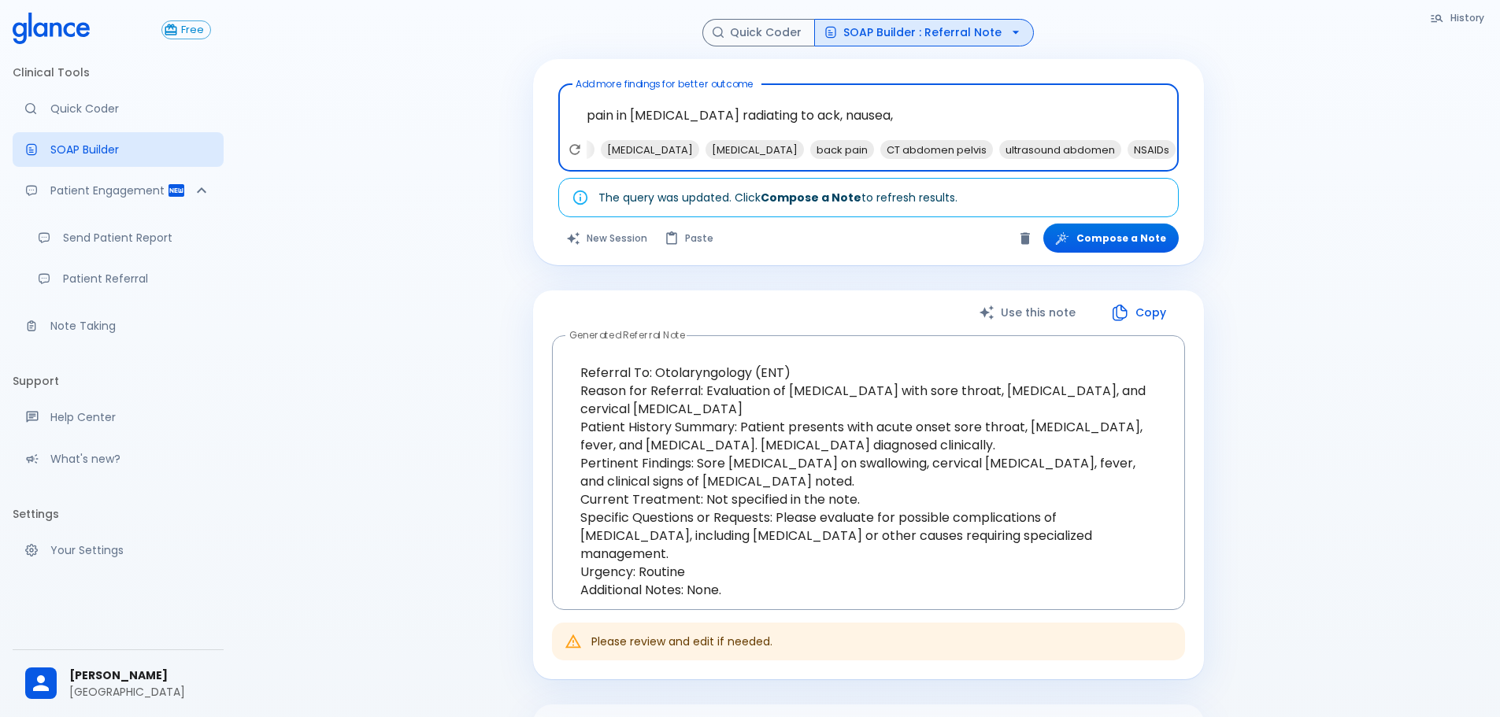
scroll to position [0, 153]
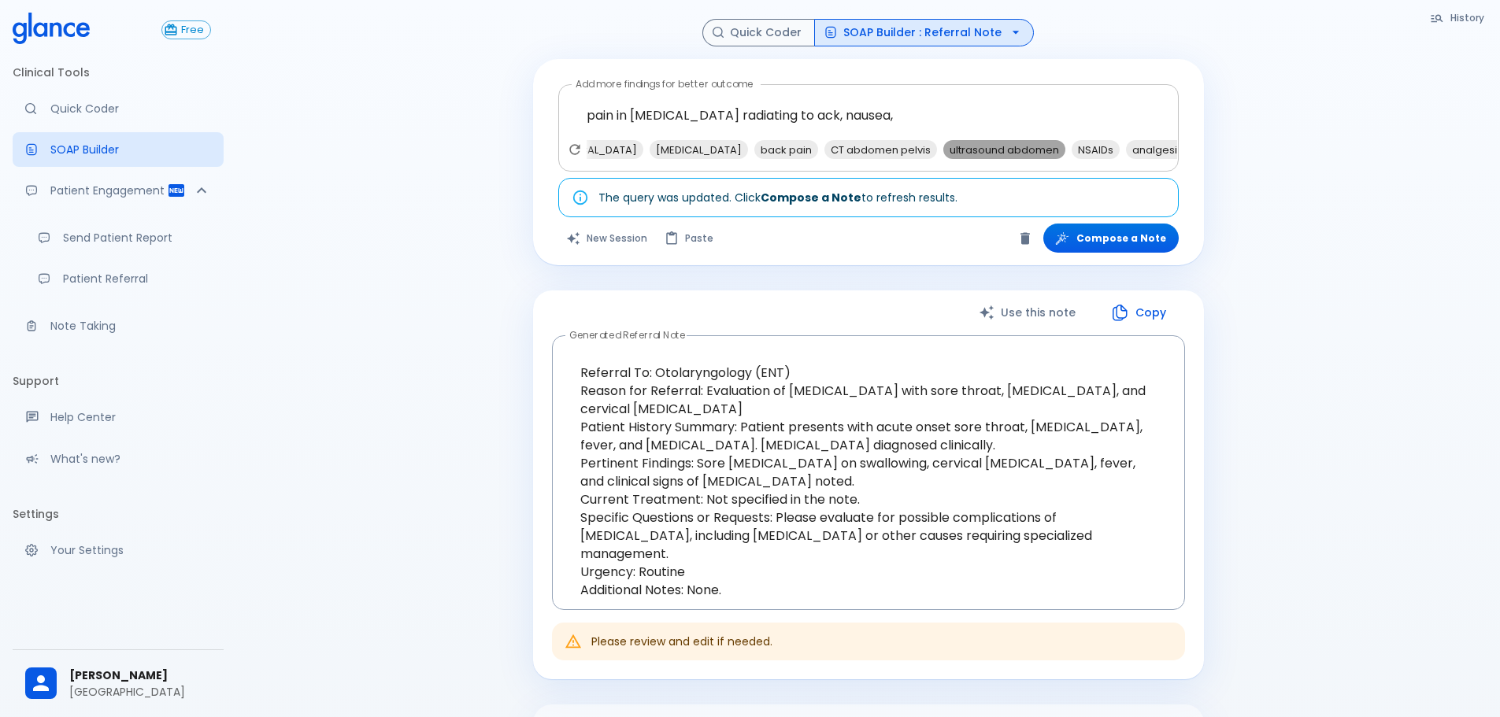
click at [986, 146] on span "ultrasound abdomen" at bounding box center [1004, 150] width 122 height 18
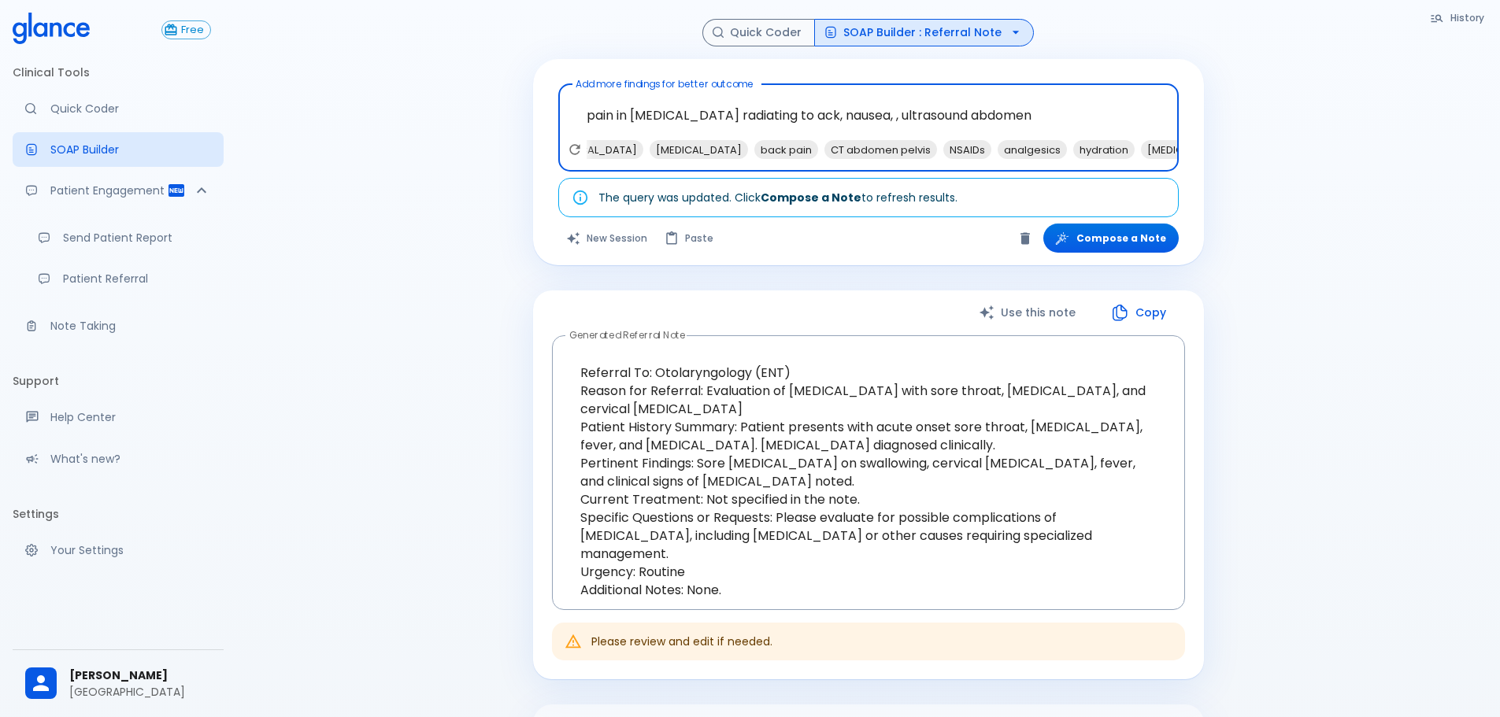
scroll to position [0, 0]
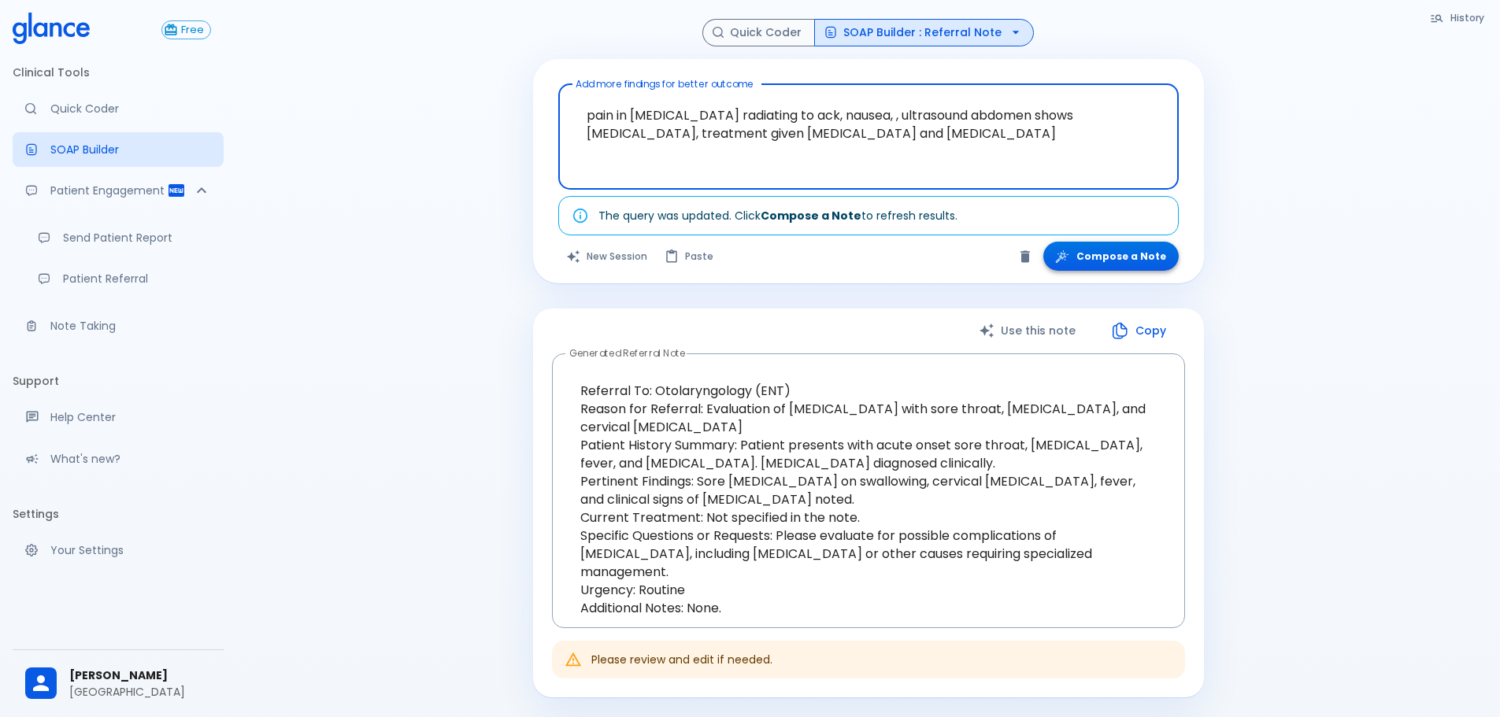
type textarea "pain in flank radiating to ack, nausea, , ultrasound abdomen shows kidney stone…"
click at [1079, 253] on button "Compose a Note" at bounding box center [1110, 256] width 135 height 29
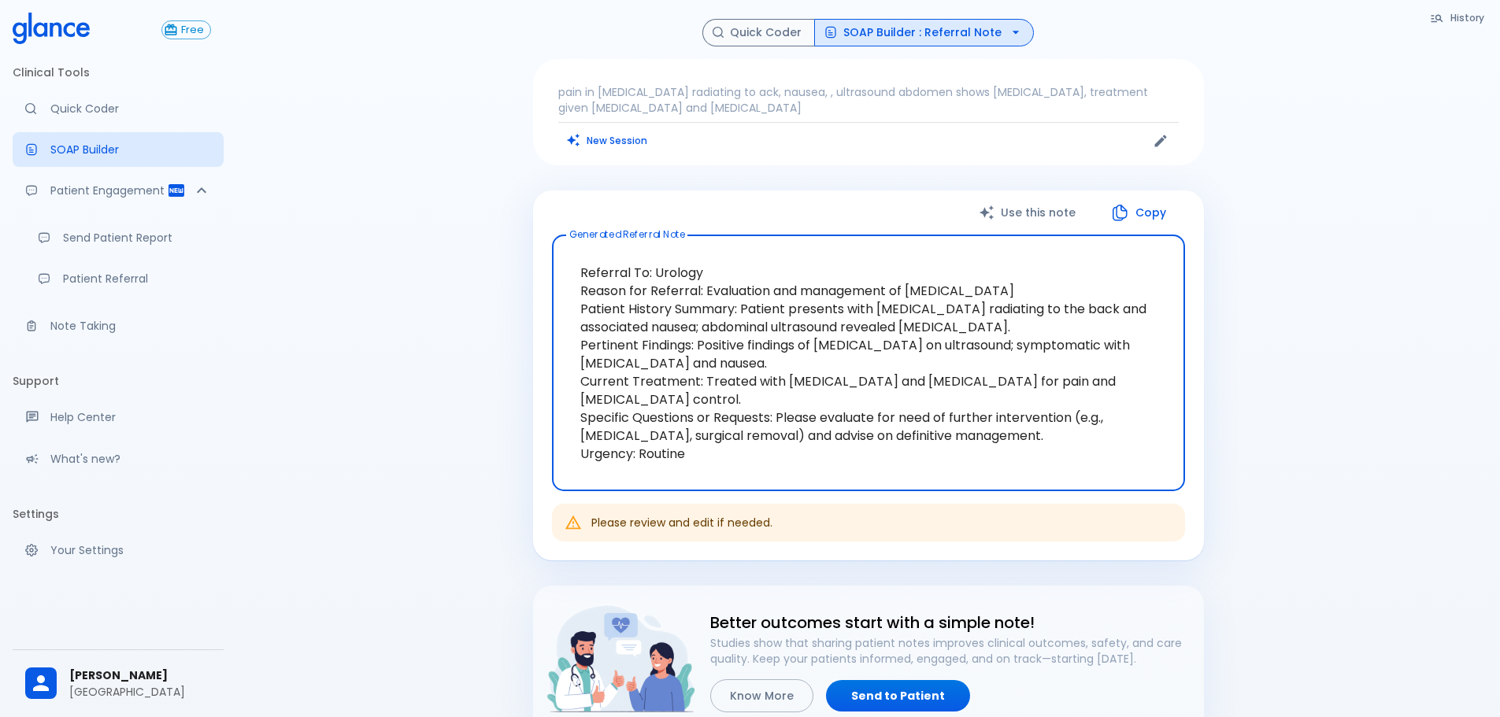
click at [845, 440] on textarea "Referral To: Urology Reason for Referral: Evaluation and management of nephroli…" at bounding box center [868, 363] width 611 height 231
click at [113, 327] on p "Note Taking" at bounding box center [130, 326] width 161 height 16
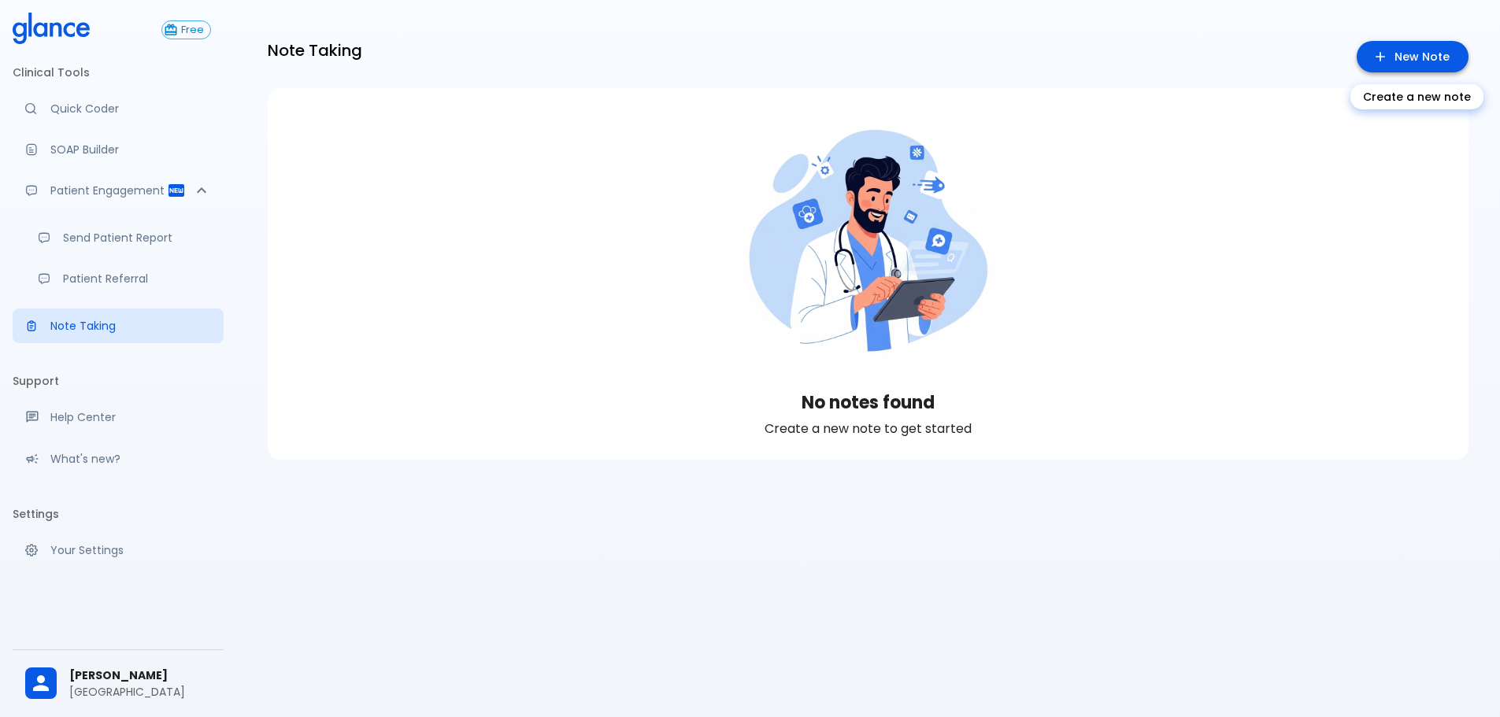
click at [1428, 49] on link "New Note" at bounding box center [1412, 57] width 112 height 32
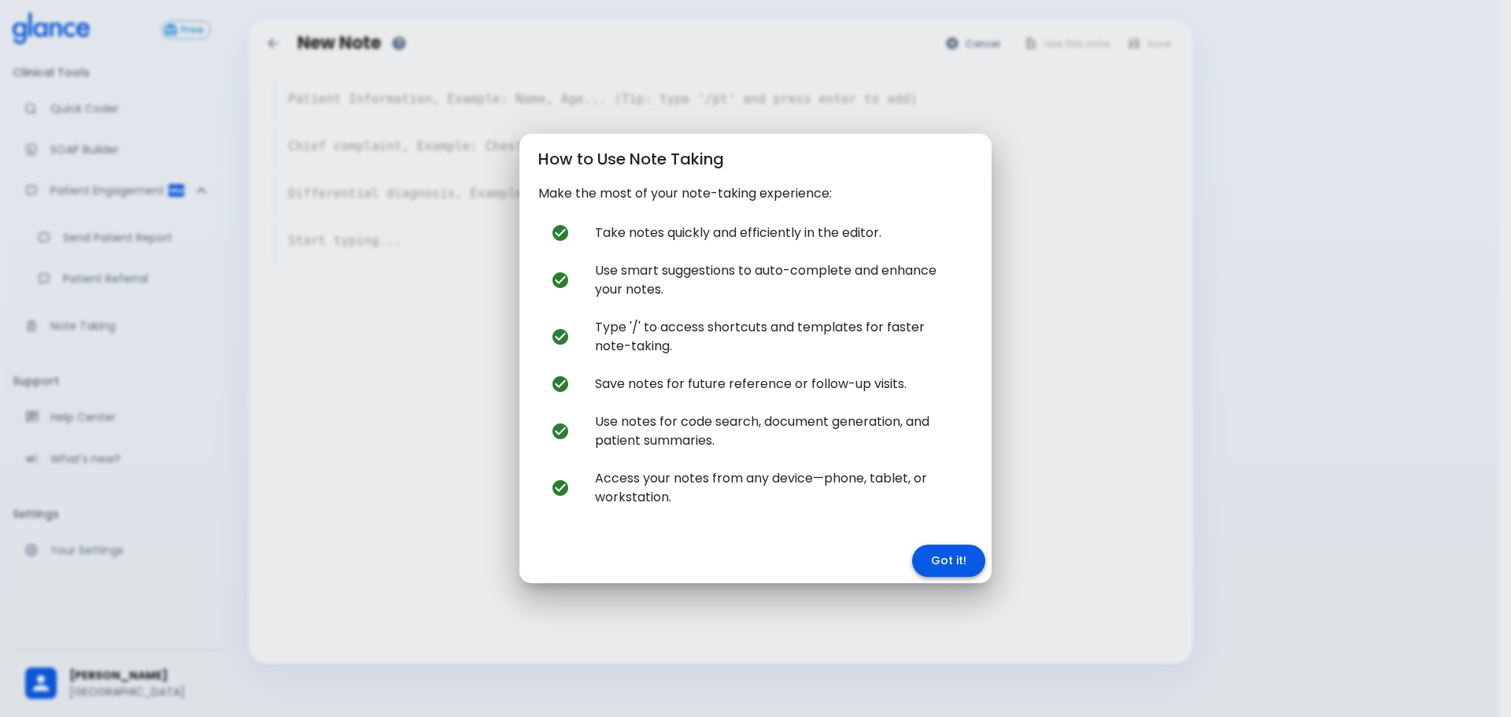
click at [948, 574] on button "Got it!" at bounding box center [948, 561] width 73 height 32
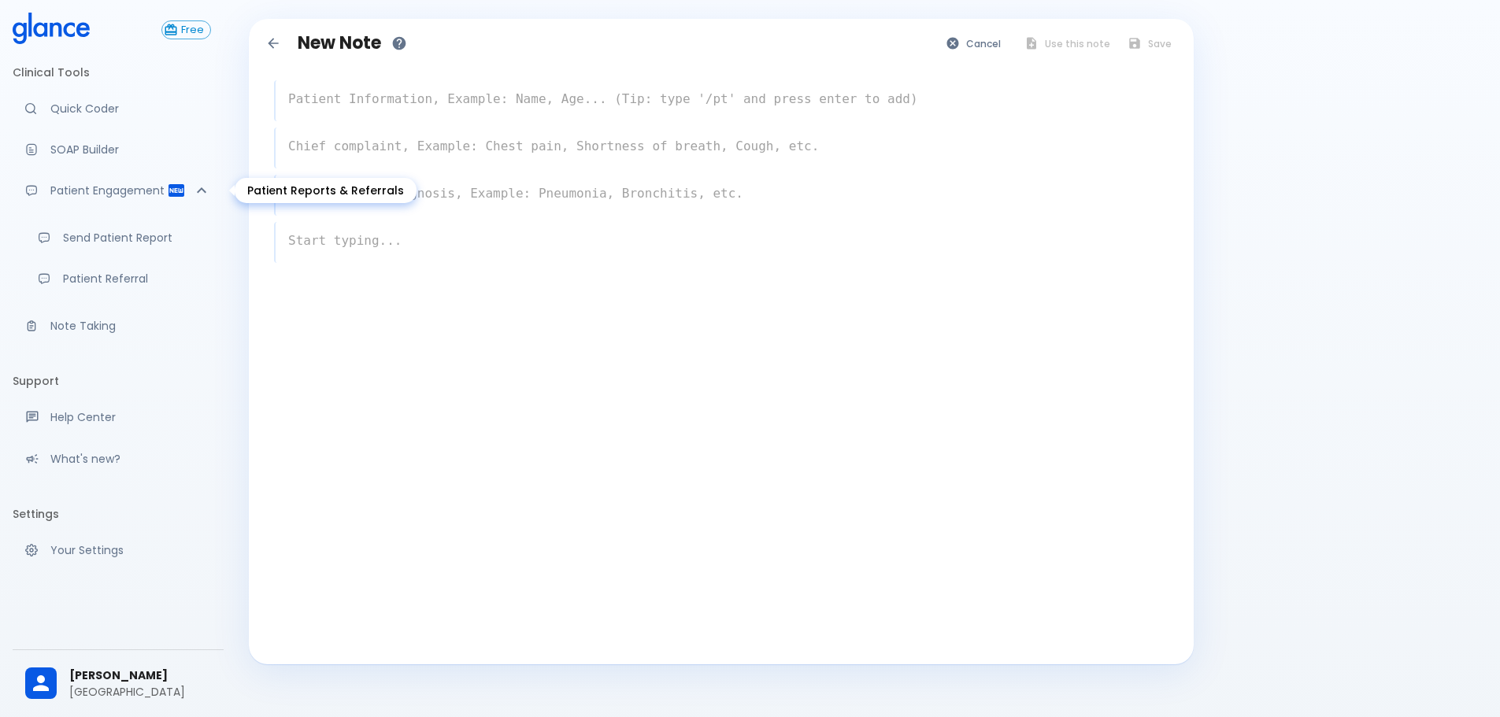
click at [148, 120] on link "Quick Coder" at bounding box center [118, 108] width 211 height 35
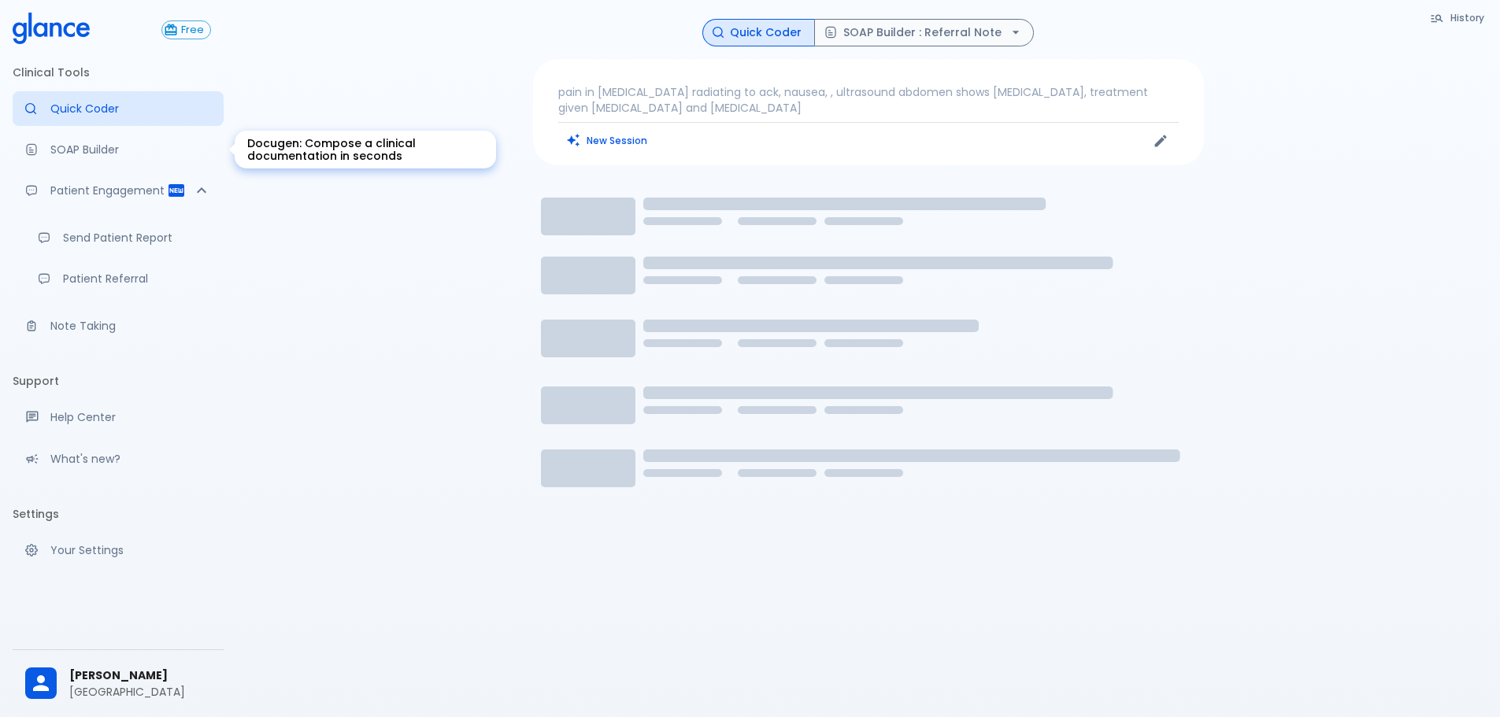
click at [140, 136] on link "SOAP Builder" at bounding box center [118, 149] width 211 height 35
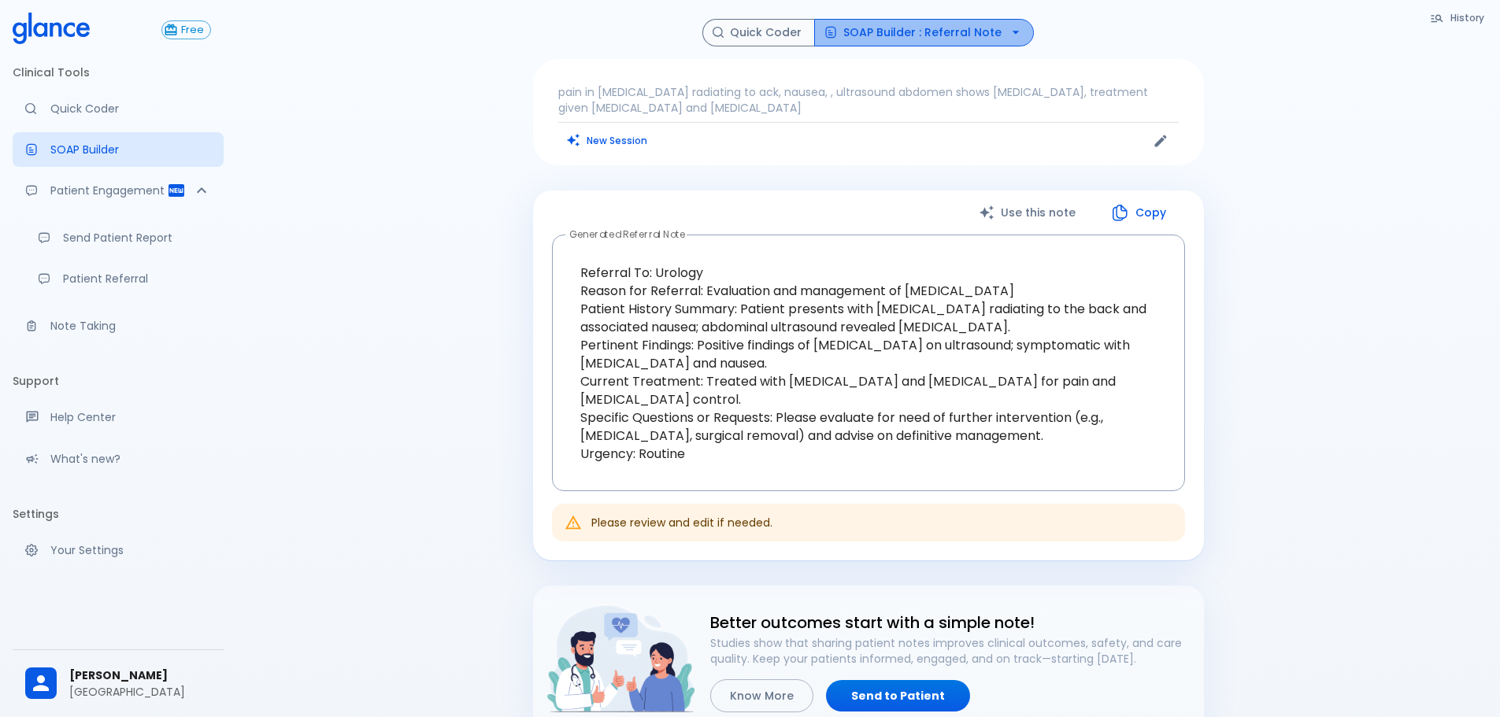
click at [993, 22] on button "SOAP Builder : Referral Note" at bounding box center [924, 33] width 220 height 28
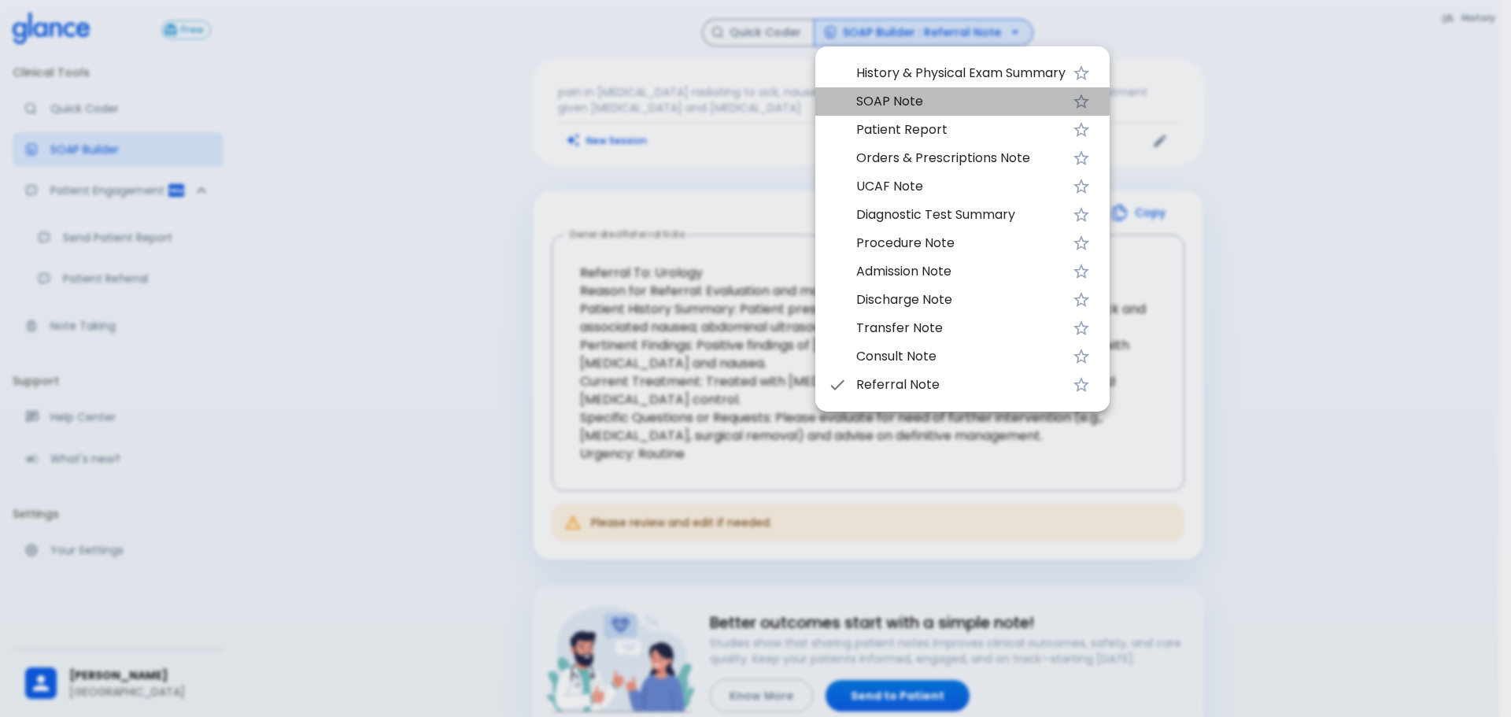
click at [916, 94] on span "SOAP Note" at bounding box center [960, 101] width 209 height 19
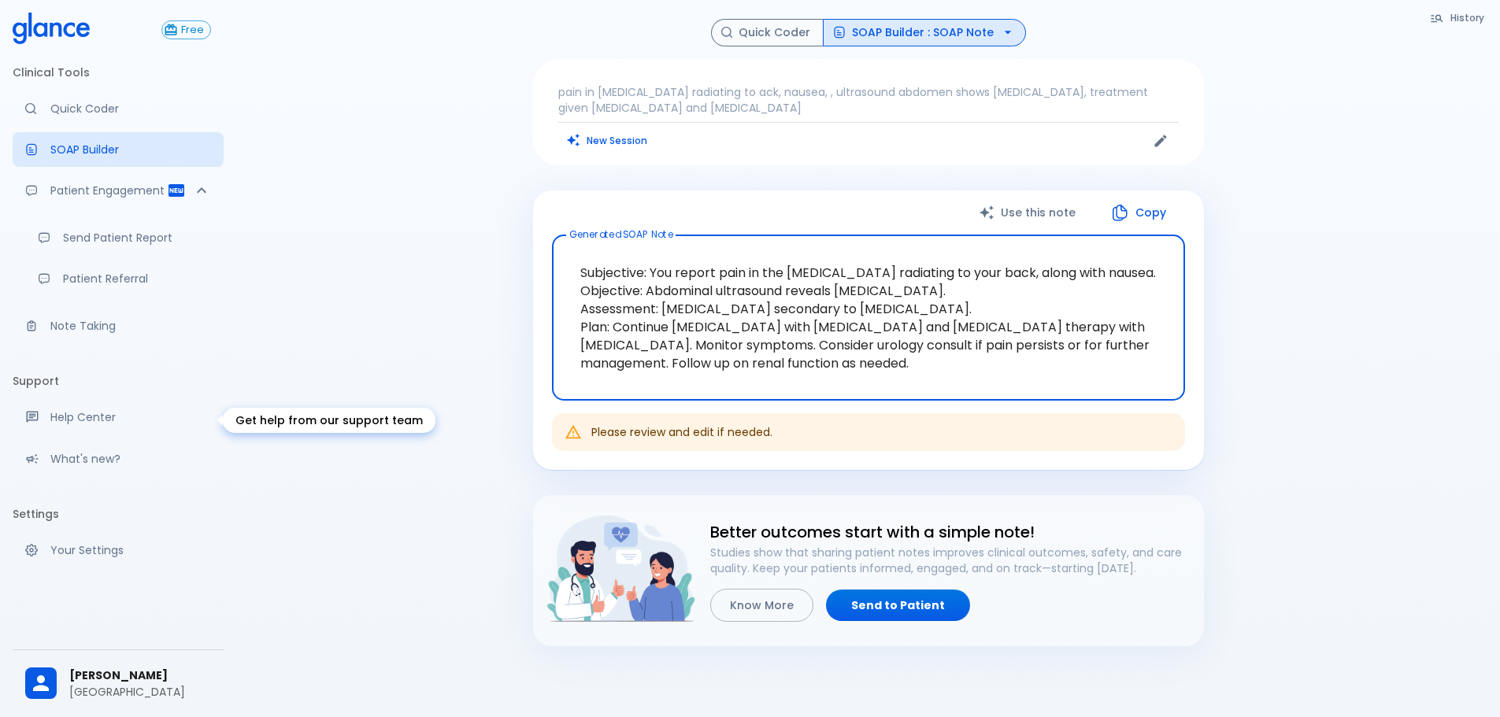
scroll to position [13, 0]
click at [199, 40] on div "Free" at bounding box center [118, 30] width 211 height 35
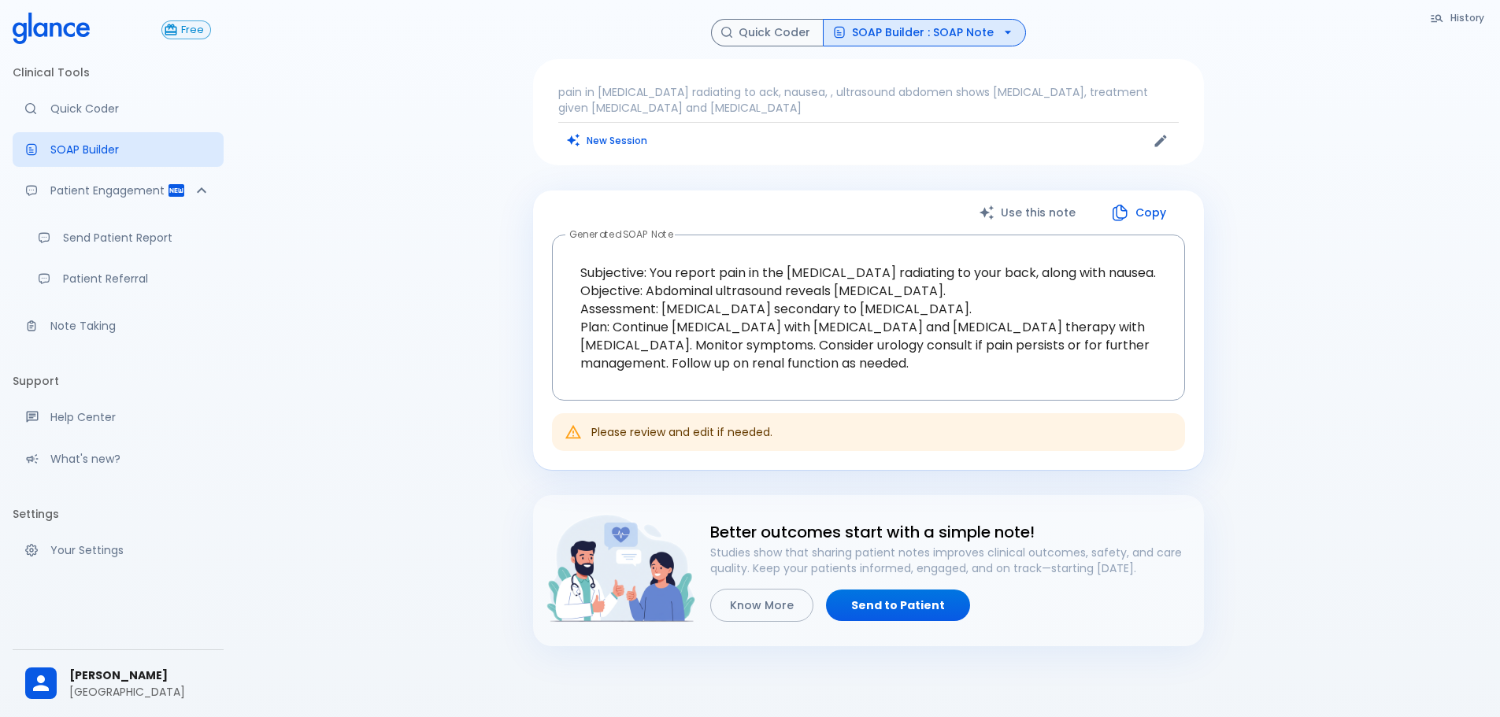
click at [200, 37] on button "Free" at bounding box center [186, 29] width 50 height 19
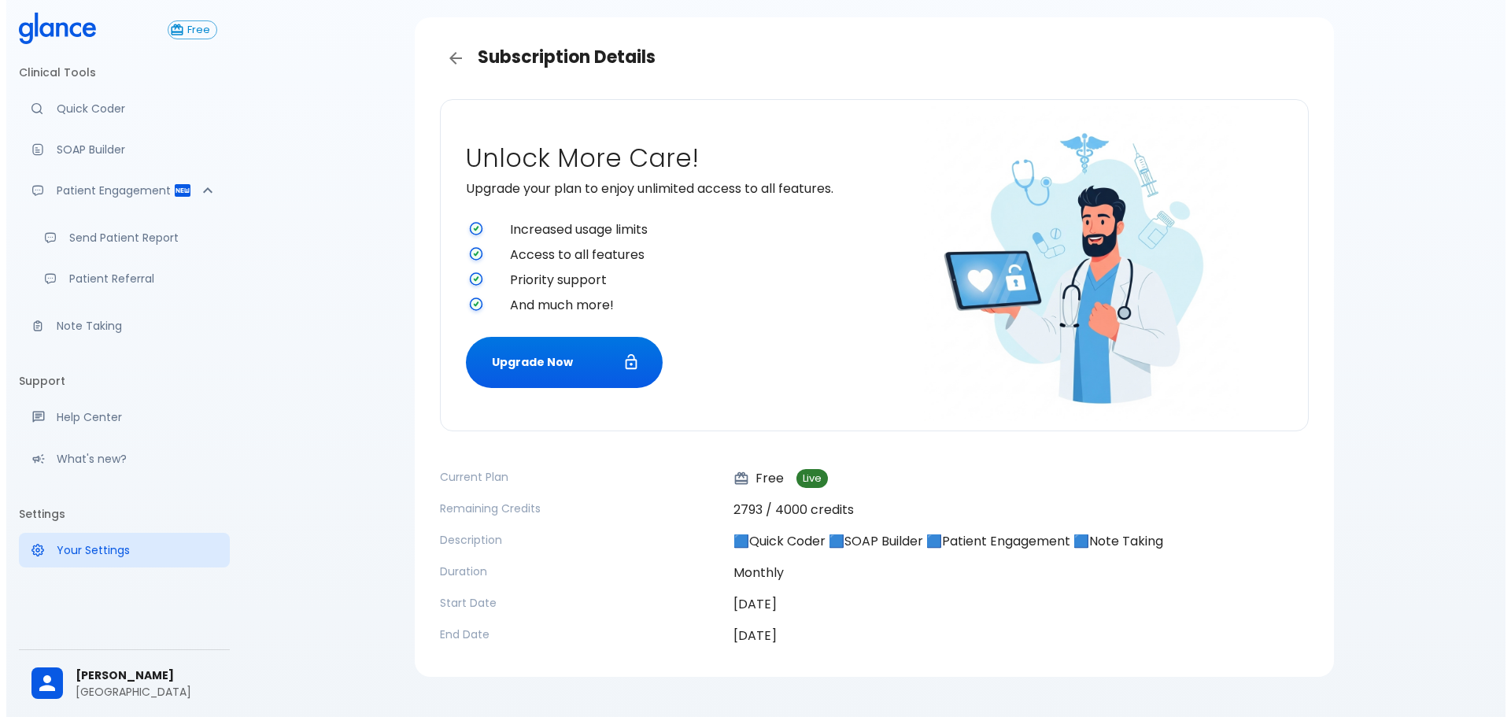
scroll to position [81, 0]
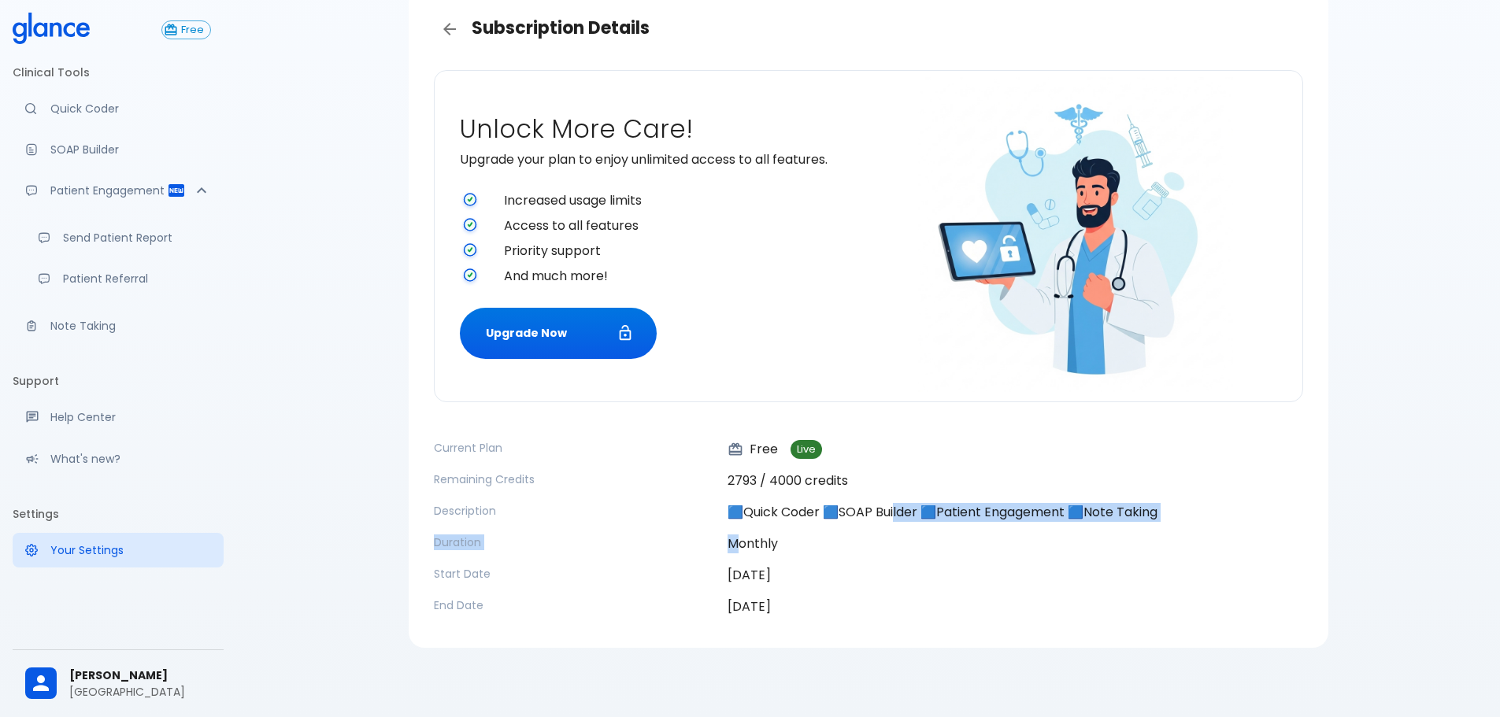
drag, startPoint x: 775, startPoint y: 519, endPoint x: 898, endPoint y: 520, distance: 122.8
click at [898, 520] on div "Current Plan Free Live Remaining Credits 2793 / 4000 credits Description 🟦Quick…" at bounding box center [862, 521] width 882 height 189
click at [981, 551] on p "Monthly" at bounding box center [1014, 544] width 575 height 19
drag, startPoint x: 783, startPoint y: 544, endPoint x: 713, endPoint y: 542, distance: 70.1
click at [713, 542] on div "Current Plan Free Live Remaining Credits 2793 / 4000 credits Description 🟦Quick…" at bounding box center [862, 521] width 882 height 189
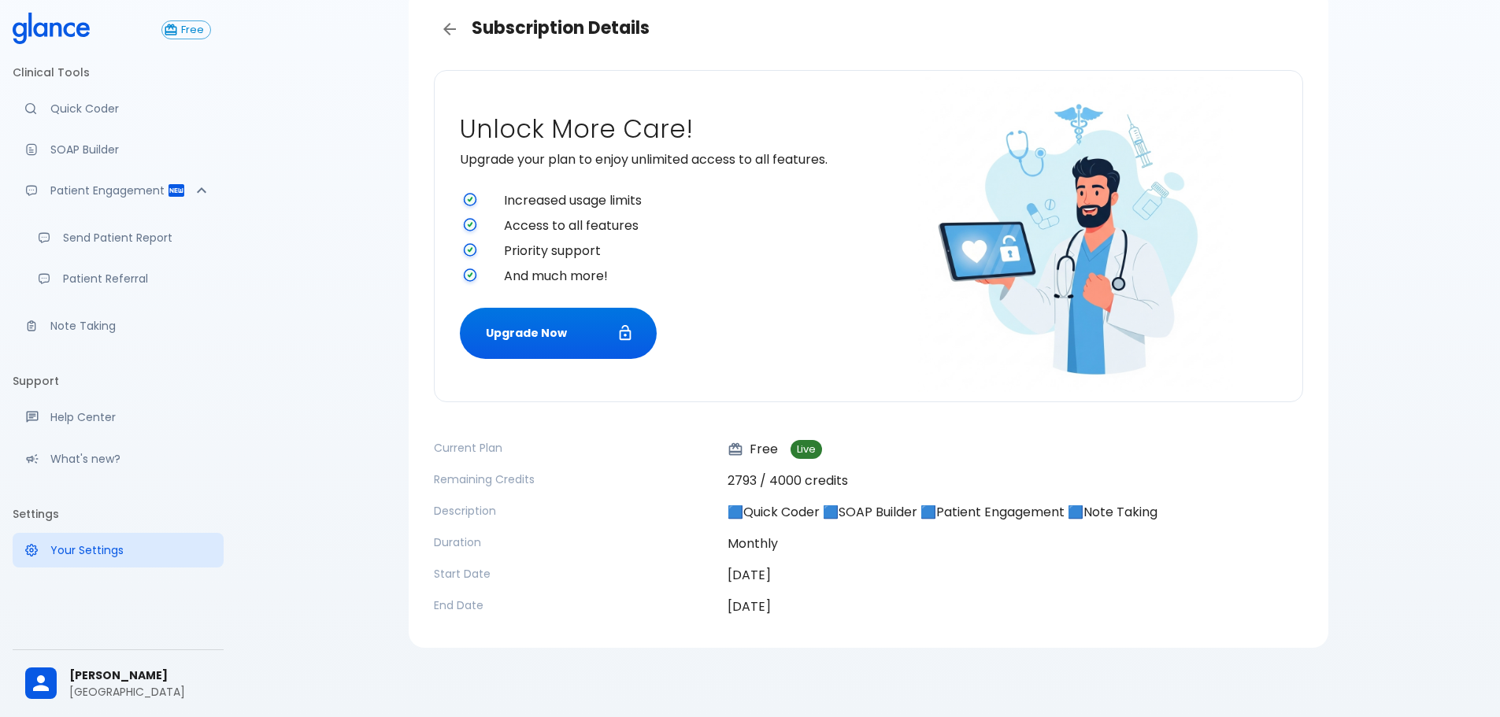
click at [722, 568] on div "25/08/2025" at bounding box center [1009, 568] width 588 height 31
click at [572, 324] on button "Upgrade Now" at bounding box center [558, 333] width 197 height 51
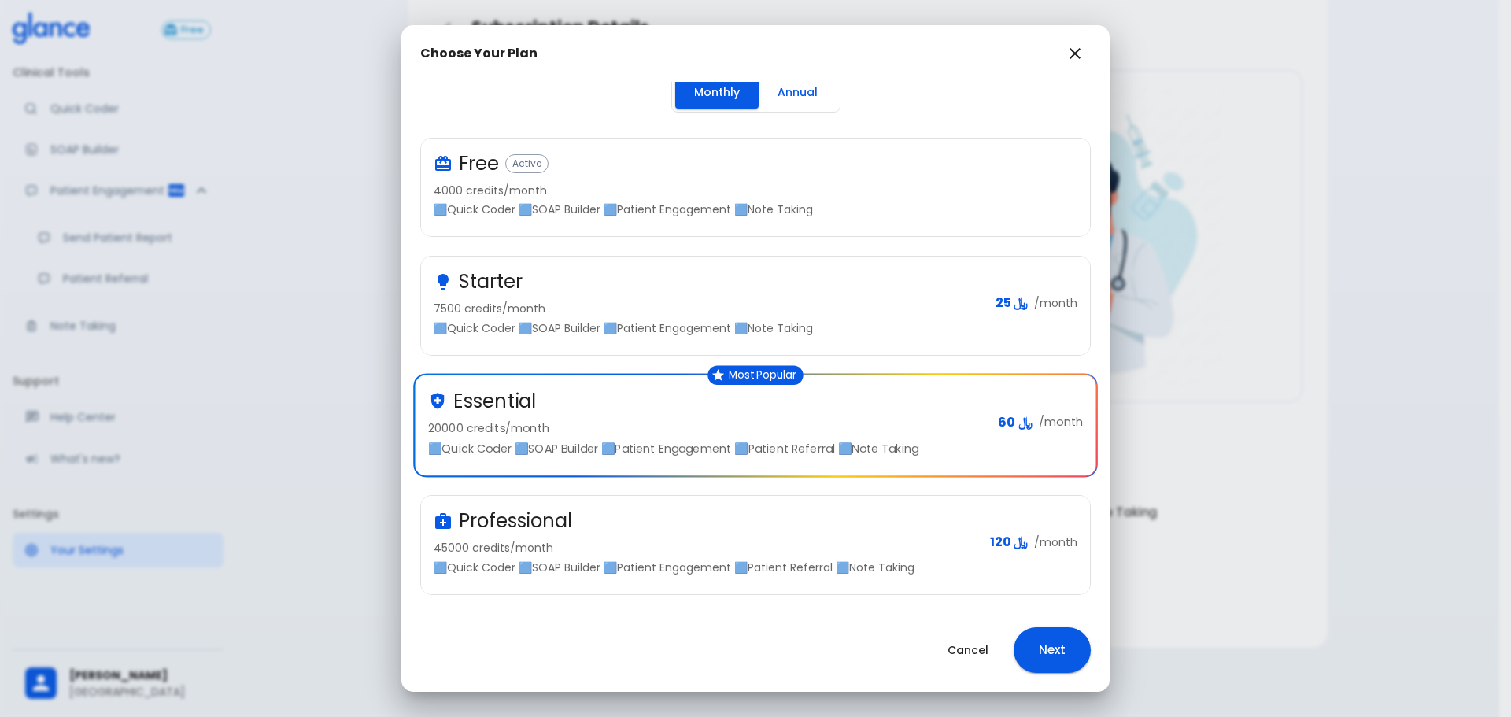
scroll to position [12, 0]
click at [792, 102] on button "Annual" at bounding box center [798, 90] width 78 height 32
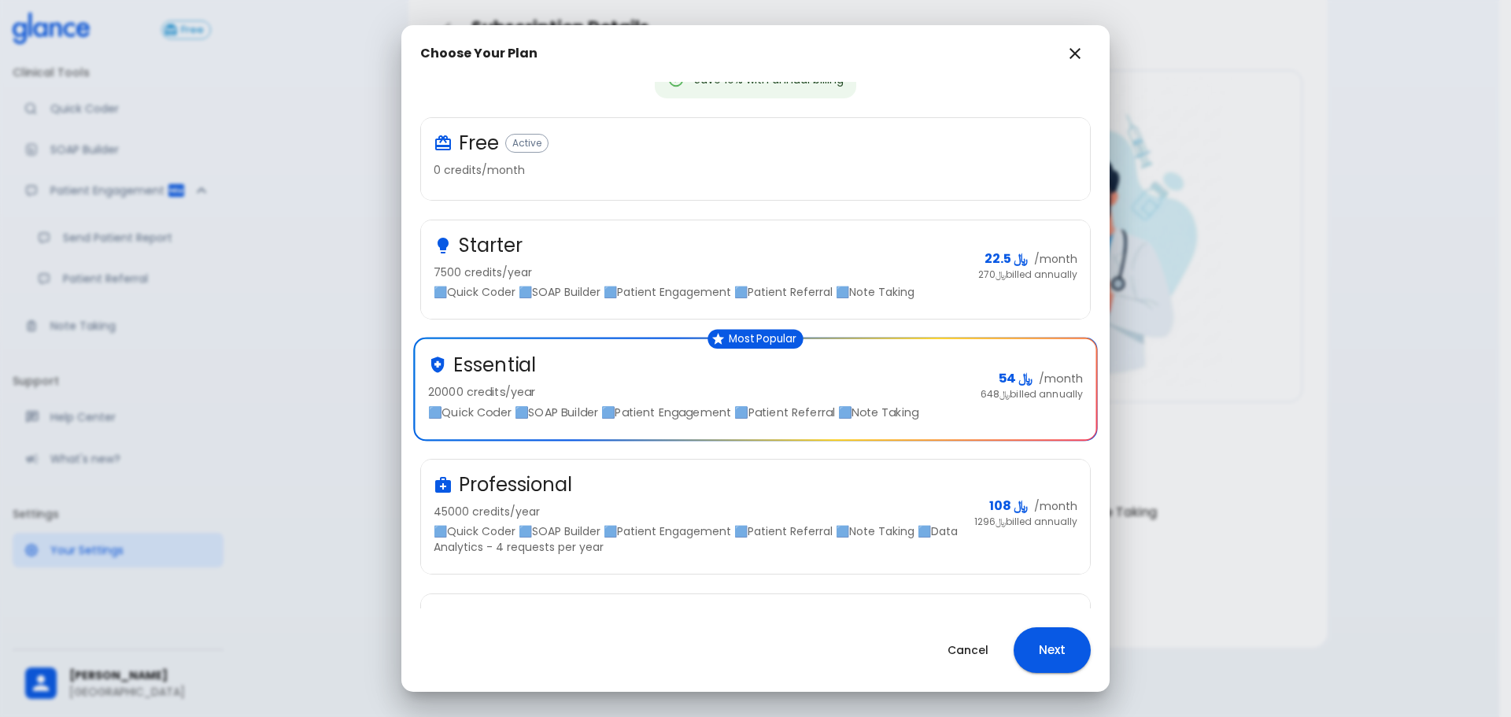
scroll to position [183, 0]
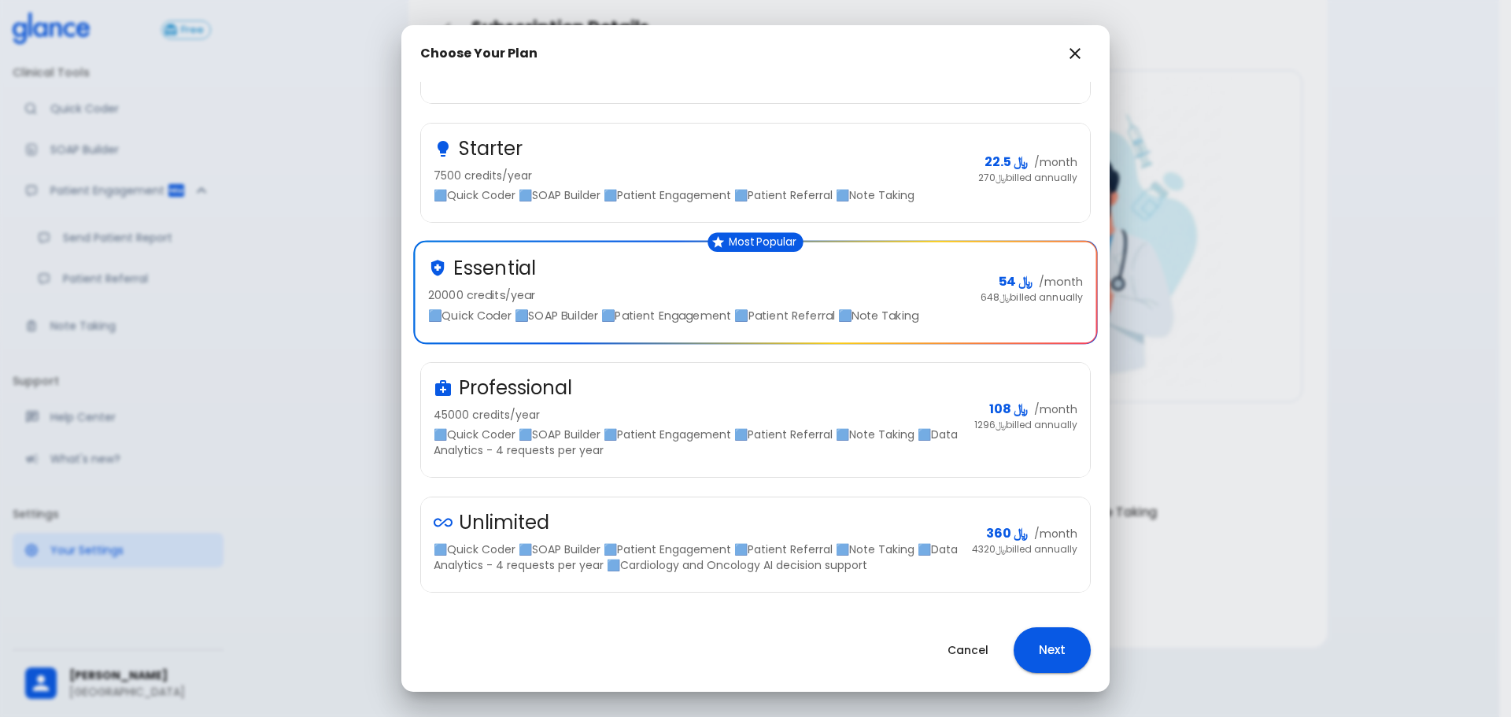
click at [1075, 54] on icon "button" at bounding box center [1075, 53] width 11 height 11
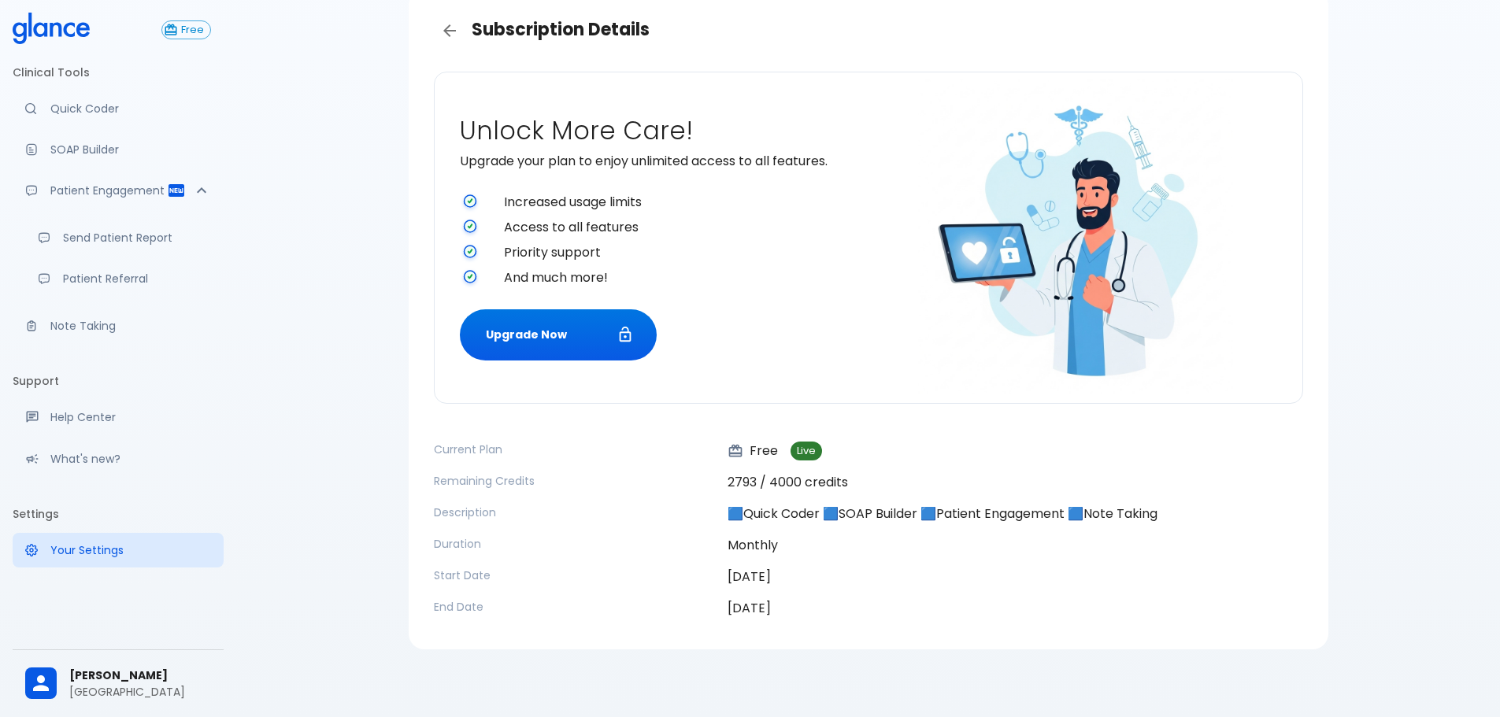
scroll to position [81, 0]
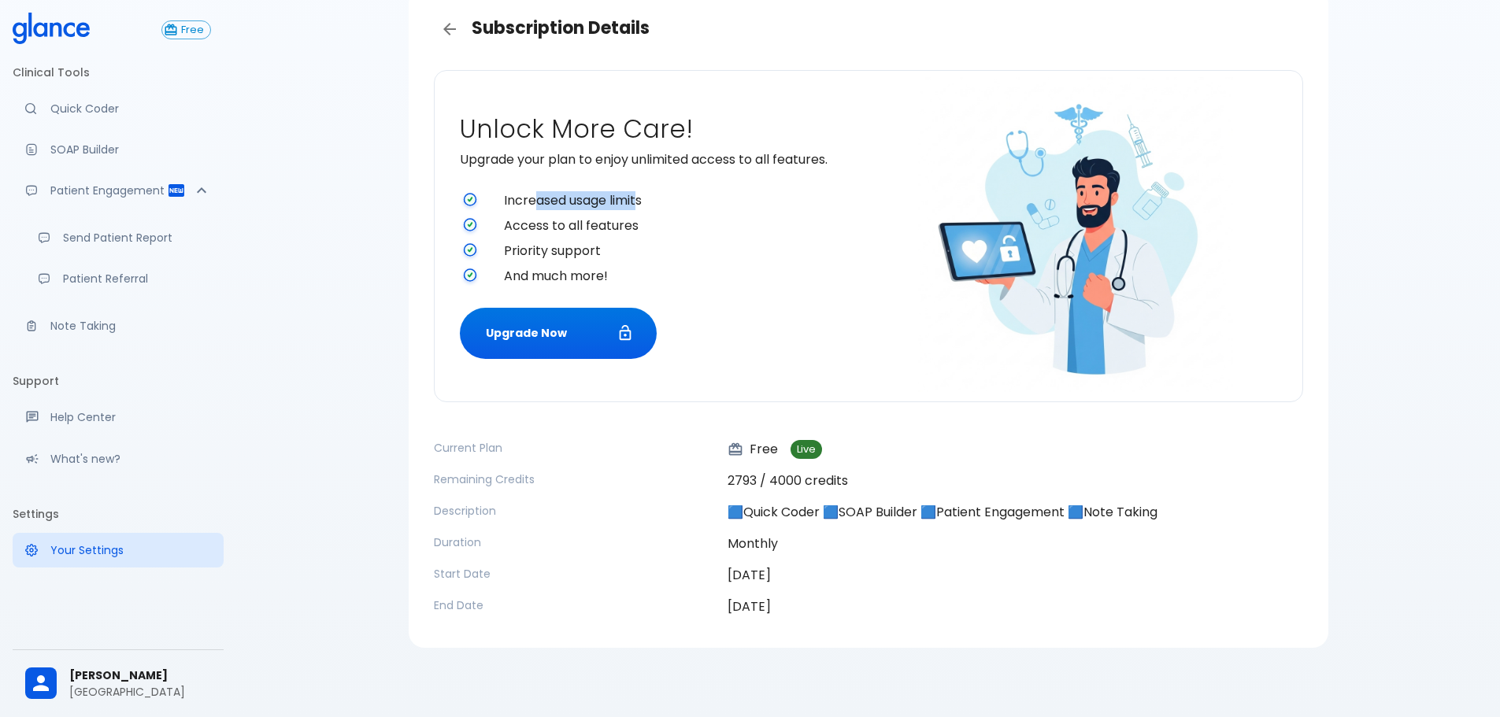
drag, startPoint x: 538, startPoint y: 199, endPoint x: 639, endPoint y: 205, distance: 101.7
click at [639, 205] on span "Increased usage limits" at bounding box center [683, 200] width 358 height 19
click at [675, 227] on span "Access to all features" at bounding box center [683, 225] width 358 height 19
drag, startPoint x: 649, startPoint y: 232, endPoint x: 509, endPoint y: 231, distance: 139.3
click at [514, 230] on span "Access to all features" at bounding box center [683, 225] width 358 height 19
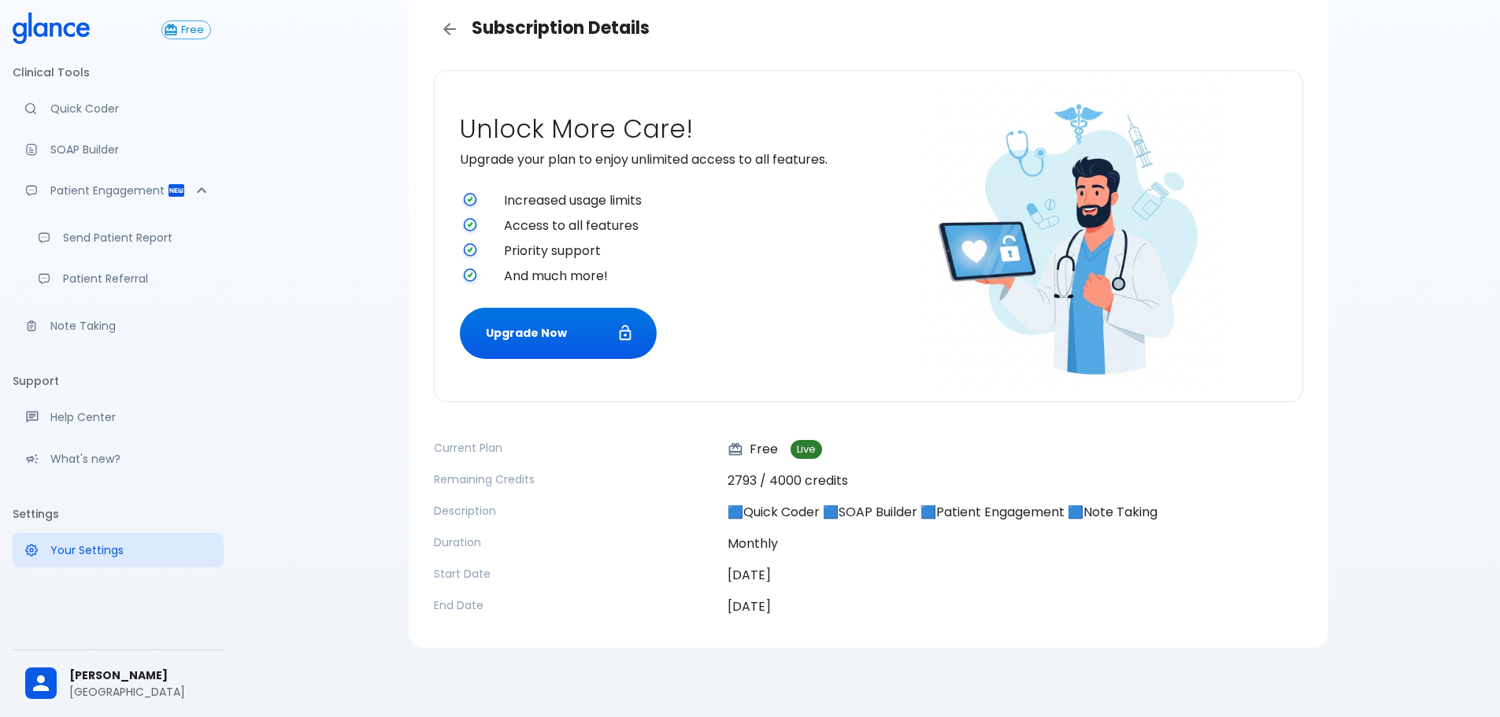
click at [492, 245] on div at bounding box center [482, 252] width 44 height 20
drag, startPoint x: 492, startPoint y: 245, endPoint x: 585, endPoint y: 250, distance: 93.1
click at [583, 250] on li "Priority support" at bounding box center [661, 251] width 402 height 25
click at [595, 250] on span "Priority support" at bounding box center [683, 251] width 358 height 19
drag, startPoint x: 627, startPoint y: 267, endPoint x: 535, endPoint y: 269, distance: 92.9
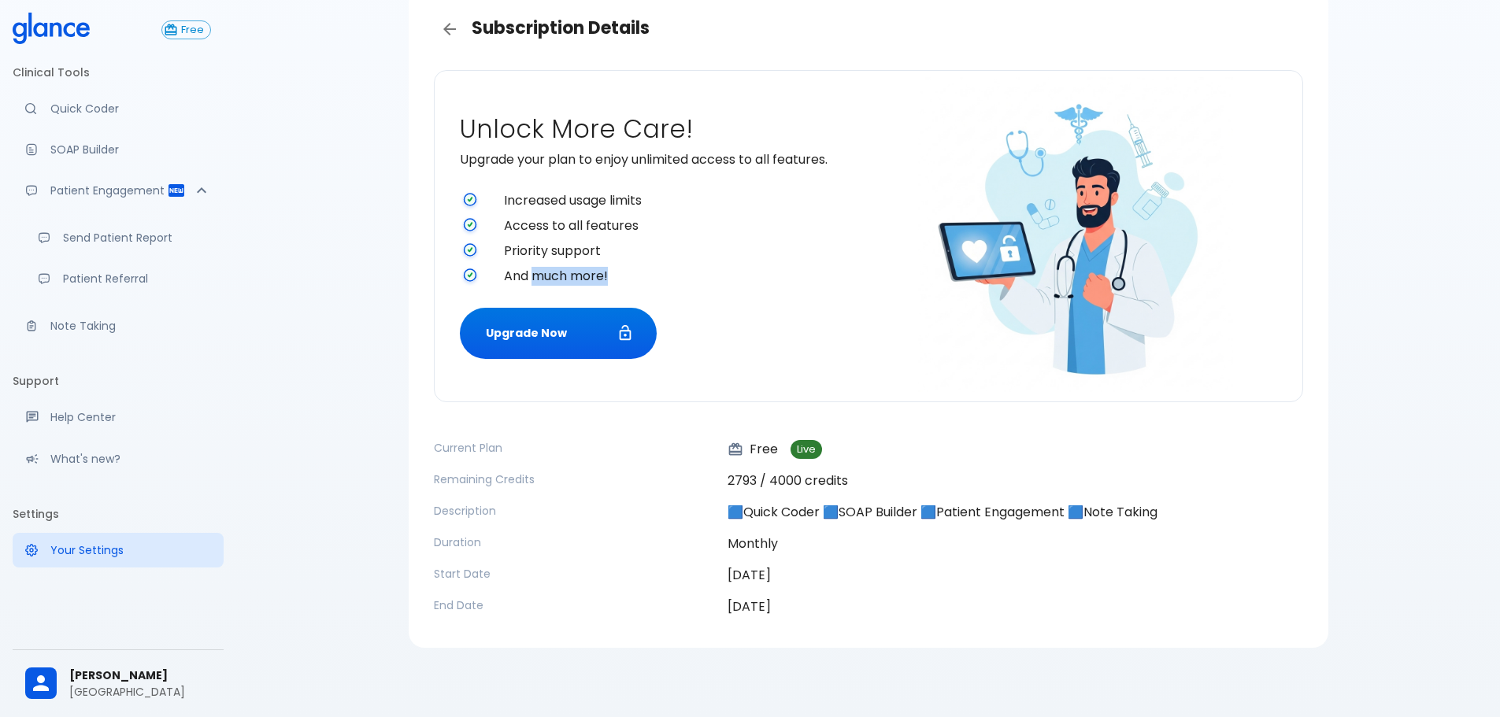
click at [535, 269] on span "And much more!" at bounding box center [683, 276] width 358 height 19
click at [438, 160] on div "Unlock More Care! Upgrade your plan to enjoy unlimited access to all features. …" at bounding box center [868, 236] width 869 height 332
click at [450, 20] on icon "Back" at bounding box center [449, 29] width 19 height 19
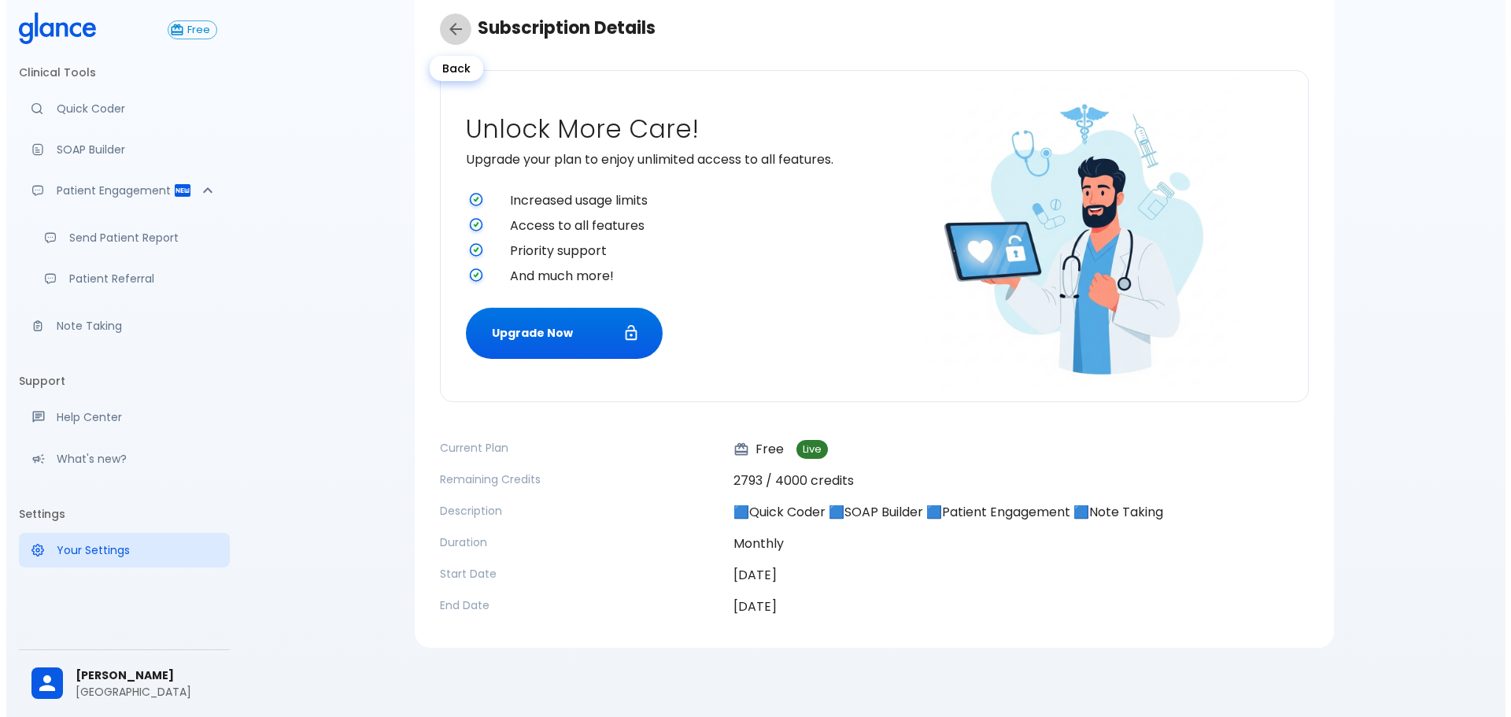
scroll to position [38, 0]
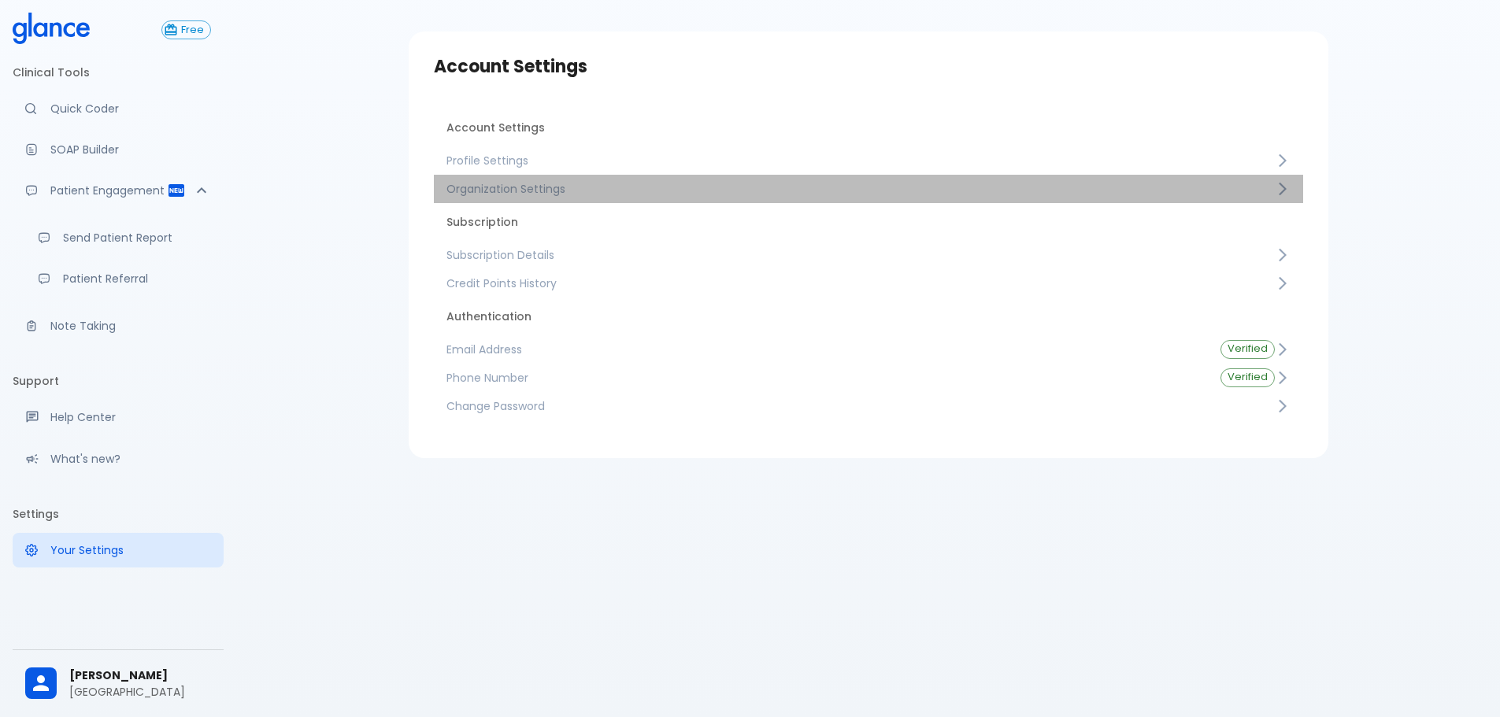
click at [548, 185] on span "Organization Settings" at bounding box center [860, 189] width 828 height 16
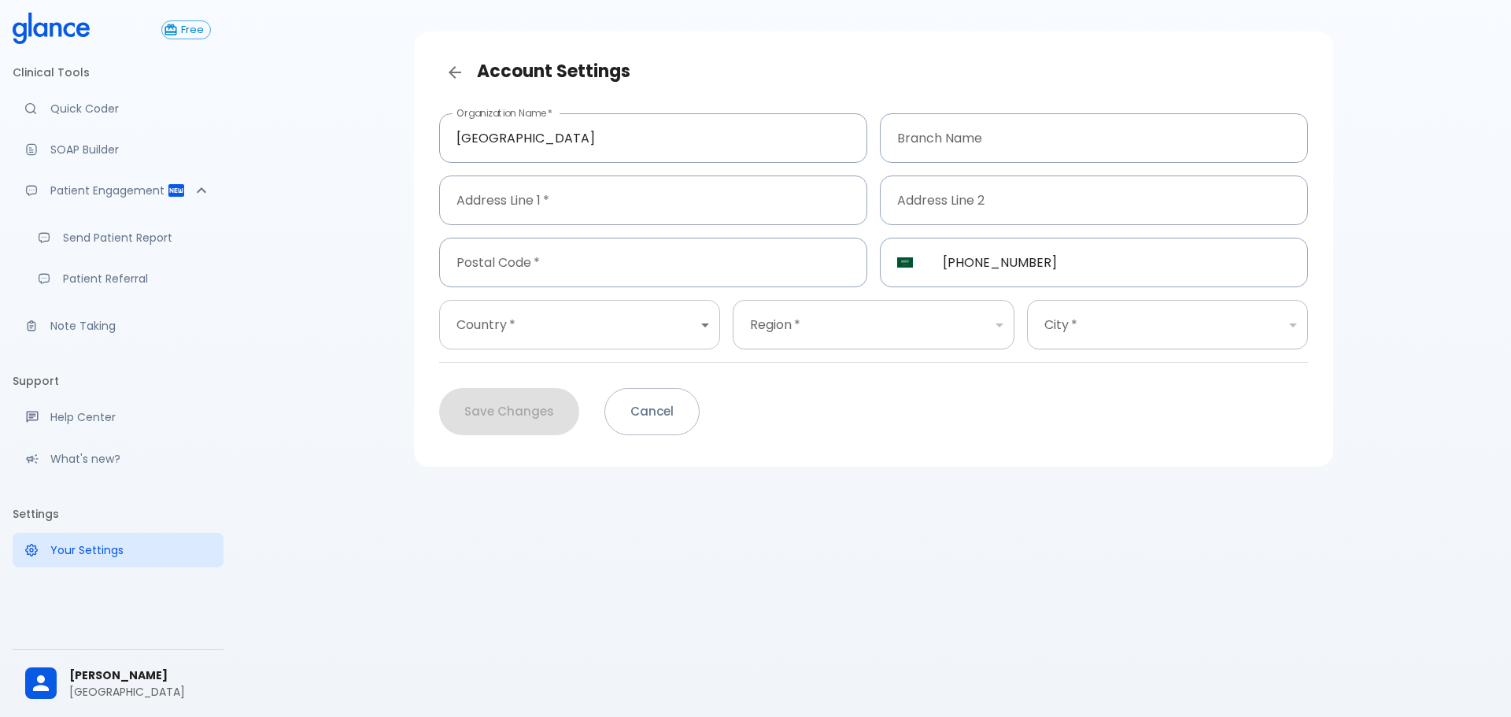
click at [649, 331] on body "↧ pull to refresh ↧ Free Clinical Tools Quick Coder SOAP Builder Patient Engage…" at bounding box center [755, 339] width 1511 height 755
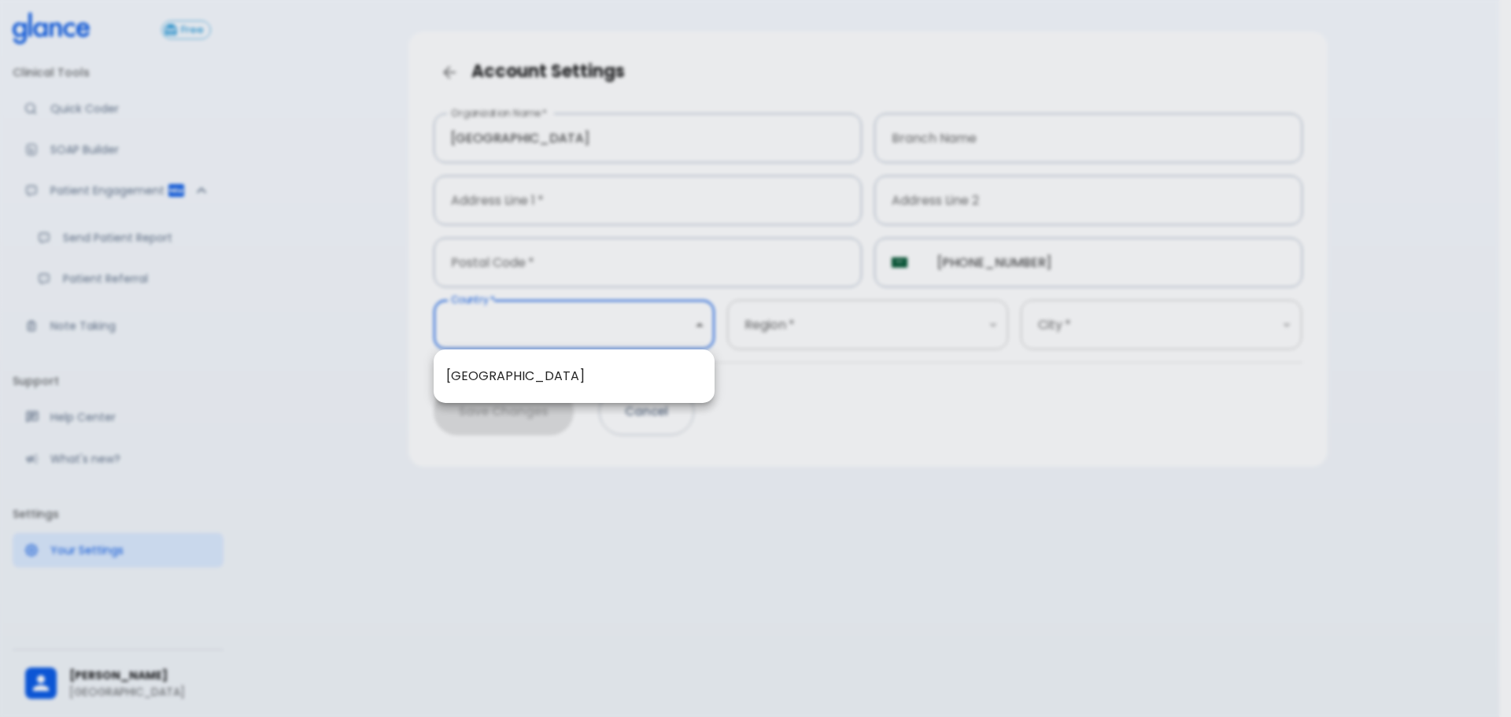
click at [629, 353] on div "Saudi Arabia" at bounding box center [574, 377] width 281 height 54
click at [632, 363] on li "Saudi Arabia" at bounding box center [574, 376] width 281 height 28
type input "1"
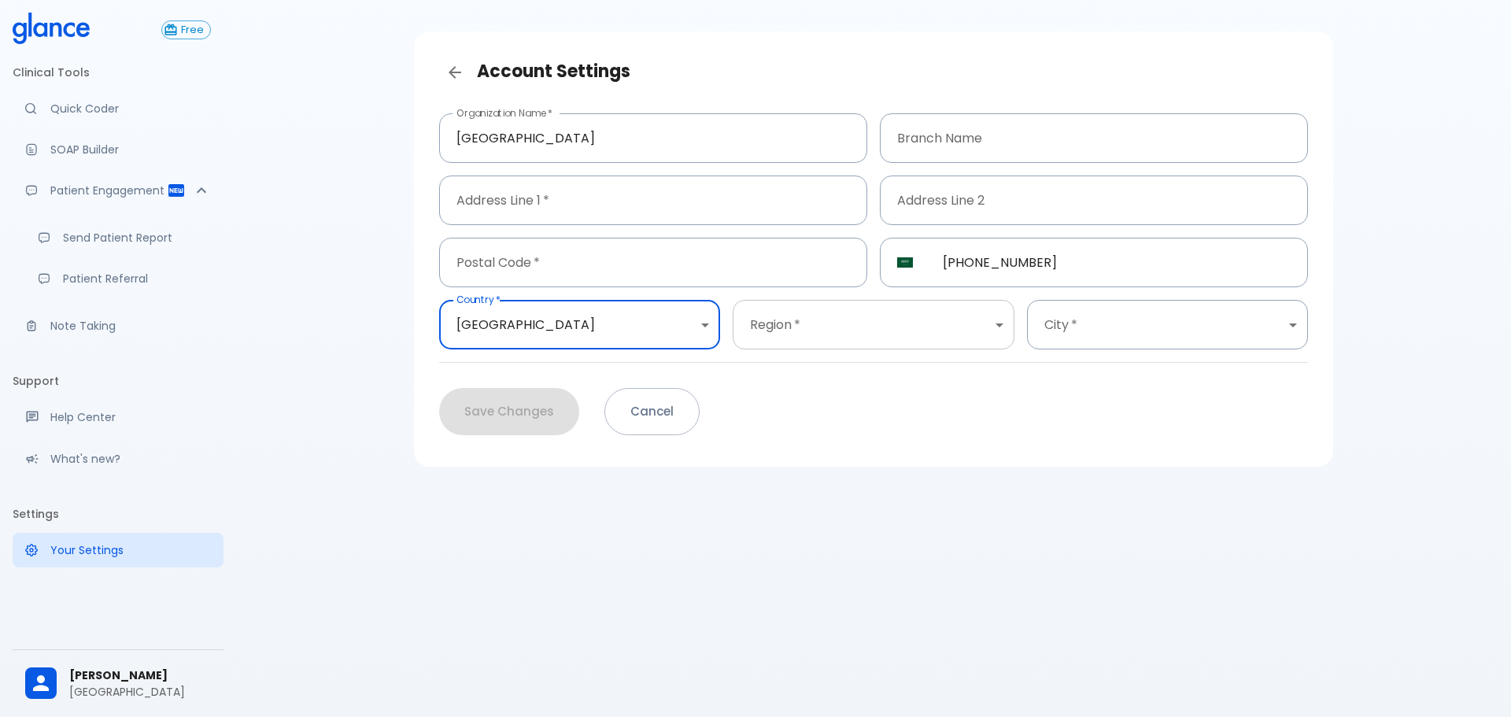
click at [816, 337] on body "↧ pull to refresh ↧ Free Clinical Tools Quick Coder SOAP Builder Patient Engage…" at bounding box center [755, 339] width 1511 height 755
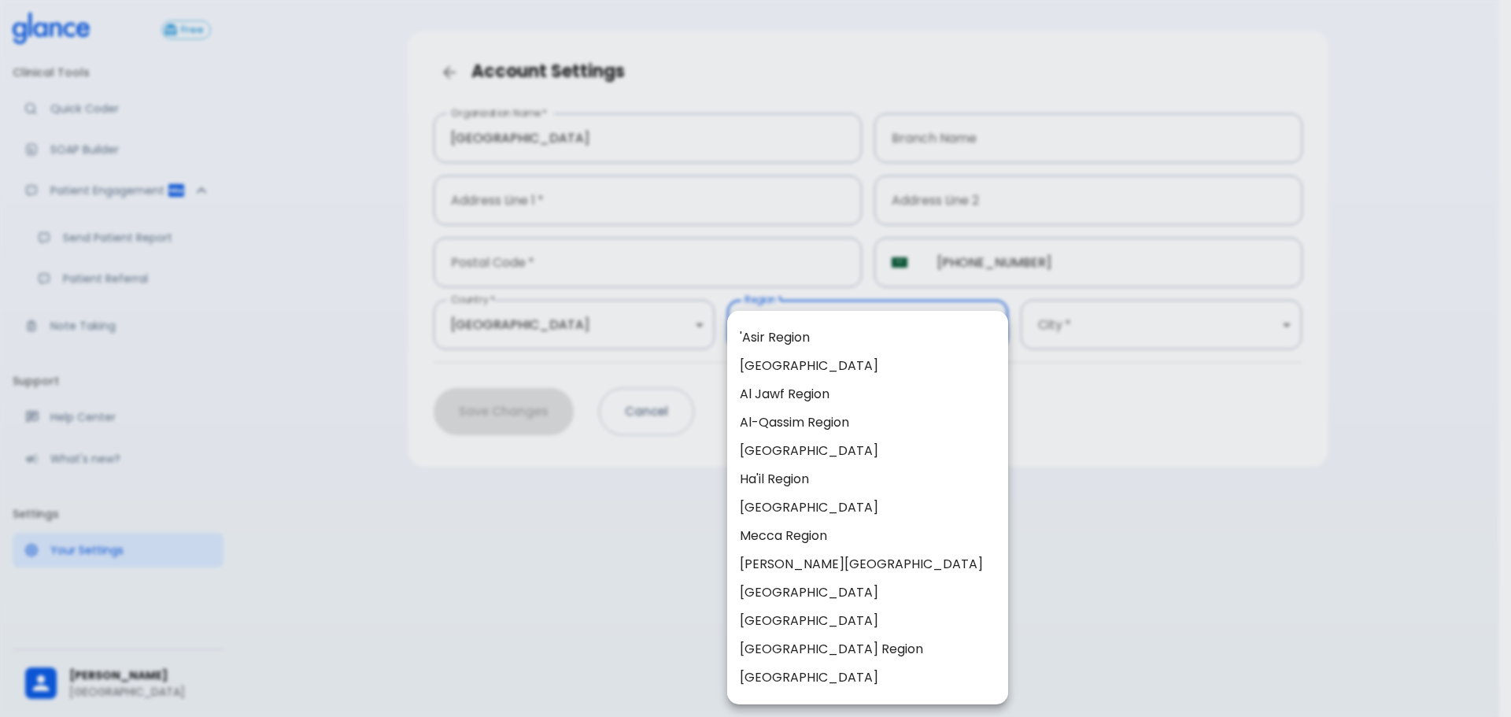
click at [1067, 547] on div at bounding box center [755, 358] width 1511 height 717
click at [905, 318] on body "↧ pull to refresh ↧ Free Clinical Tools Quick Coder SOAP Builder Patient Engage…" at bounding box center [750, 339] width 1500 height 755
click at [821, 460] on li "Eastern Province" at bounding box center [867, 451] width 281 height 28
type input "7"
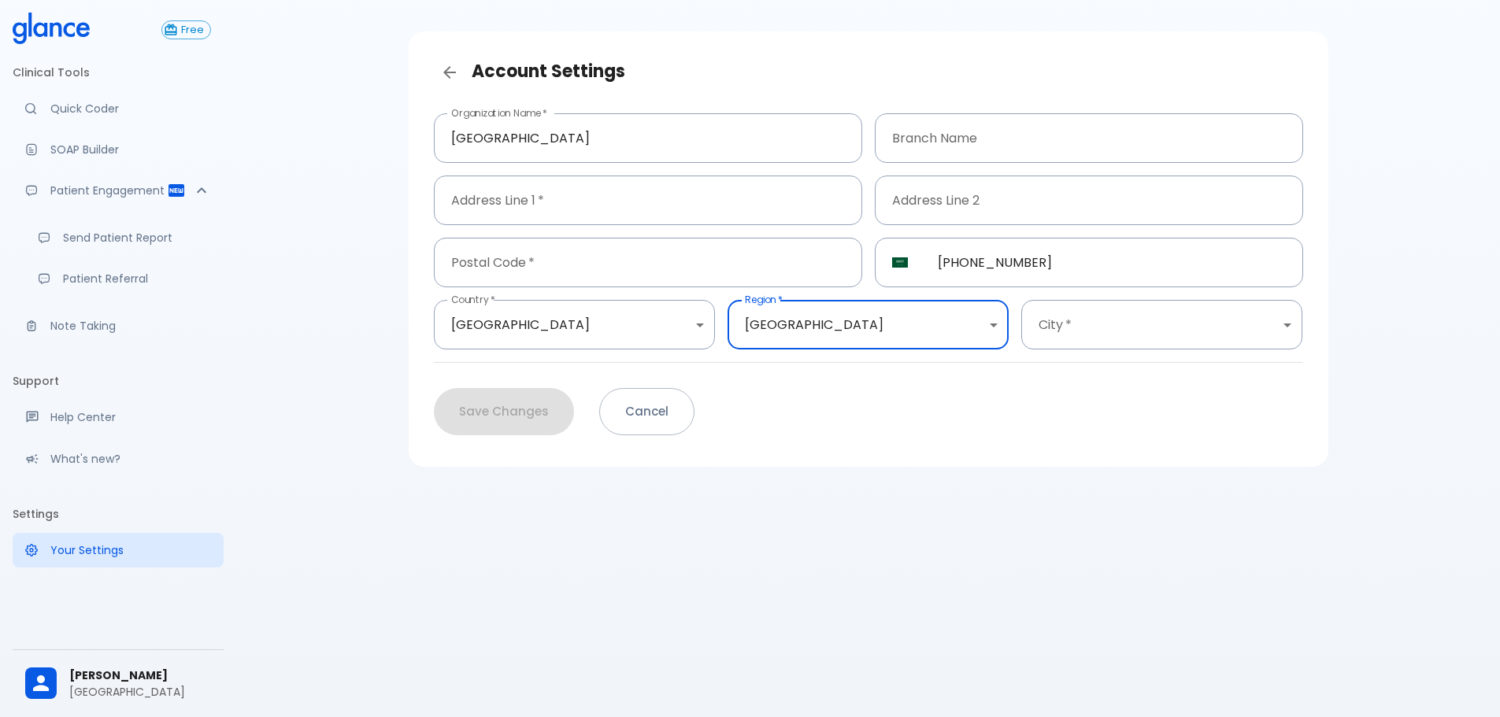
click at [1163, 324] on body "↧ pull to refresh ↧ Free Clinical Tools Quick Coder SOAP Builder Patient Engage…" at bounding box center [750, 339] width 1500 height 755
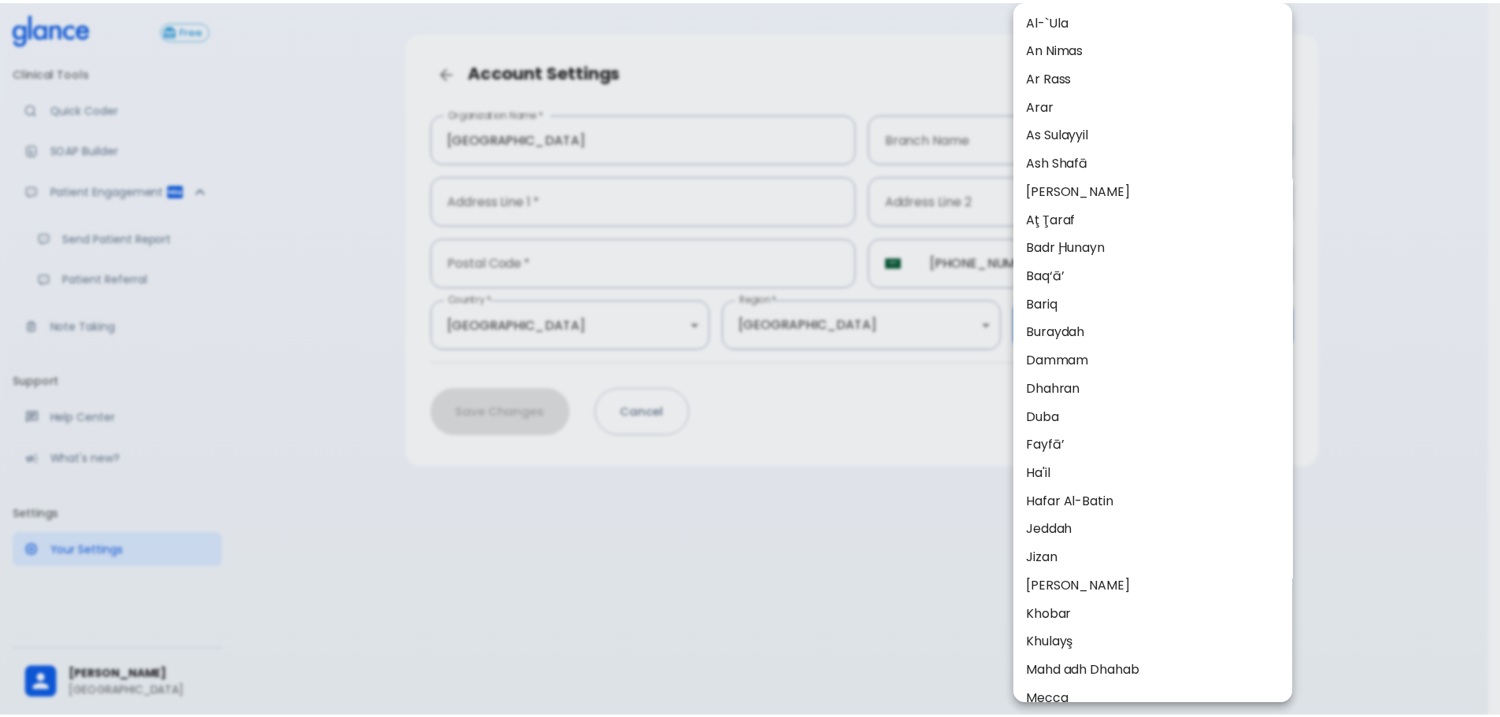
scroll to position [709, 0]
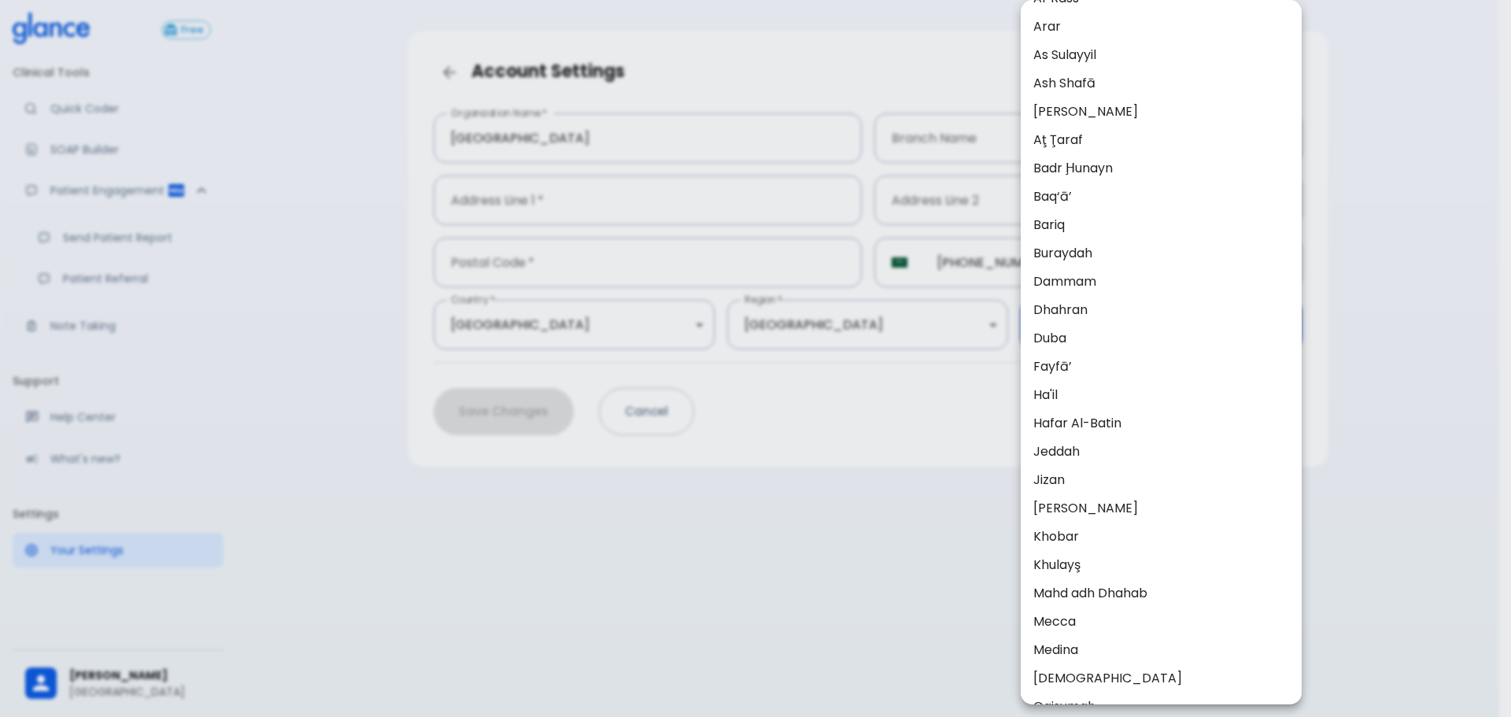
click at [1109, 529] on li "Khobar" at bounding box center [1161, 537] width 281 height 28
type input "52"
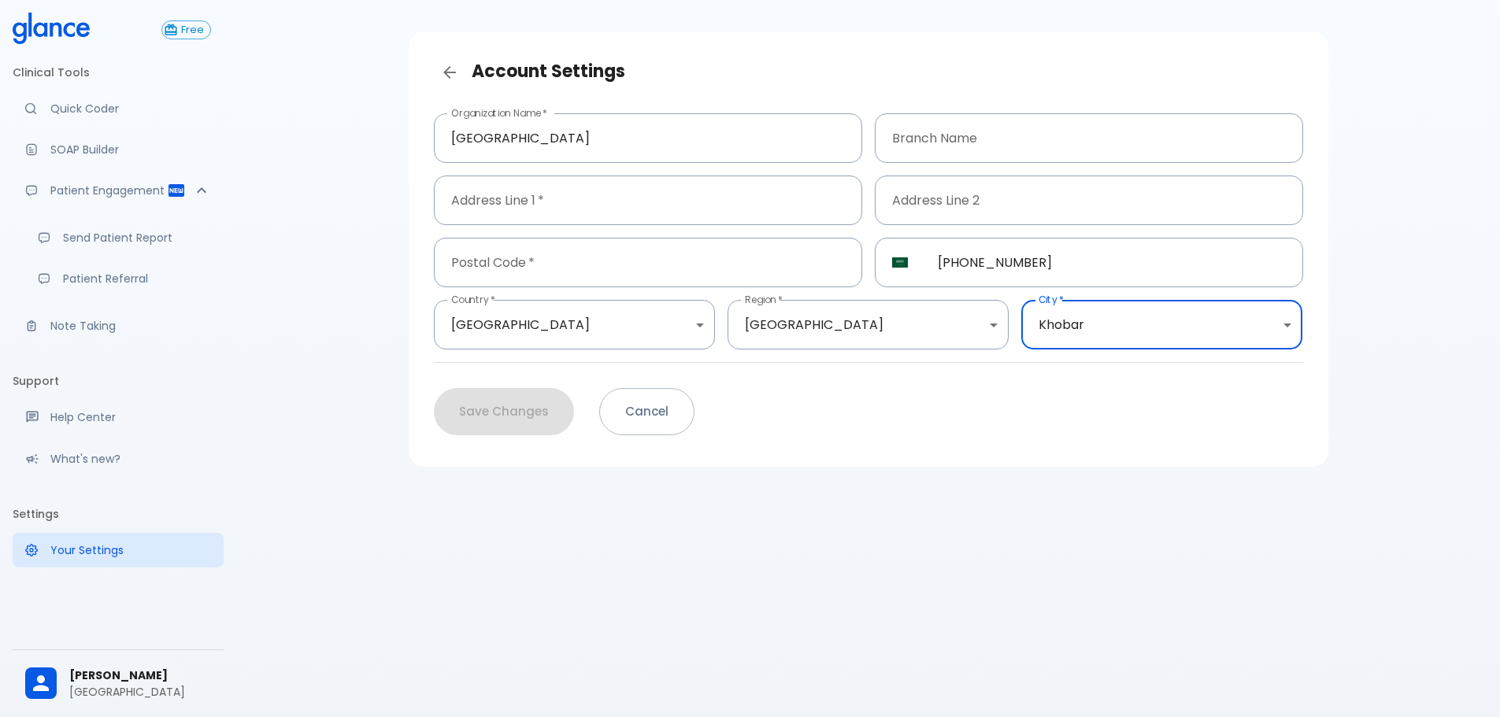
click at [542, 415] on div "Save Changes Cancel" at bounding box center [862, 406] width 882 height 60
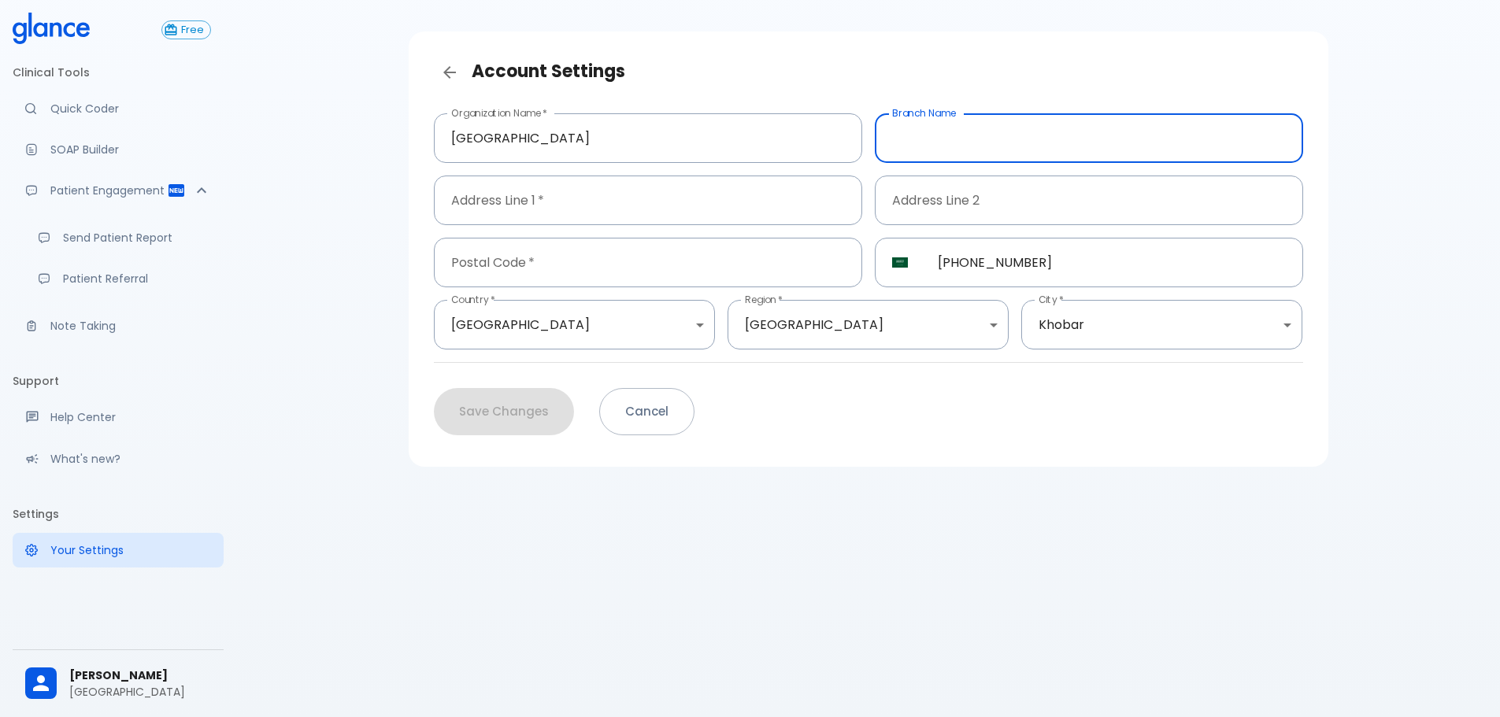
click at [956, 135] on input "text" at bounding box center [1089, 138] width 428 height 50
click at [735, 191] on input "text" at bounding box center [648, 201] width 428 height 50
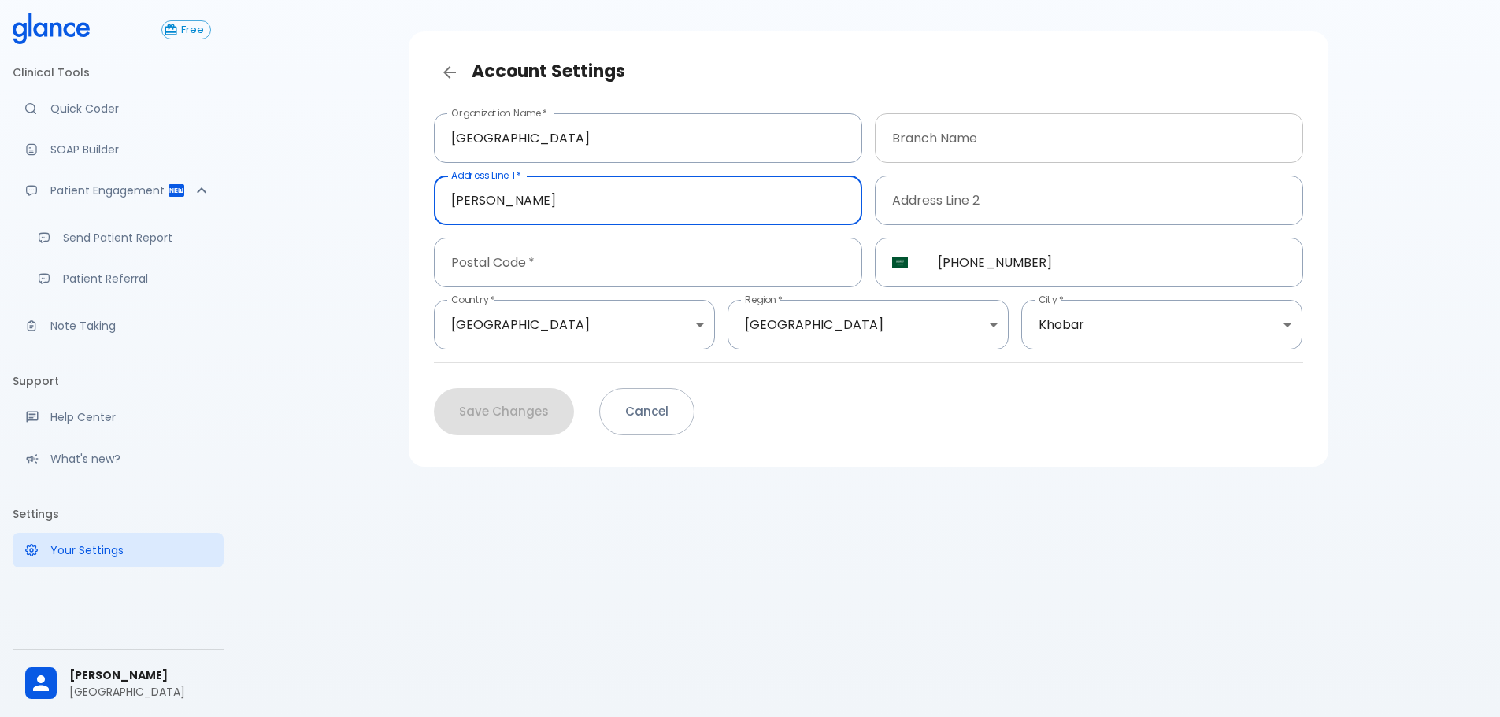
type input "Al Shera"
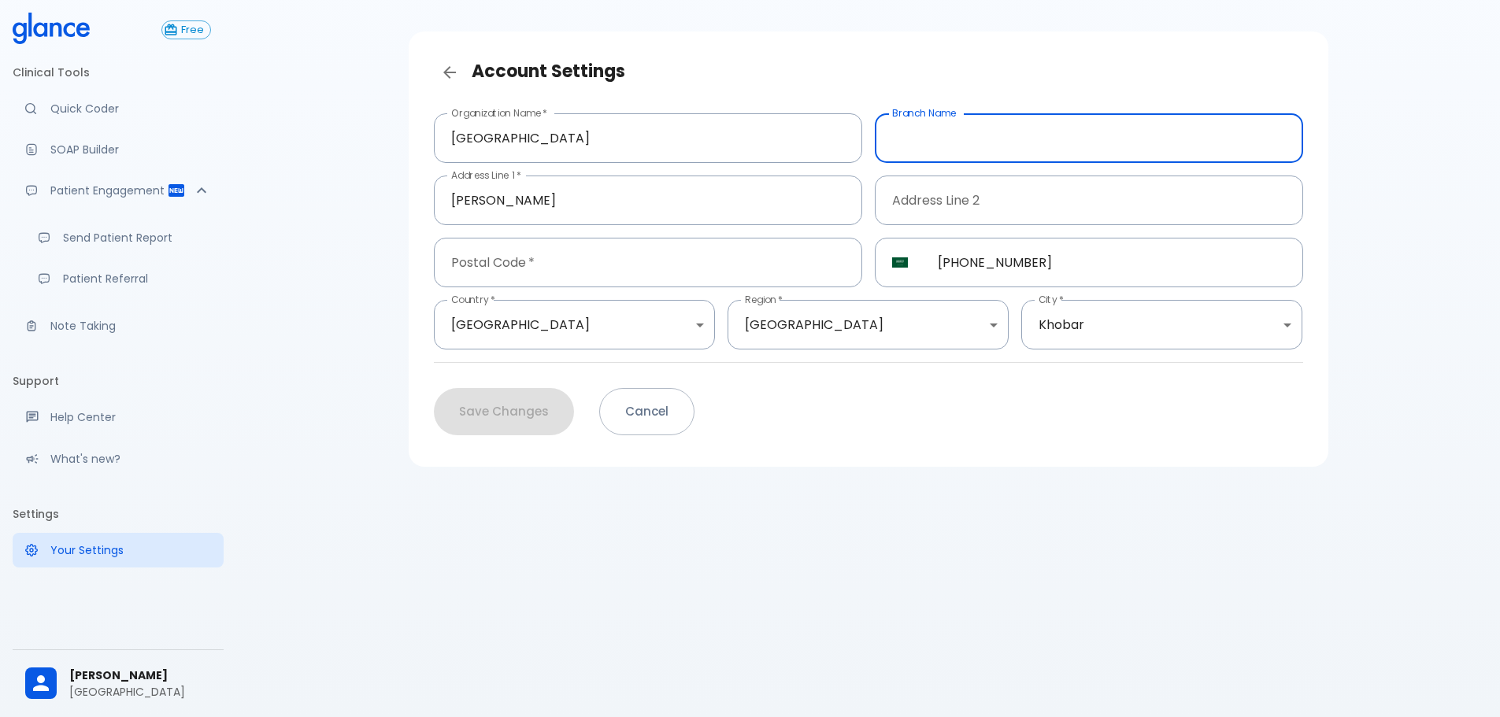
click at [964, 140] on input "text" at bounding box center [1089, 138] width 428 height 50
drag, startPoint x: 535, startPoint y: 409, endPoint x: 564, endPoint y: 391, distance: 33.2
click at [535, 409] on div "Save Changes Cancel" at bounding box center [862, 406] width 882 height 60
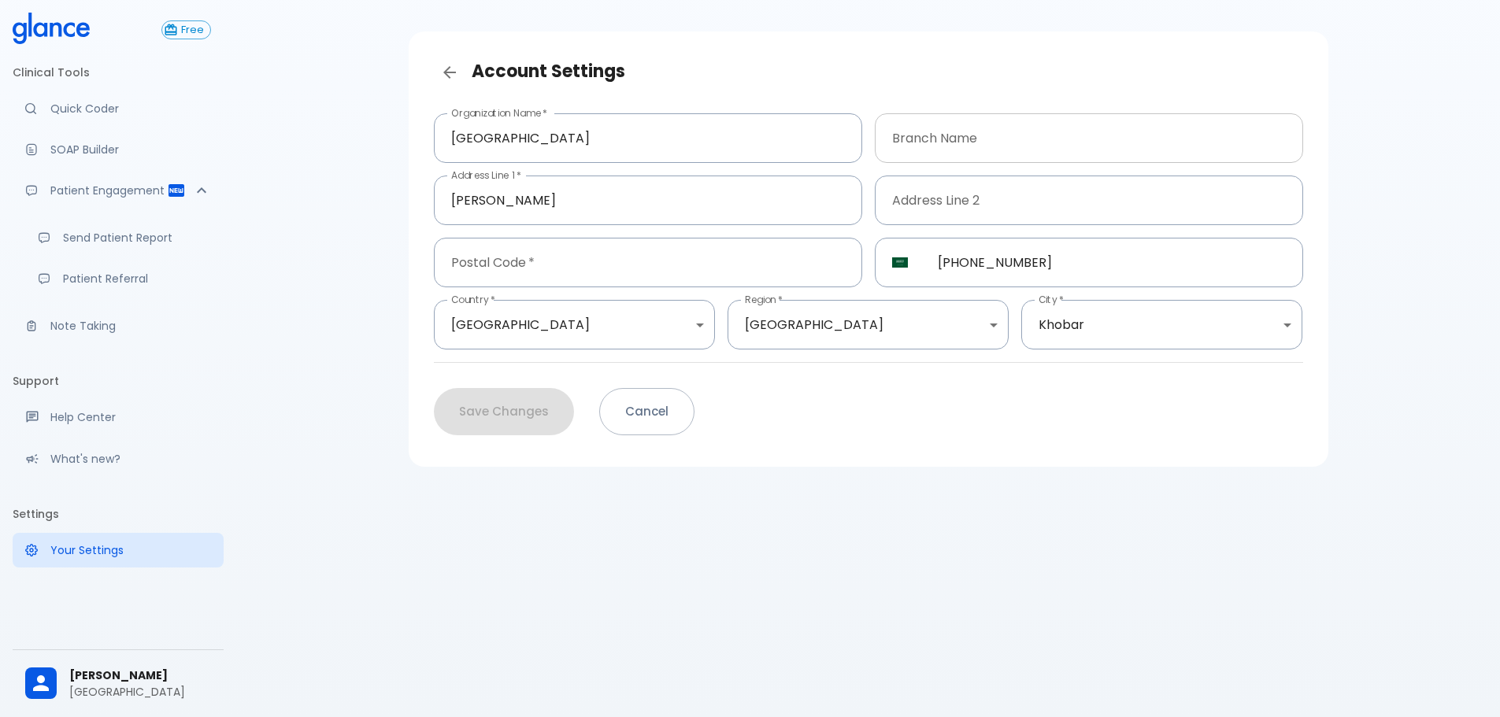
click at [1012, 150] on input "text" at bounding box center [1089, 138] width 428 height 50
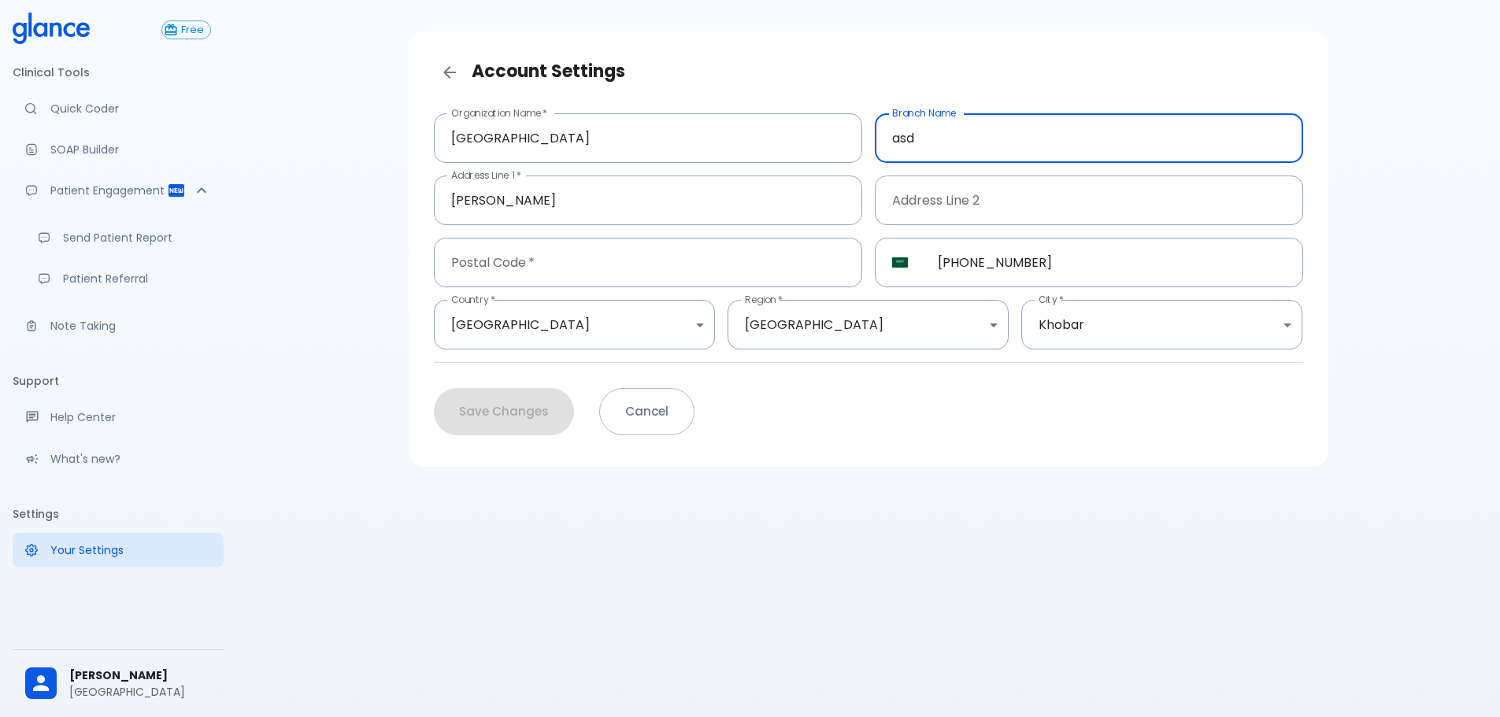
type input "asd"
click at [446, 413] on div "Save Changes Cancel" at bounding box center [862, 406] width 882 height 60
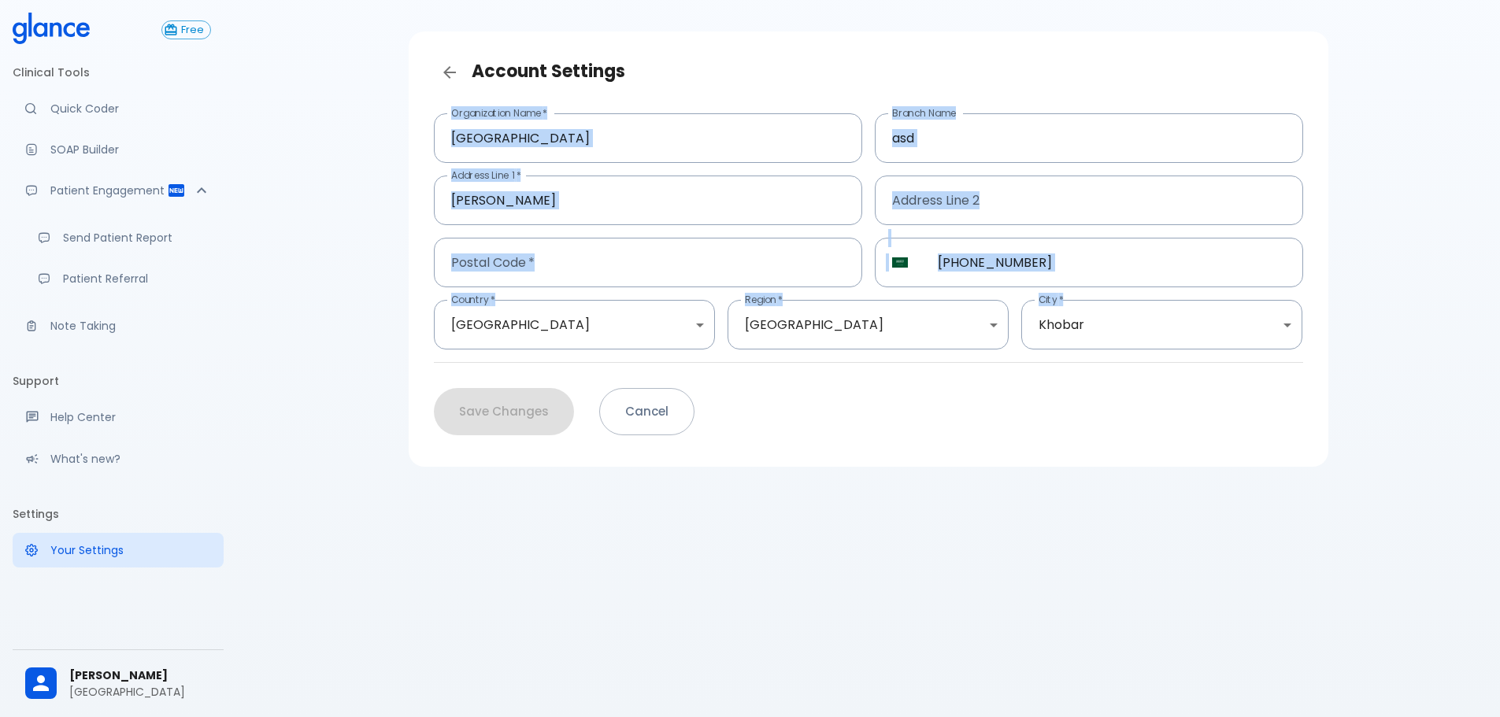
drag, startPoint x: 446, startPoint y: 414, endPoint x: 512, endPoint y: 436, distance: 69.7
click at [447, 414] on div "Save Changes Cancel" at bounding box center [862, 406] width 882 height 60
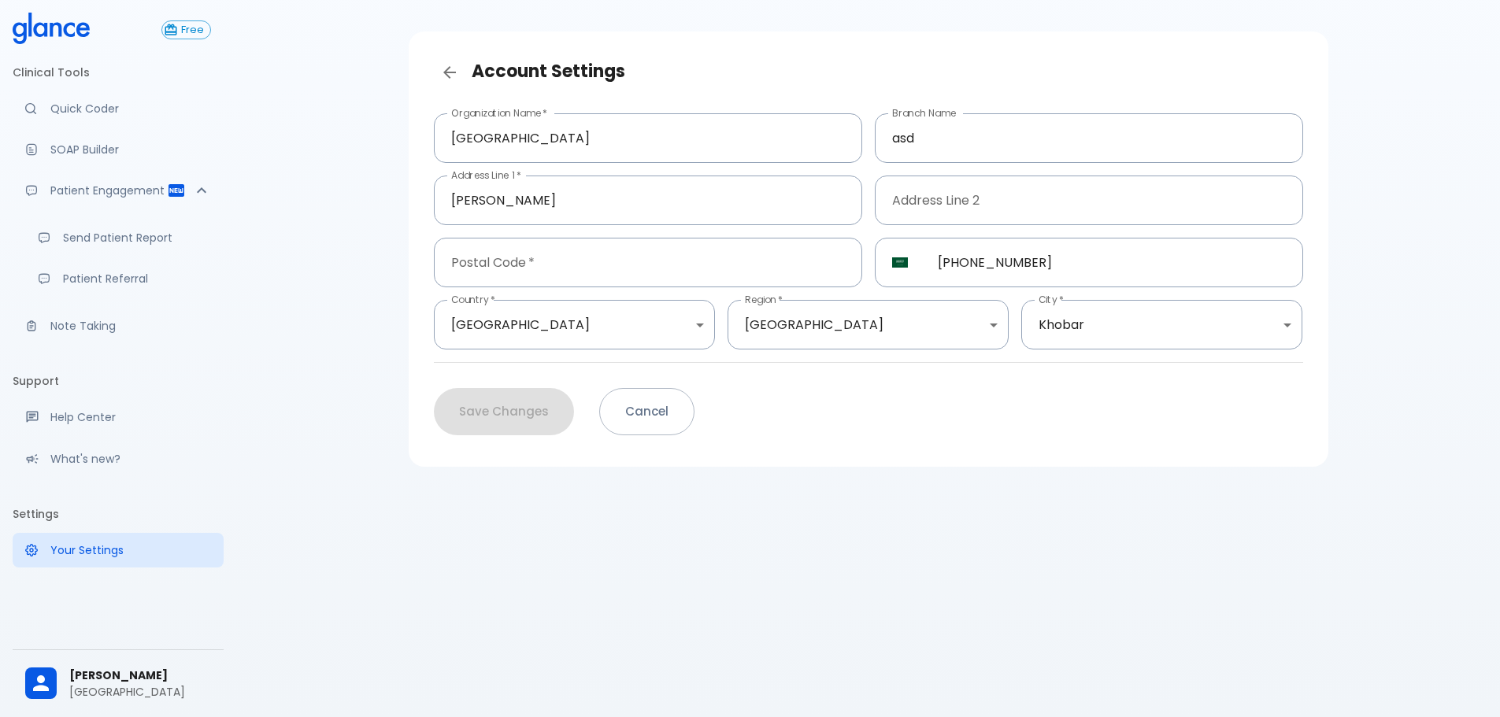
drag, startPoint x: 801, startPoint y: 536, endPoint x: 569, endPoint y: 141, distance: 458.4
click at [801, 535] on div "Account Settings Organization Name   * Durat Alkhuzama medical center Organizat…" at bounding box center [867, 339] width 1263 height 755
click at [444, 81] on icon "Back" at bounding box center [449, 72] width 19 height 19
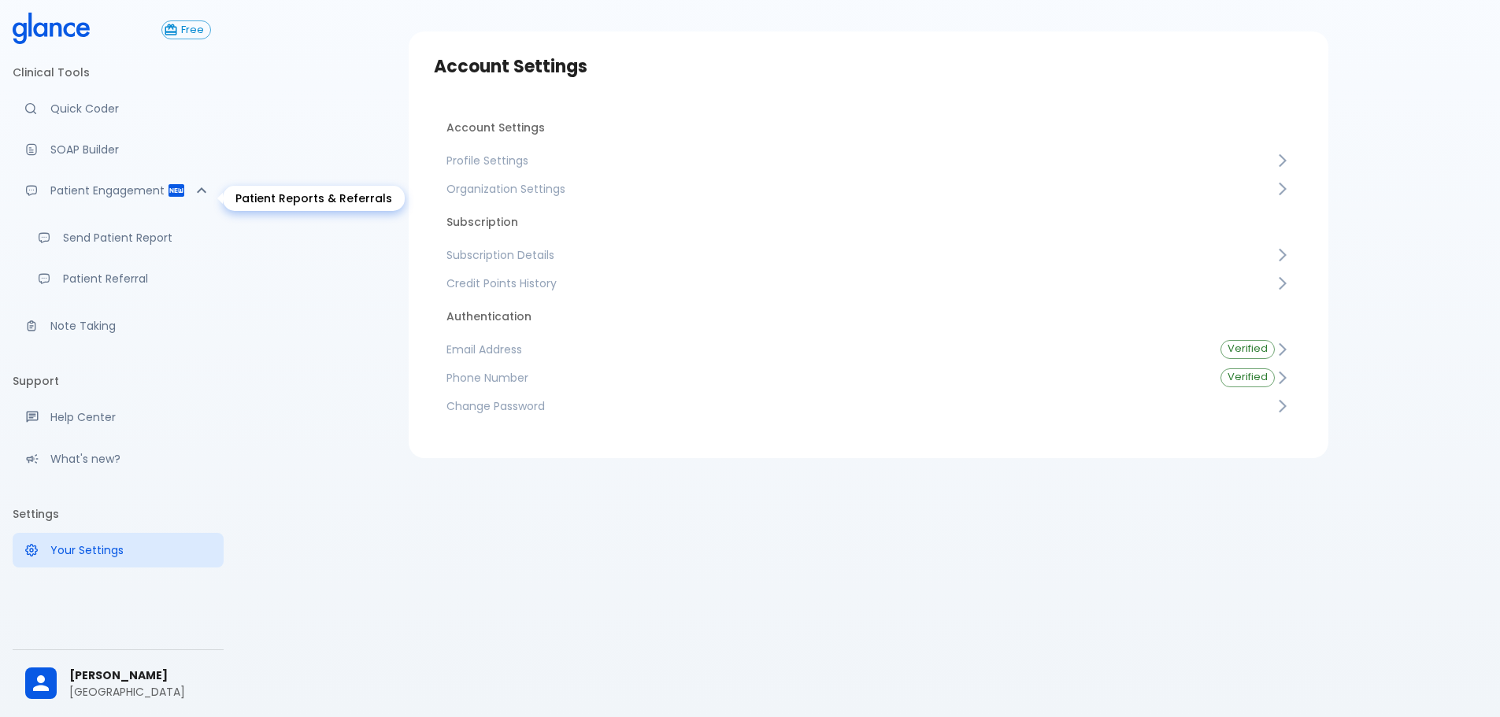
click at [120, 198] on p "Patient Engagement" at bounding box center [108, 191] width 117 height 16
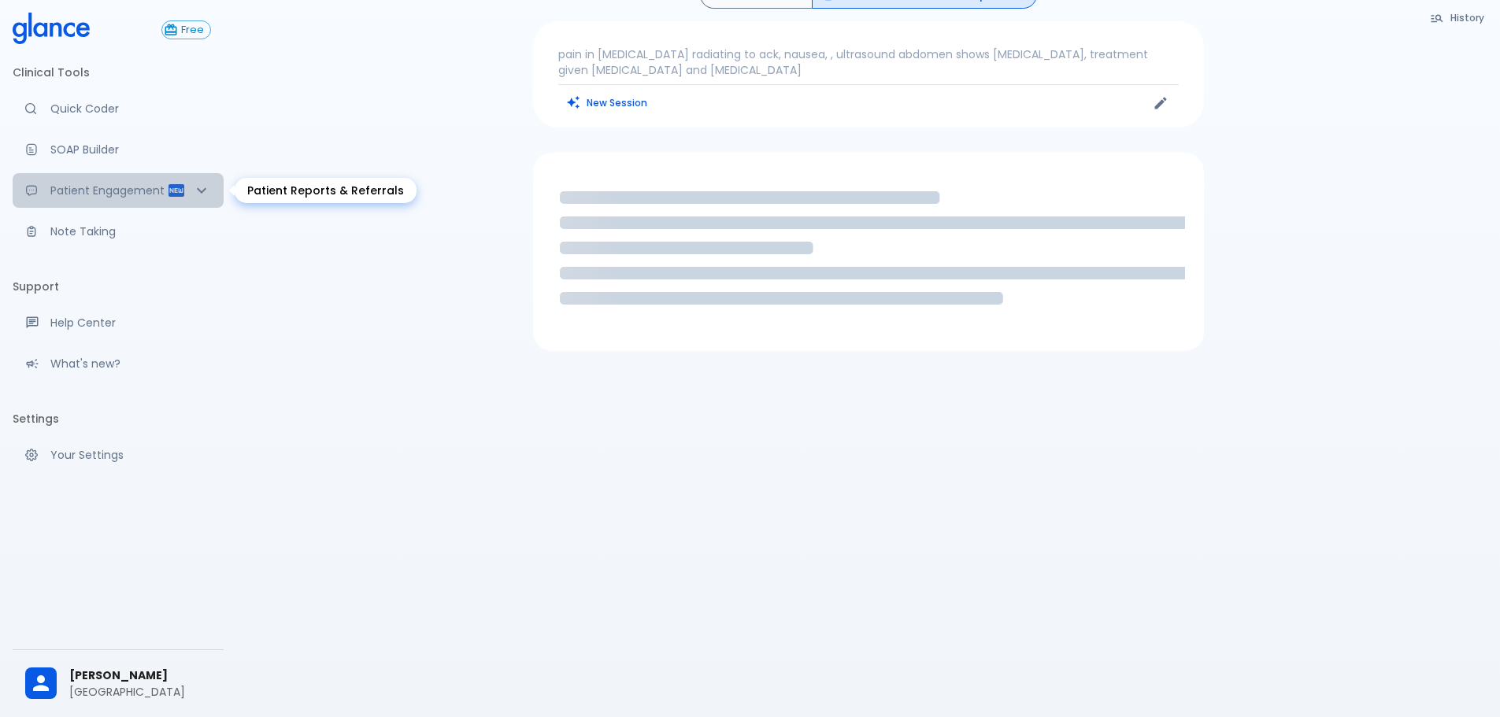
click at [167, 198] on icon "Patient Reports & Referrals" at bounding box center [176, 190] width 19 height 19
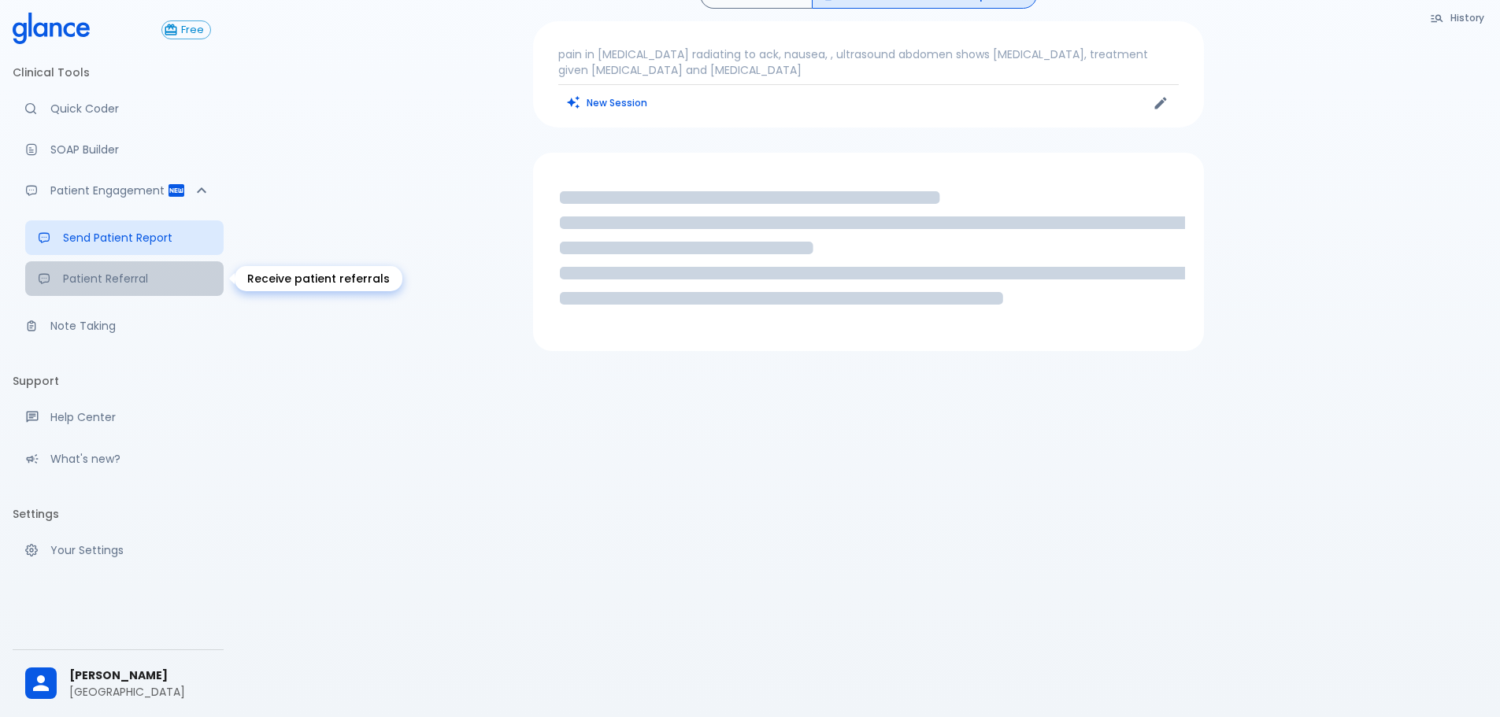
click at [132, 283] on p "Patient Referral" at bounding box center [137, 279] width 148 height 16
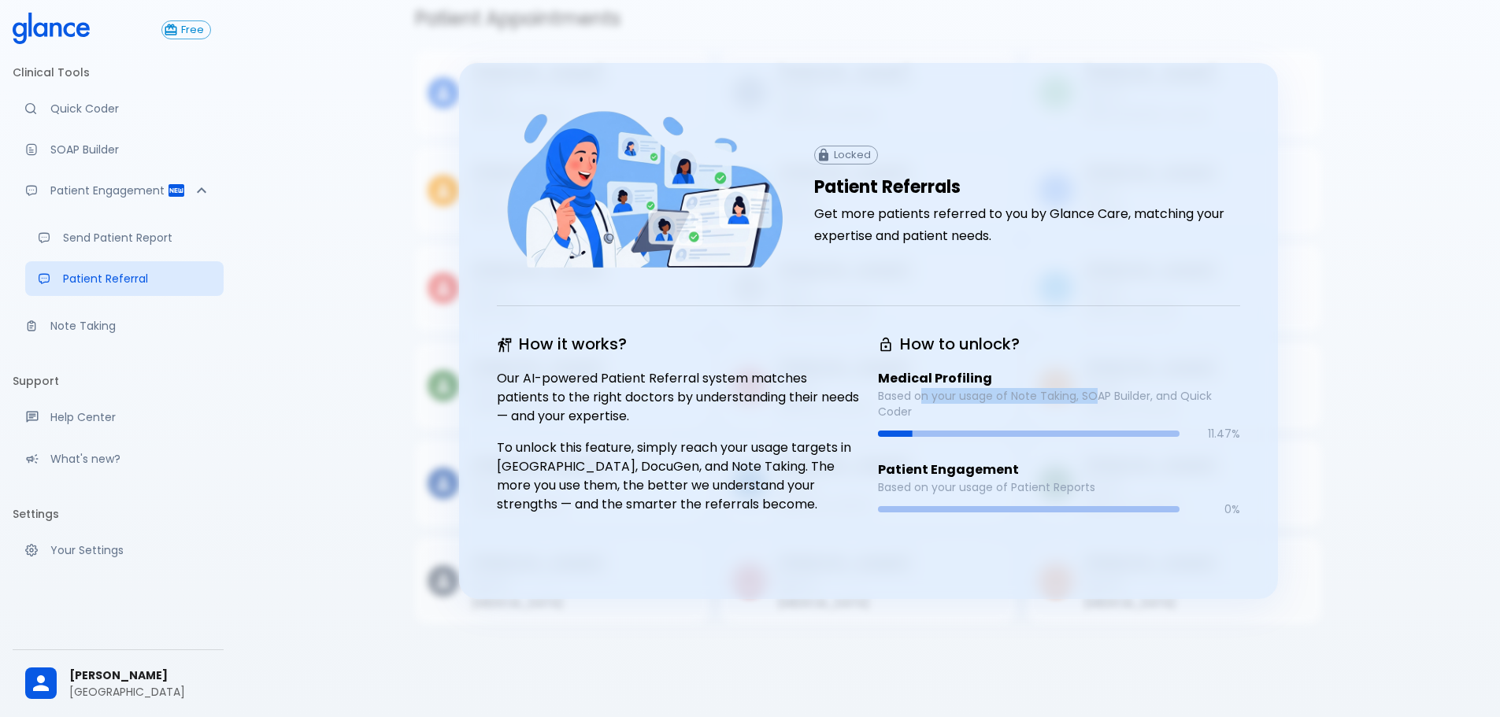
drag, startPoint x: 919, startPoint y: 394, endPoint x: 1092, endPoint y: 398, distance: 173.3
click at [1092, 398] on p "Based on your usage of Note Taking, SOAP Builder, and Quick Coder" at bounding box center [1059, 403] width 362 height 31
click at [1130, 374] on p "Medical Profiling" at bounding box center [1059, 378] width 362 height 19
drag, startPoint x: 885, startPoint y: 416, endPoint x: 932, endPoint y: 413, distance: 47.3
click at [932, 413] on p "Based on your usage of Note Taking, SOAP Builder, and Quick Coder" at bounding box center [1059, 403] width 362 height 31
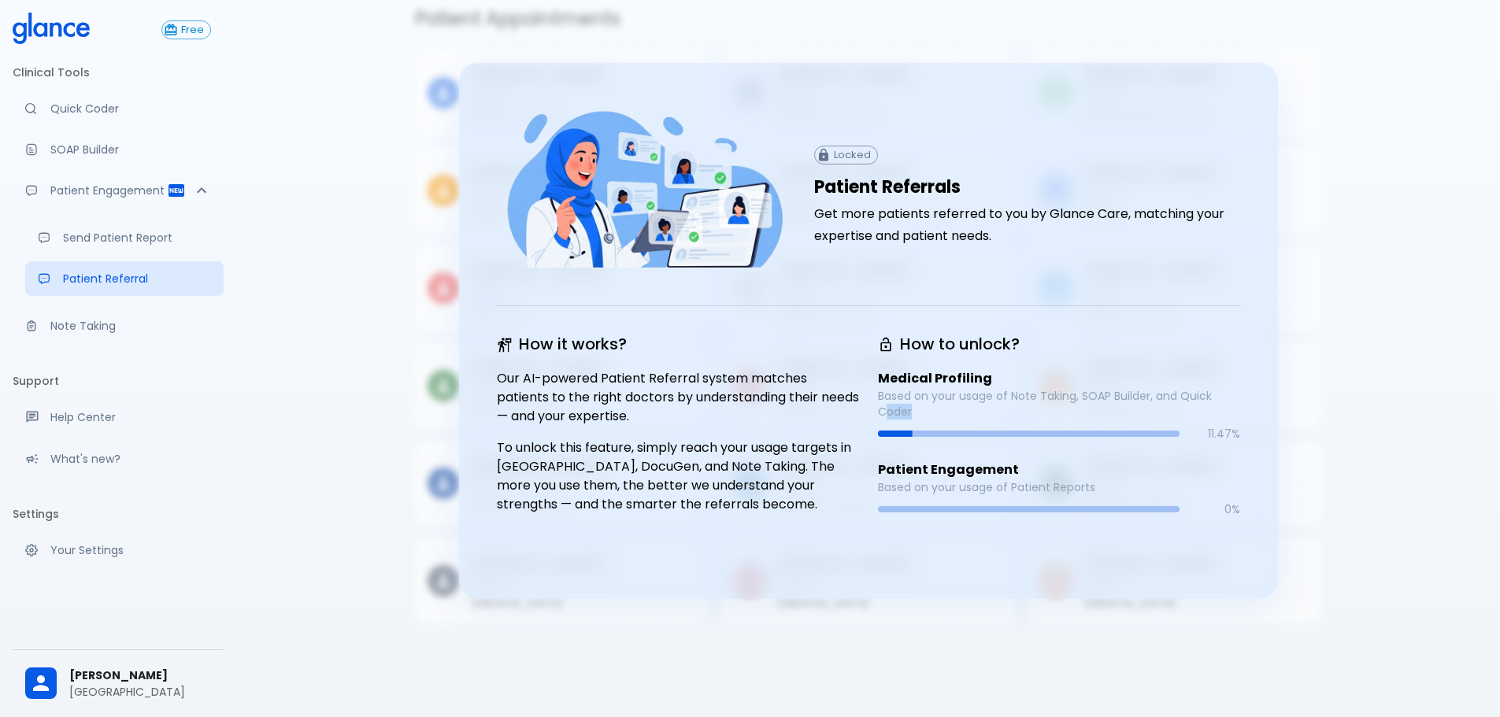
click at [933, 413] on p "Based on your usage of Note Taking, SOAP Builder, and Quick Coder" at bounding box center [1059, 403] width 362 height 31
drag, startPoint x: 1008, startPoint y: 398, endPoint x: 1233, endPoint y: 403, distance: 225.2
click at [1233, 403] on p "Based on your usage of Note Taking, SOAP Builder, and Quick Coder" at bounding box center [1059, 403] width 362 height 31
drag, startPoint x: 872, startPoint y: 481, endPoint x: 1099, endPoint y: 488, distance: 226.8
click at [1099, 488] on div "How to unlock? Medical Profiling Based on your usage of Note Taking, SOAP Build…" at bounding box center [1049, 425] width 381 height 224
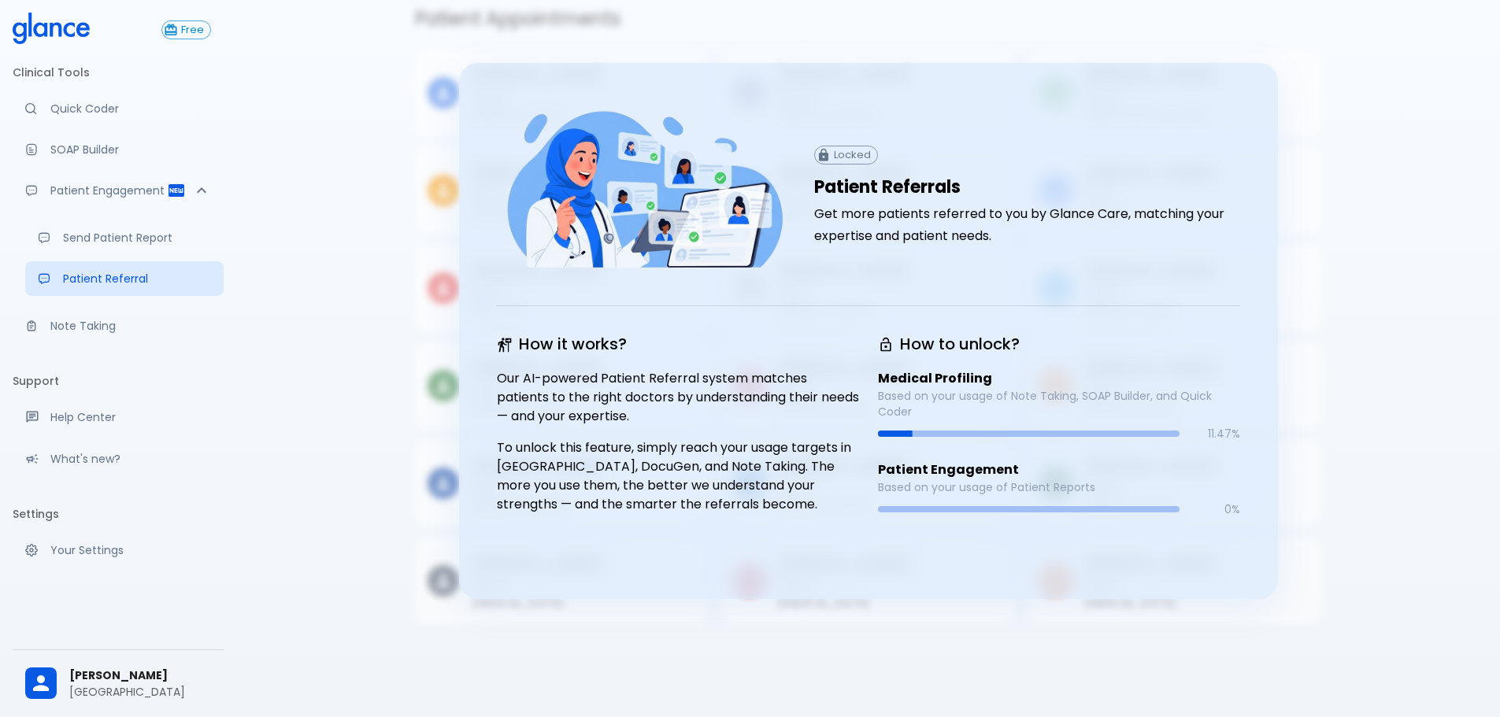
click at [790, 531] on div "How it works? Our AI-powered Patient Referral system matches patients to the ri…" at bounding box center [668, 425] width 381 height 224
click at [1300, 141] on div "David Kim Age: 31 Anxiety" at bounding box center [1168, 184] width 306 height 98
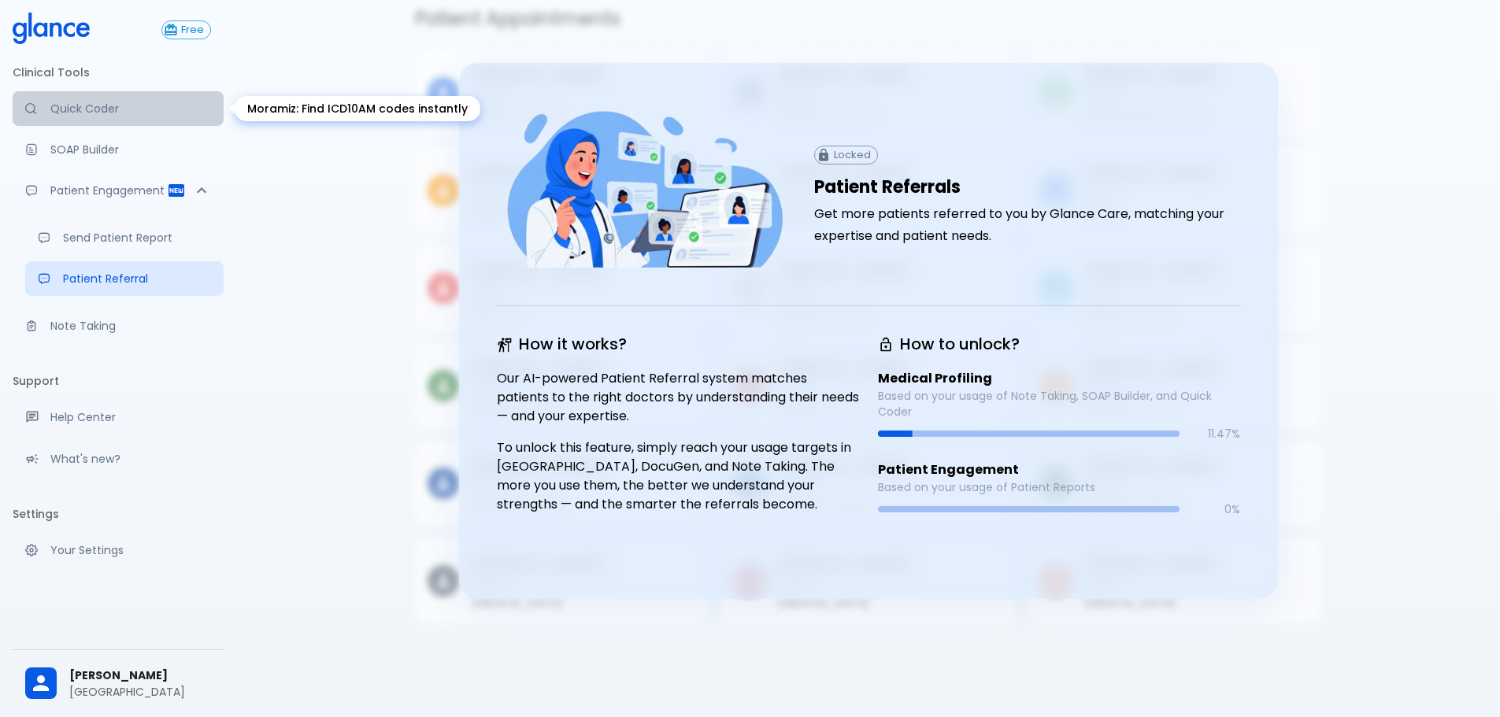
click at [95, 113] on p "Quick Coder" at bounding box center [130, 109] width 161 height 16
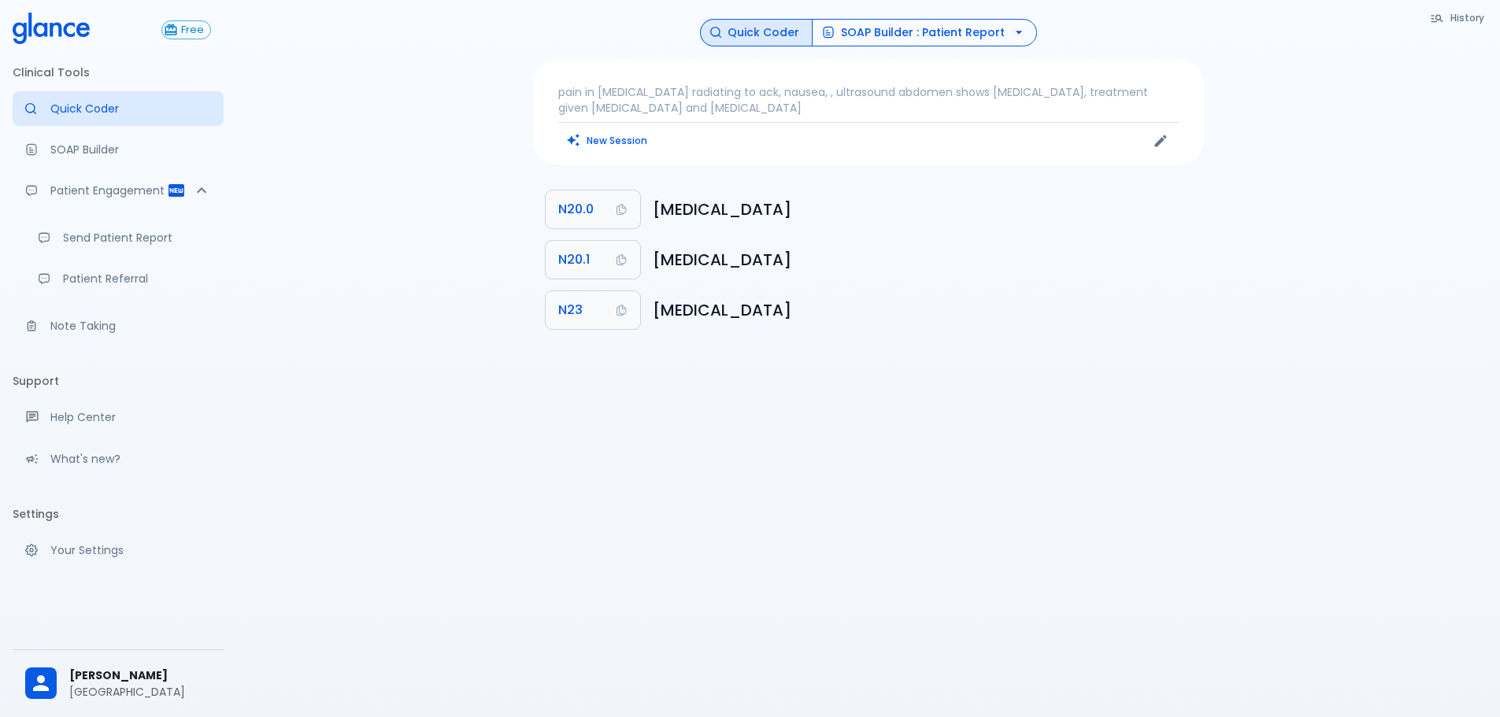
click at [943, 29] on button "SOAP Builder : Patient Report" at bounding box center [924, 33] width 225 height 28
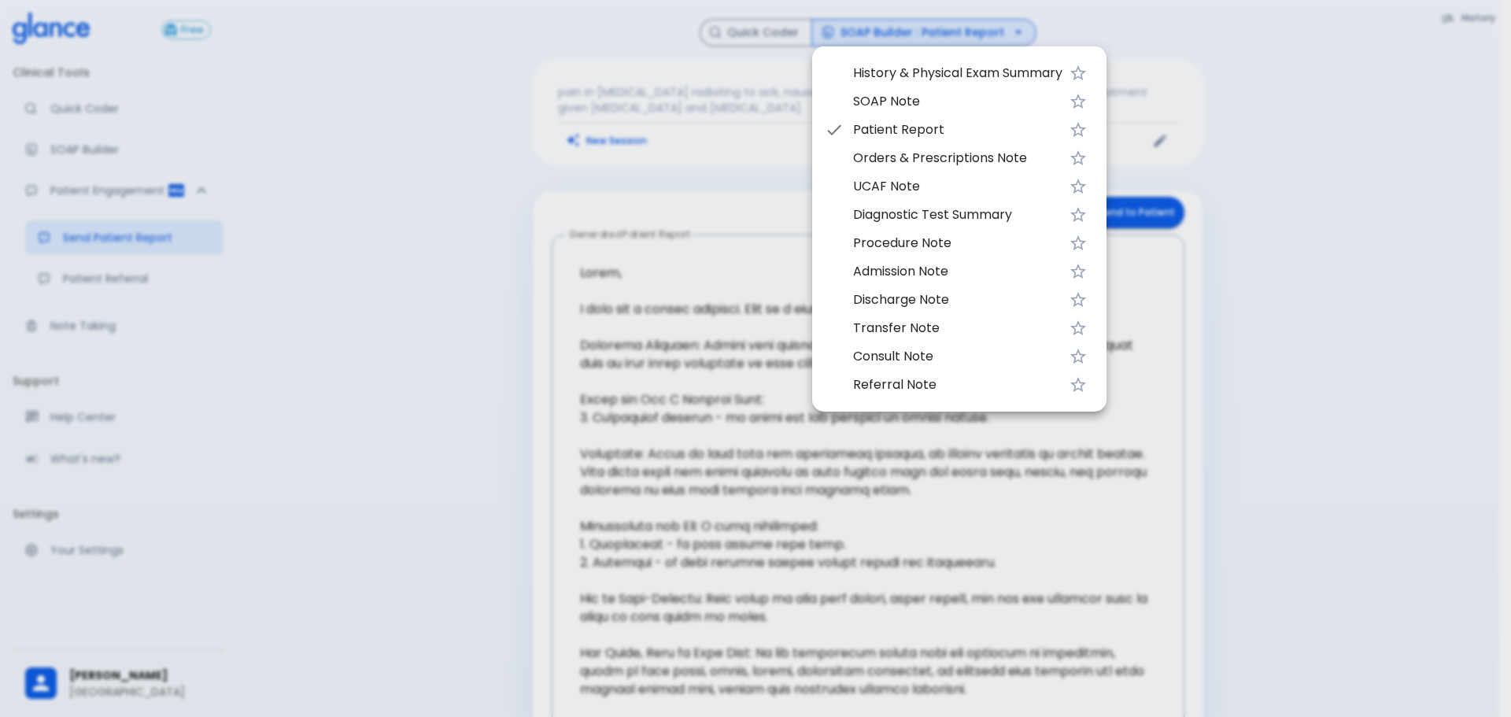
click at [960, 368] on li "Consult Note" at bounding box center [959, 356] width 294 height 28
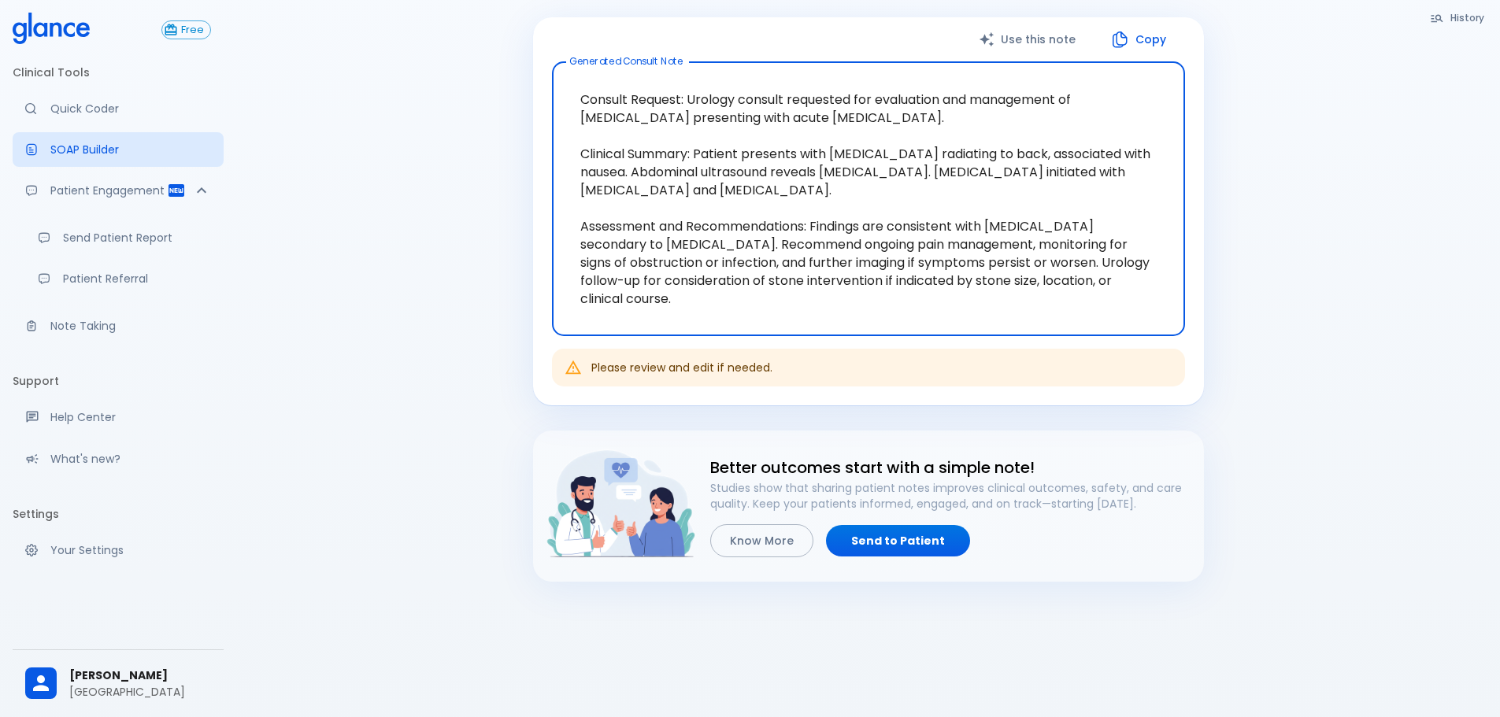
scroll to position [183, 0]
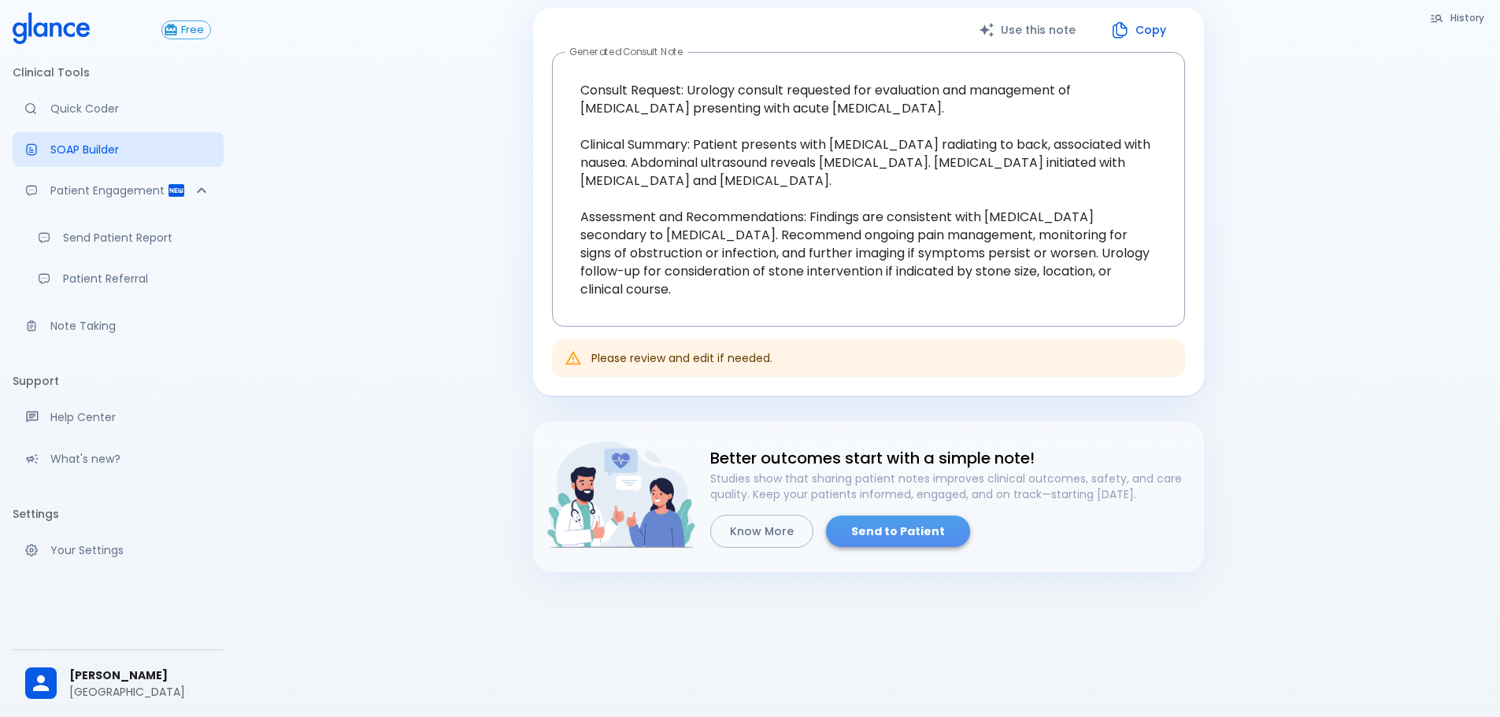
click at [919, 539] on link "Send to Patient" at bounding box center [898, 532] width 144 height 32
type textarea "Hello, I wish you a speedy recovery. This is a summary of the encounter: Clinic…"
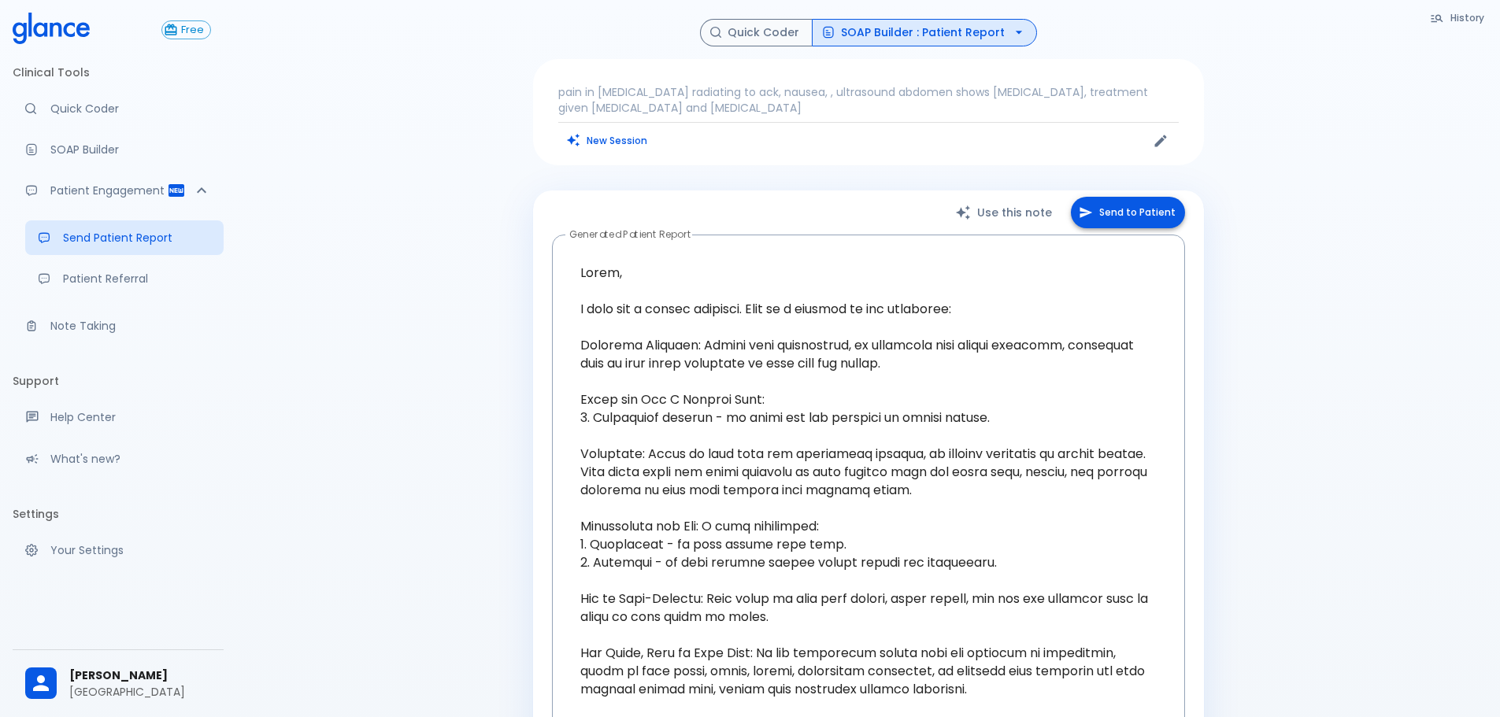
click at [1125, 218] on button "Send to Patient" at bounding box center [1128, 213] width 114 height 32
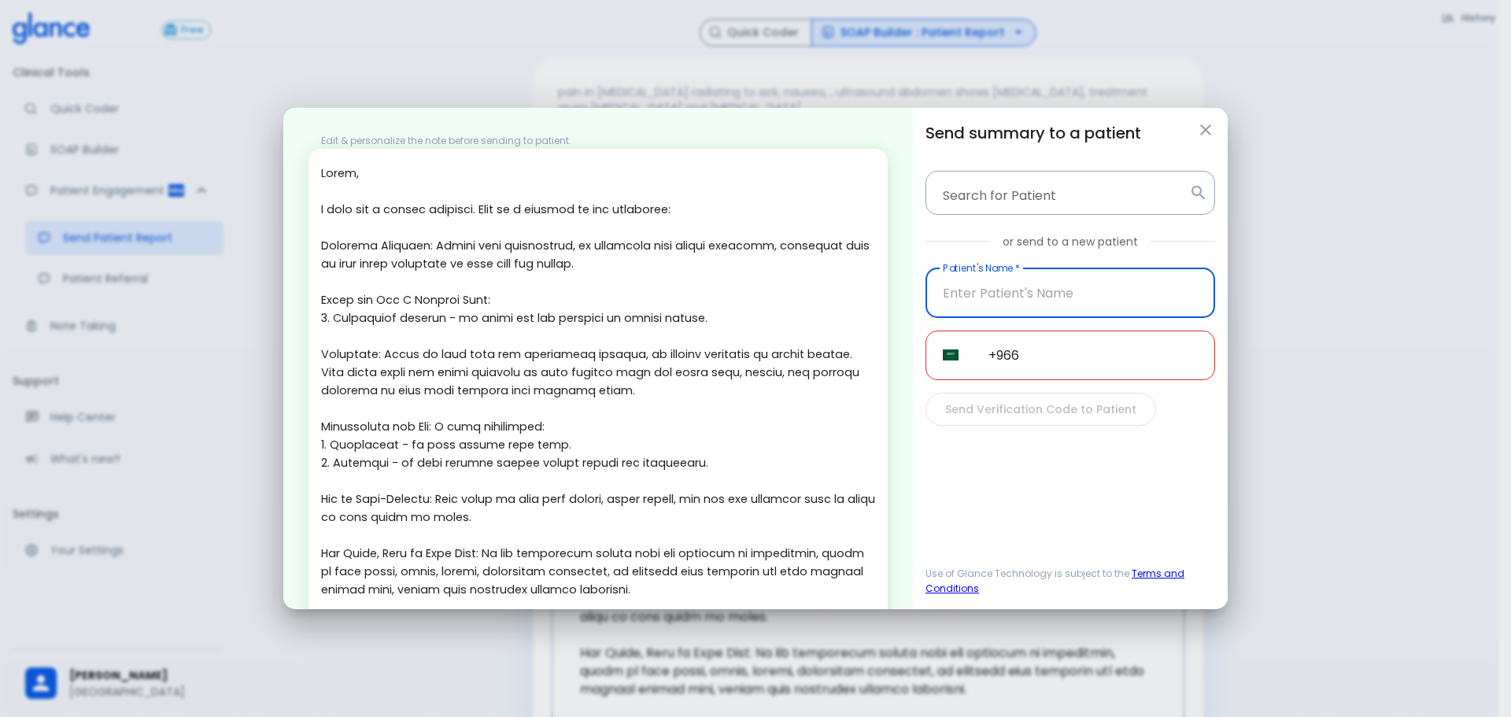
click at [1204, 131] on icon "button" at bounding box center [1206, 129] width 11 height 11
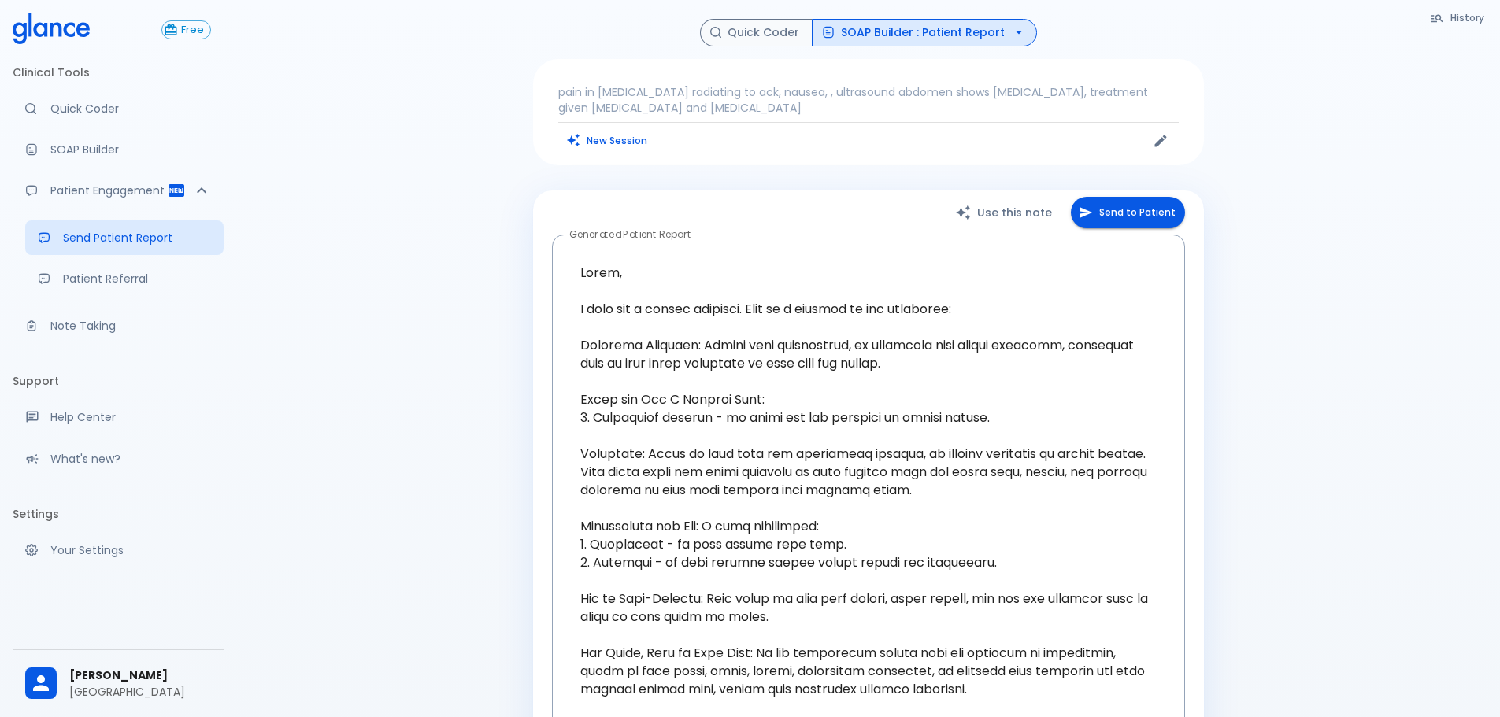
click at [325, 313] on div "History Quick Coder SOAP Builder : Patient Report pain in flank radiating to ac…" at bounding box center [867, 543] width 1263 height 1086
